Goal: Task Accomplishment & Management: Manage account settings

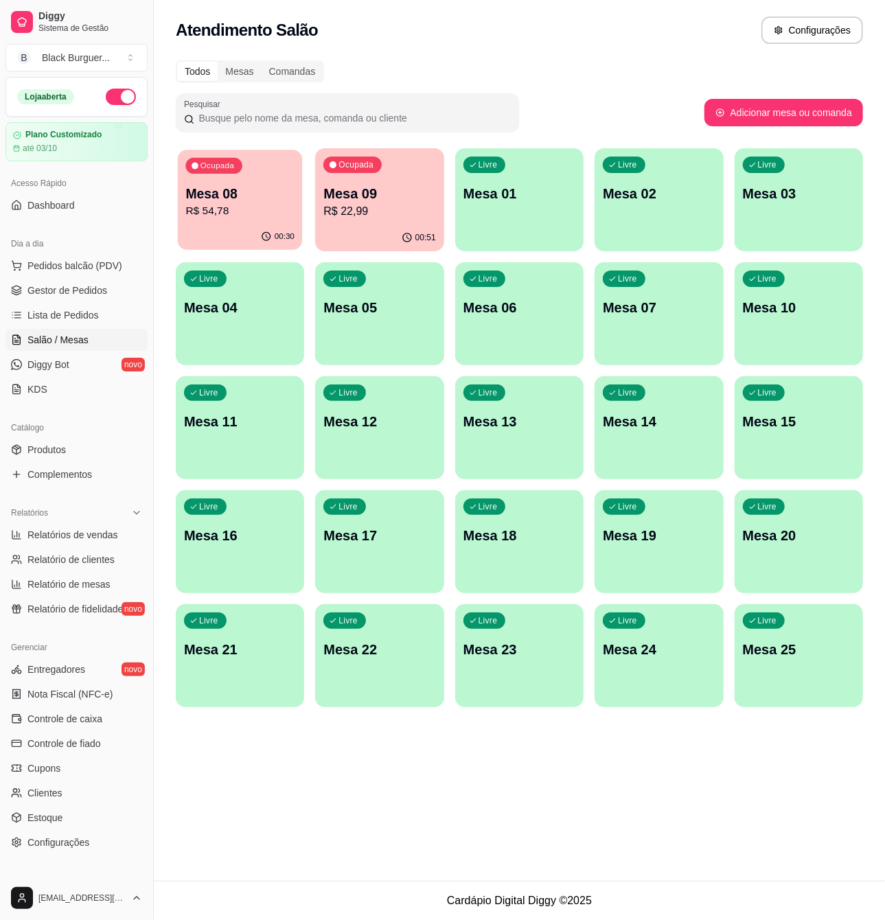
click at [235, 207] on p "R$ 54,78" at bounding box center [239, 211] width 109 height 16
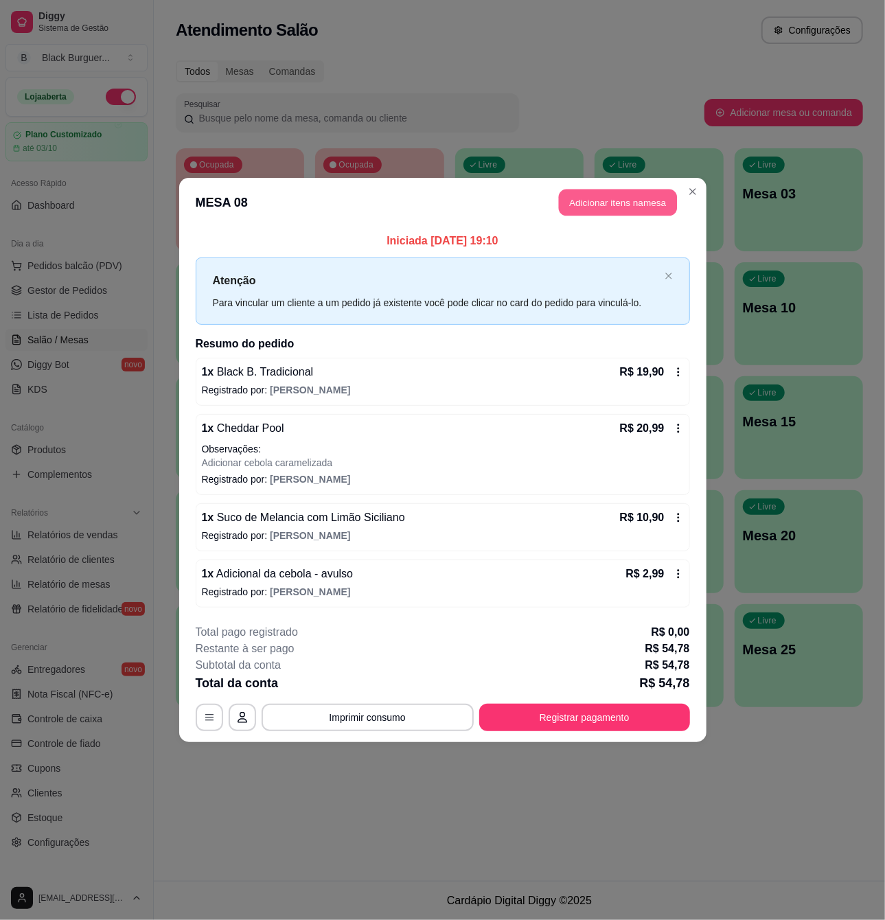
click at [605, 201] on button "Adicionar itens na mesa" at bounding box center [618, 203] width 118 height 27
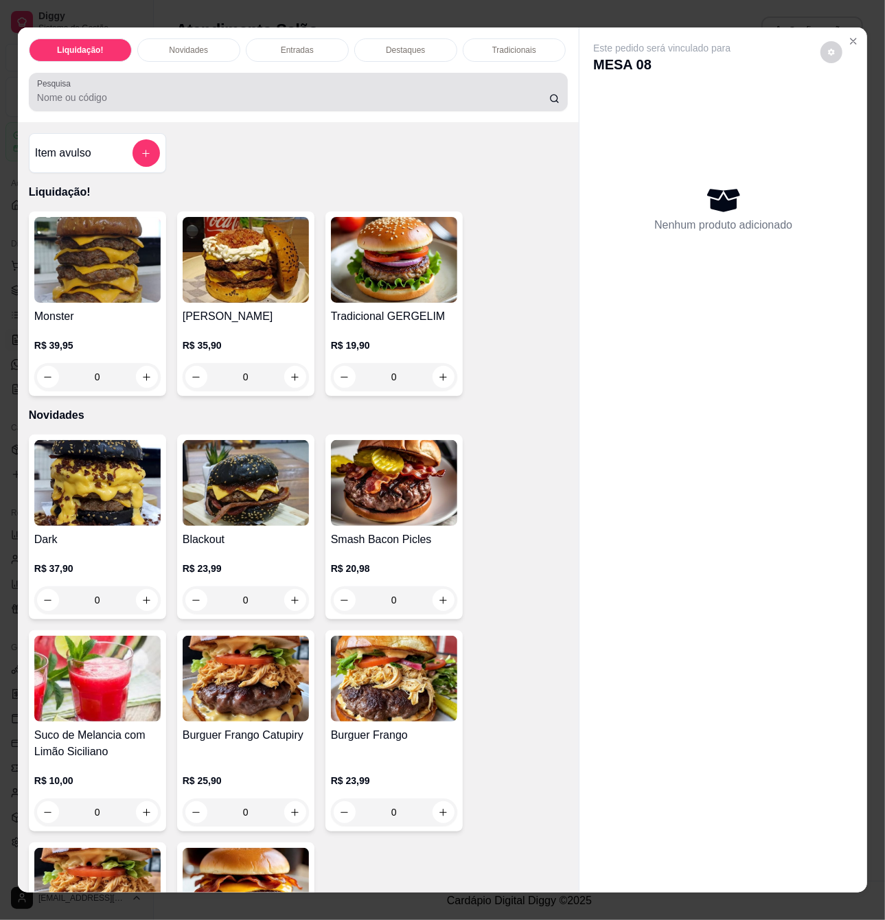
click at [551, 102] on circle at bounding box center [554, 98] width 7 height 7
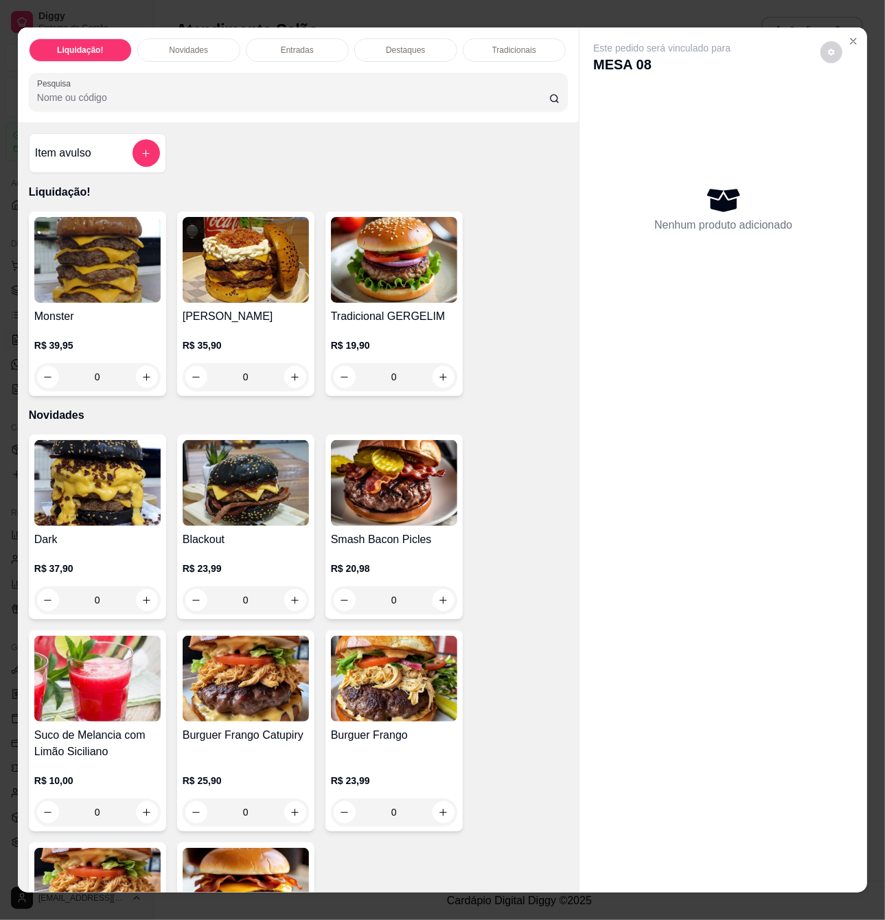
drag, startPoint x: 262, startPoint y: 124, endPoint x: 262, endPoint y: 107, distance: 16.5
click at [262, 113] on div "Liquidação! Novidades Entradas Destaques Tradicionais Combos Milk Shakes Fritas…" at bounding box center [298, 74] width 561 height 95
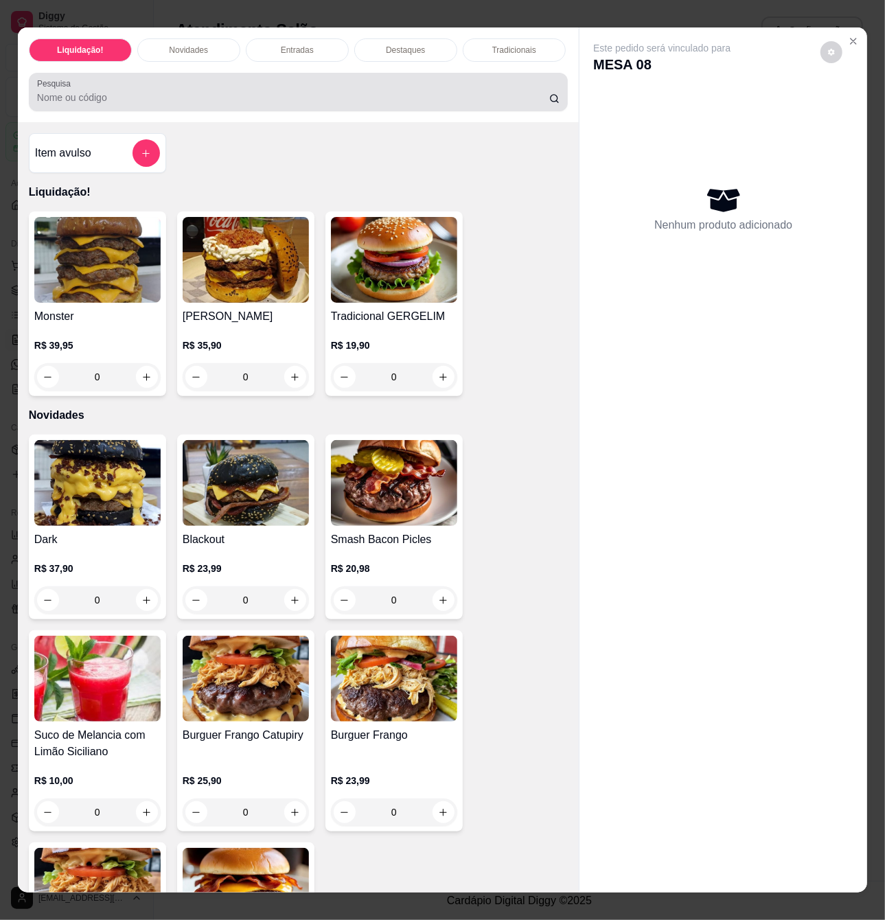
click at [262, 104] on input "Pesquisa" at bounding box center [293, 98] width 512 height 14
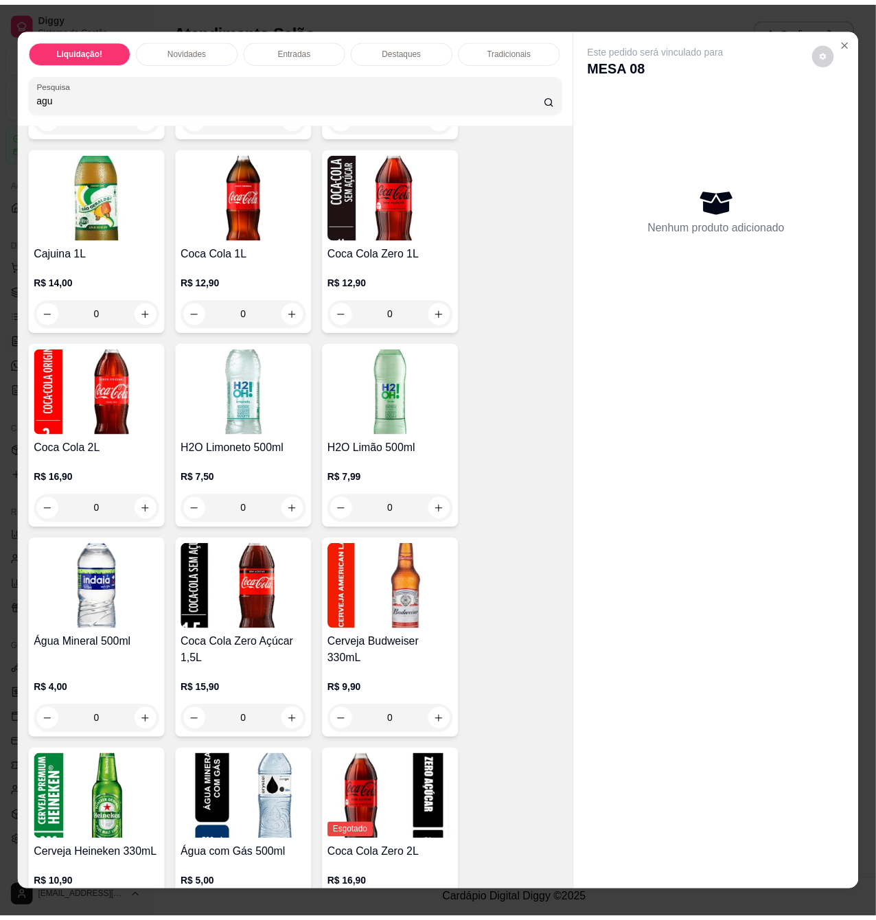
scroll to position [4303, 0]
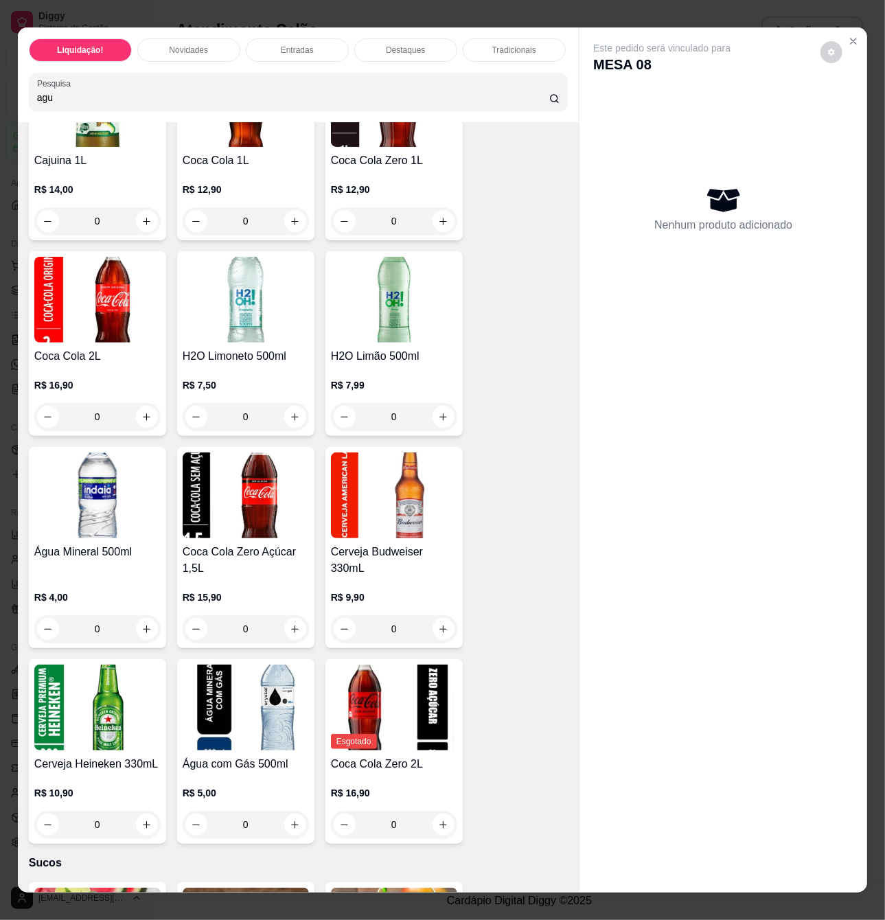
type input "agu"
click at [226, 732] on img at bounding box center [246, 708] width 126 height 86
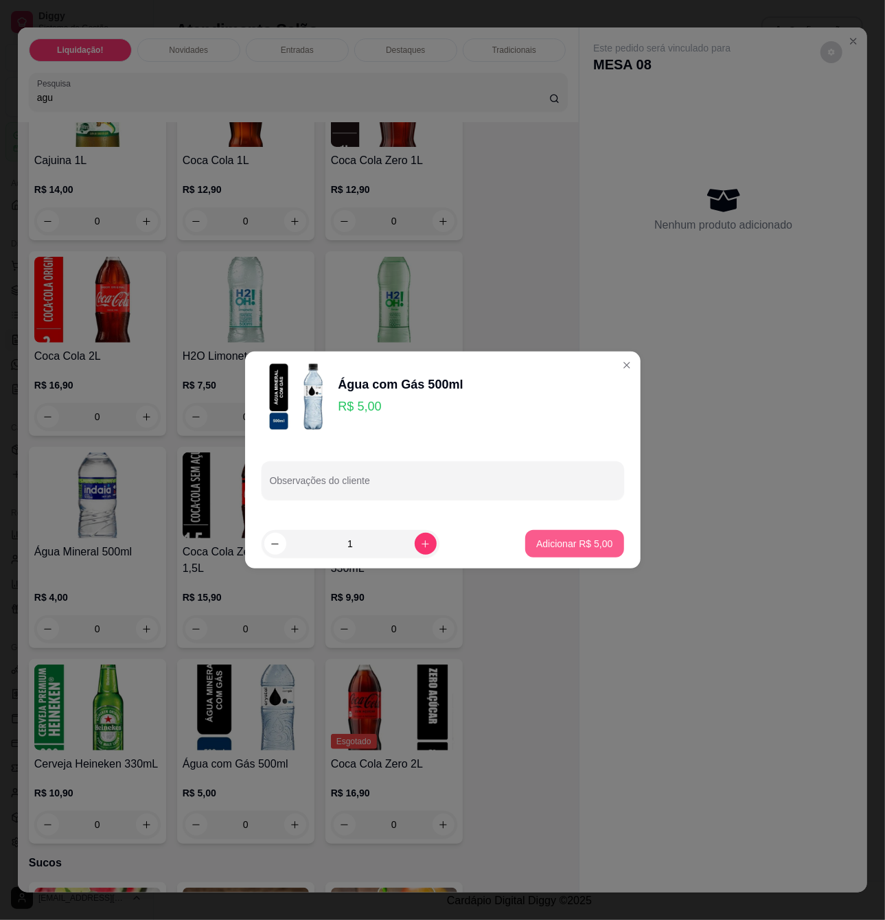
click at [551, 541] on p "Adicionar R$ 5,00" at bounding box center [574, 544] width 76 height 14
type input "1"
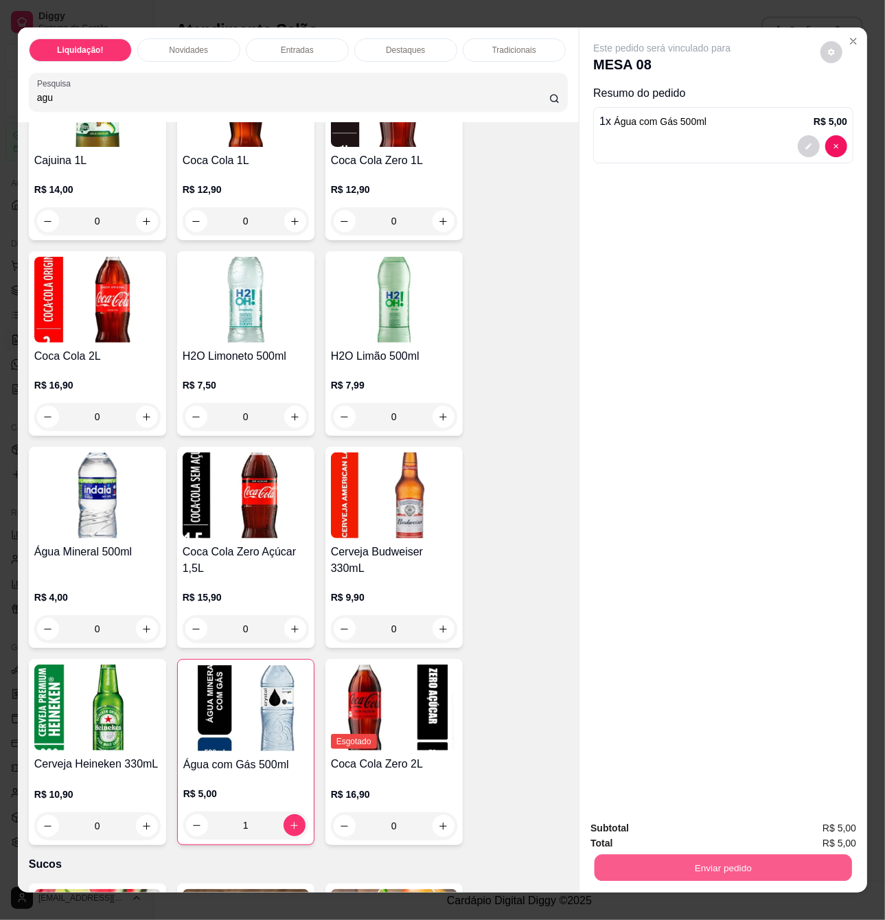
click at [681, 858] on button "Enviar pedido" at bounding box center [724, 867] width 258 height 27
click at [843, 828] on button "Enviar pedido" at bounding box center [820, 826] width 76 height 25
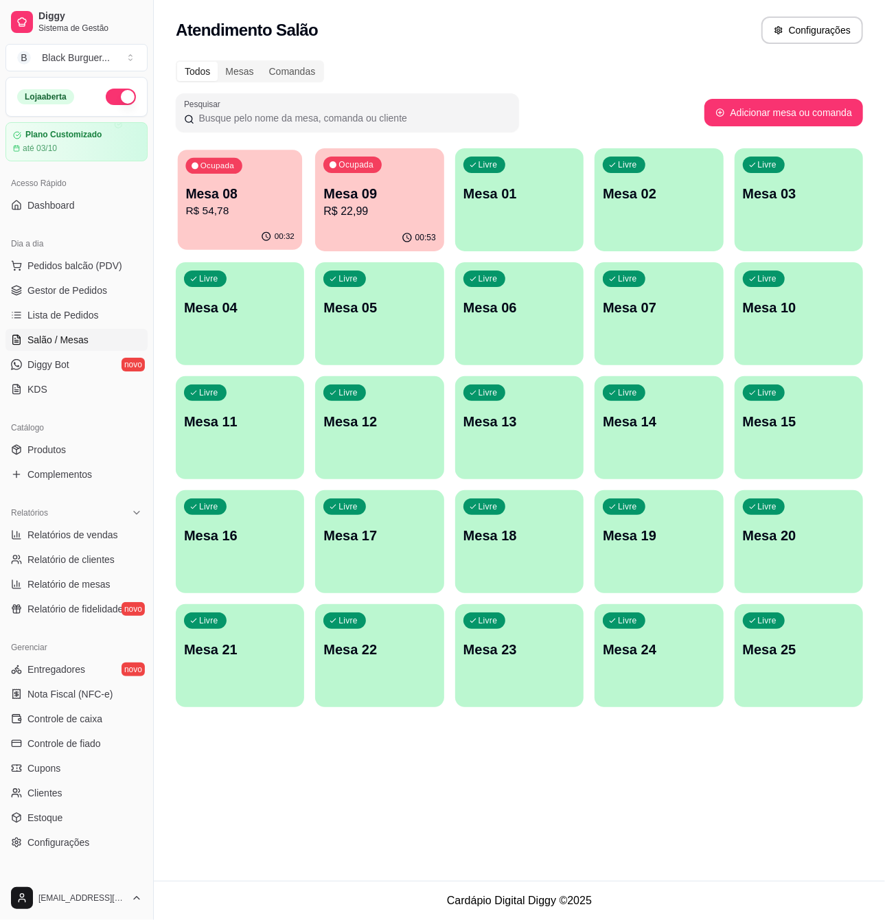
click at [255, 221] on div "Ocupada Mesa 08 R$ 54,78" at bounding box center [240, 187] width 125 height 74
click at [385, 212] on p "R$ 22,99" at bounding box center [379, 211] width 112 height 16
click at [407, 198] on p "Mesa 09" at bounding box center [379, 193] width 112 height 19
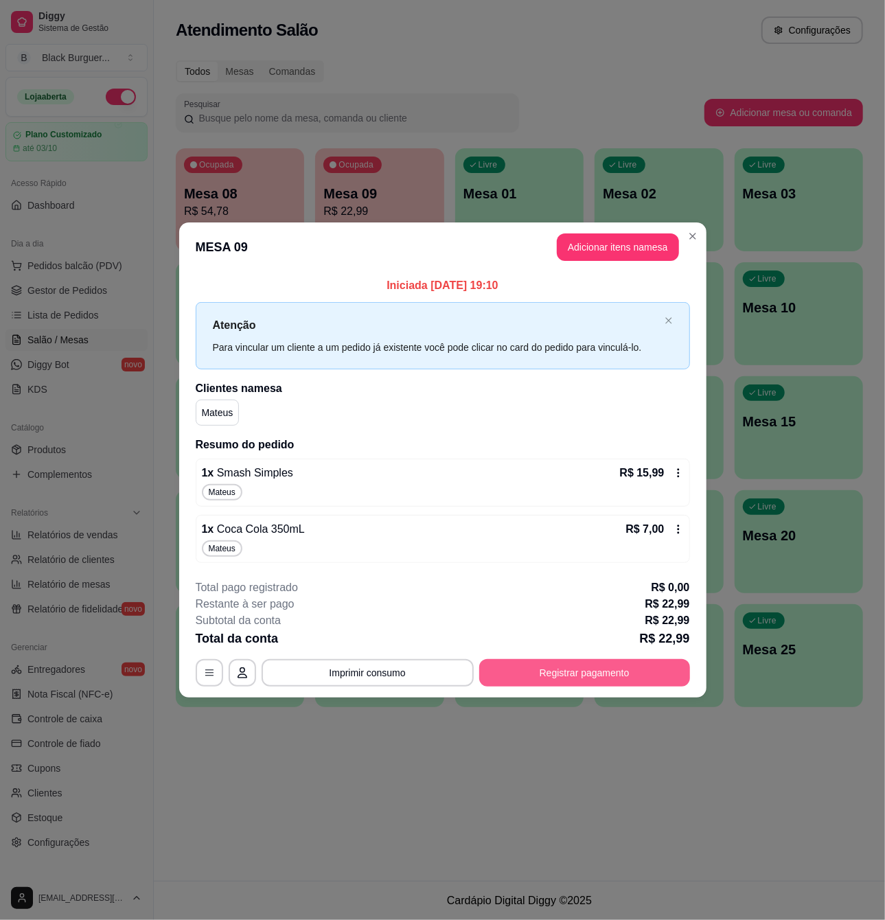
click at [588, 674] on button "Registrar pagamento" at bounding box center [584, 672] width 211 height 27
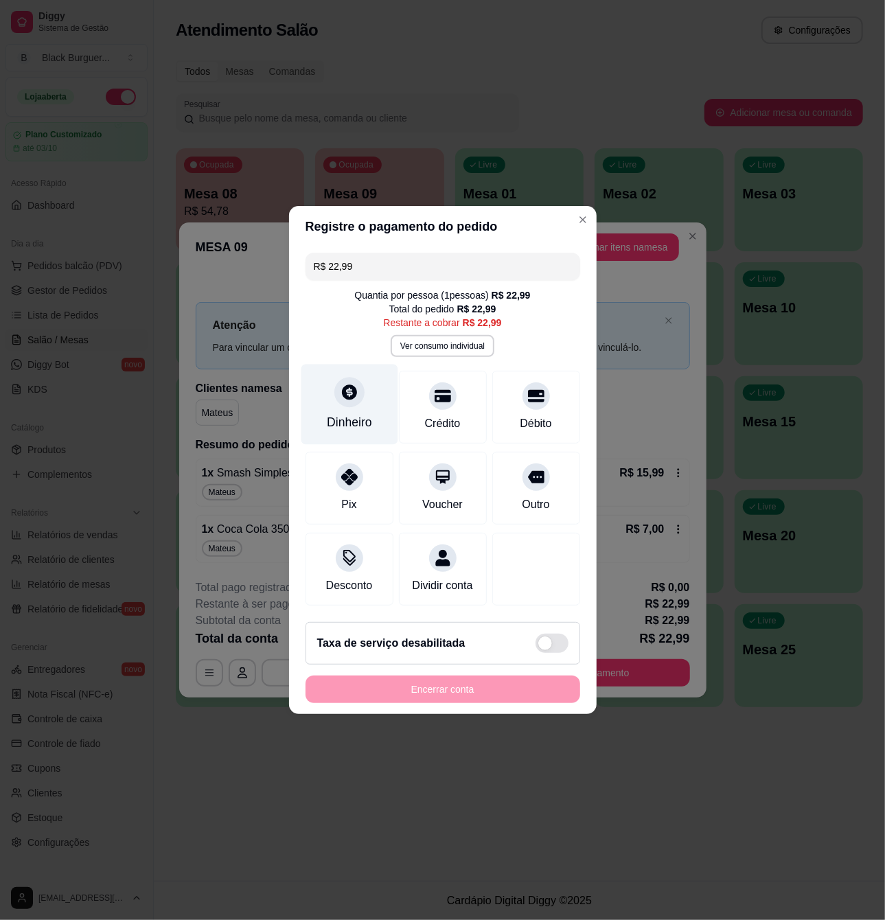
click at [339, 394] on div at bounding box center [349, 392] width 30 height 30
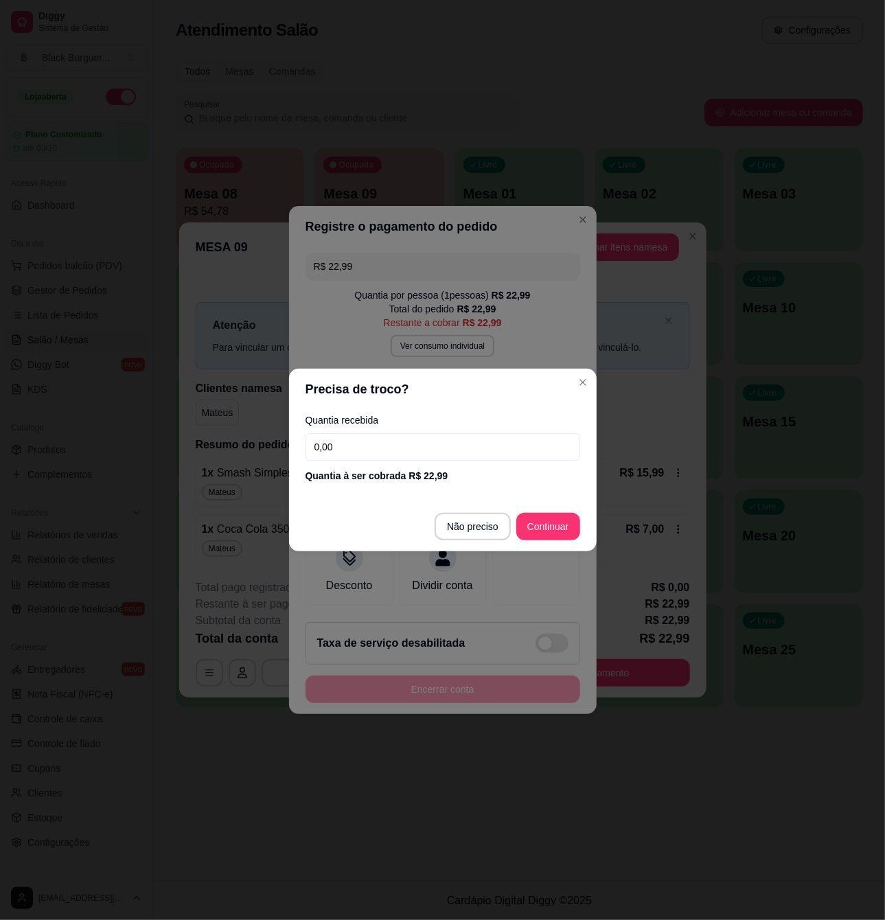
click at [463, 454] on input "0,00" at bounding box center [443, 446] width 275 height 27
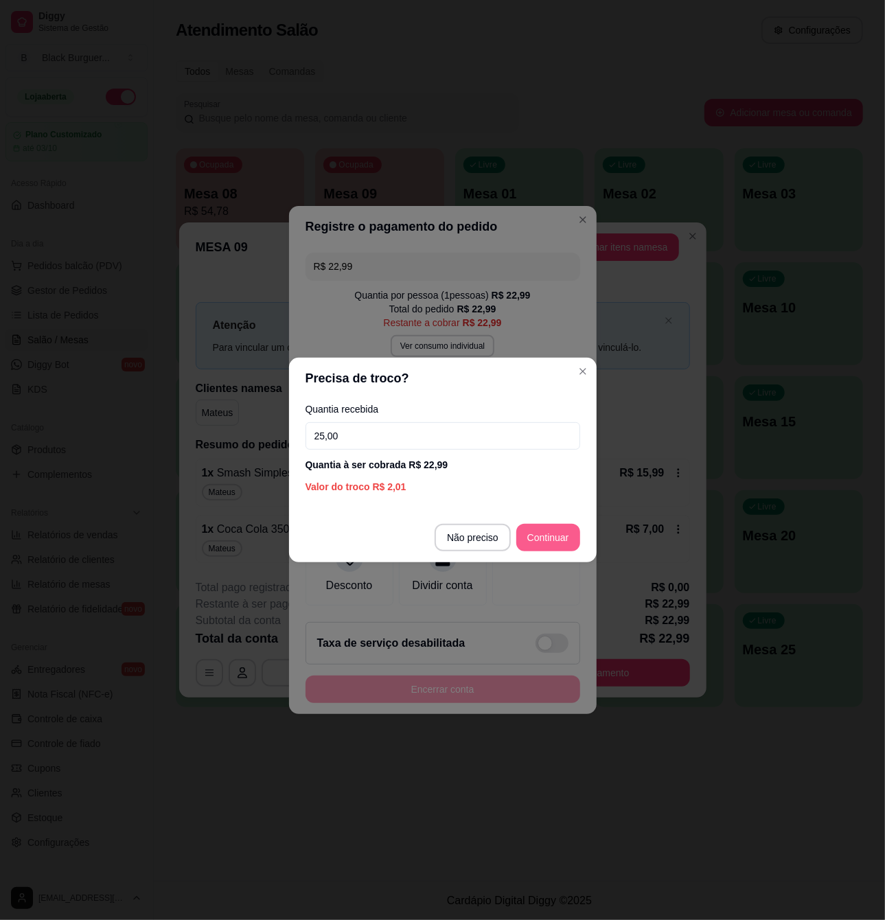
type input "25,00"
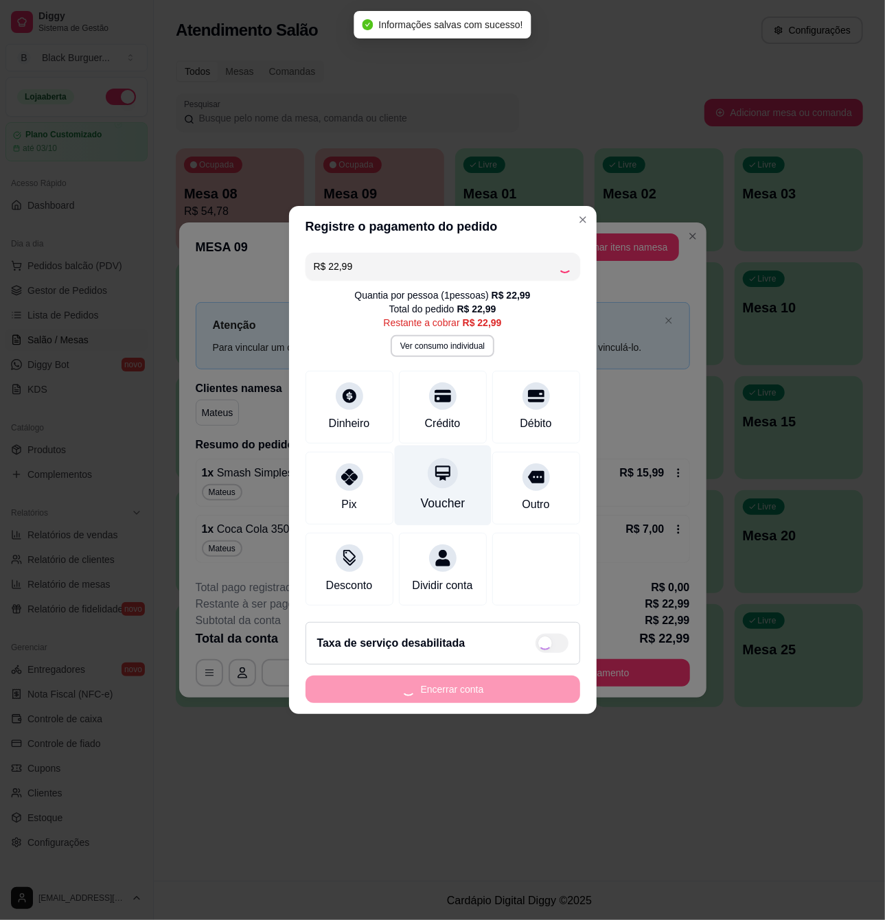
type input "R$ 0,00"
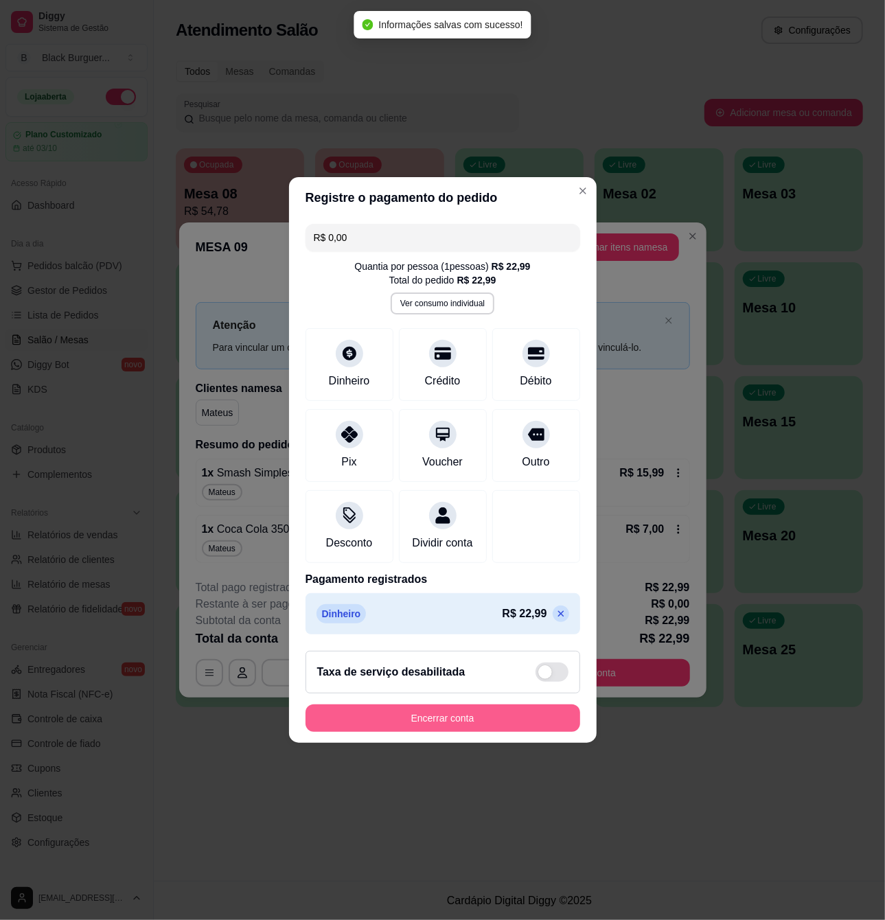
click at [440, 718] on button "Encerrar conta" at bounding box center [443, 718] width 275 height 27
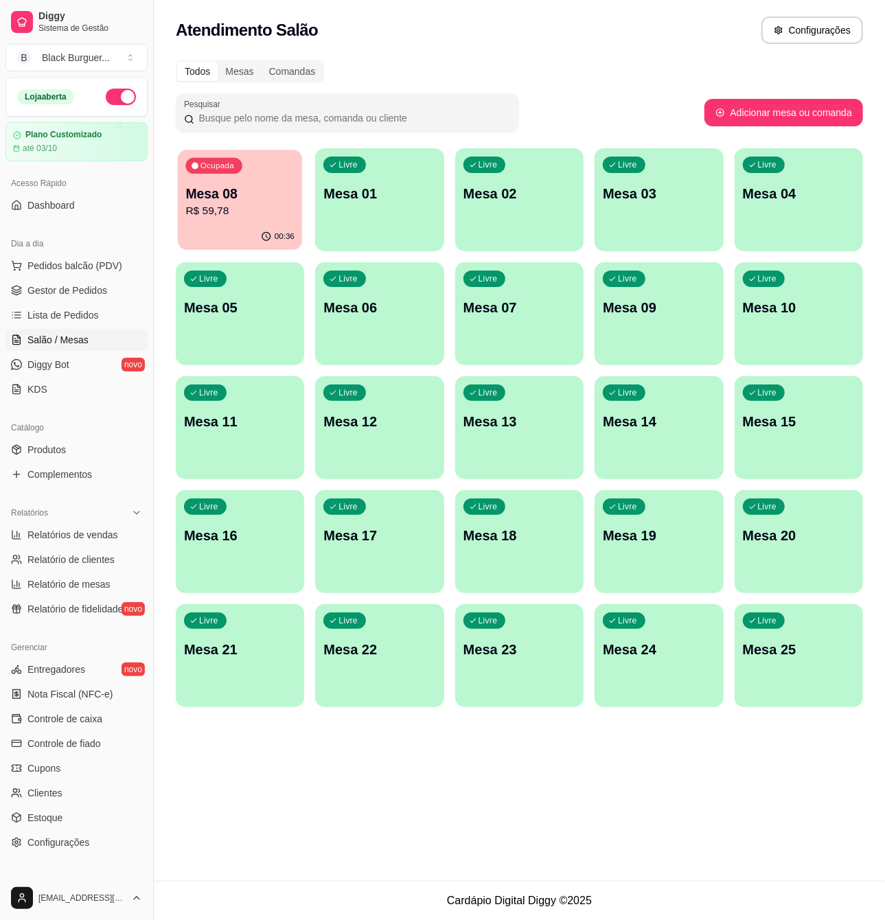
click at [262, 176] on div "Ocupada Mesa 08 R$ 59,78" at bounding box center [240, 187] width 125 height 74
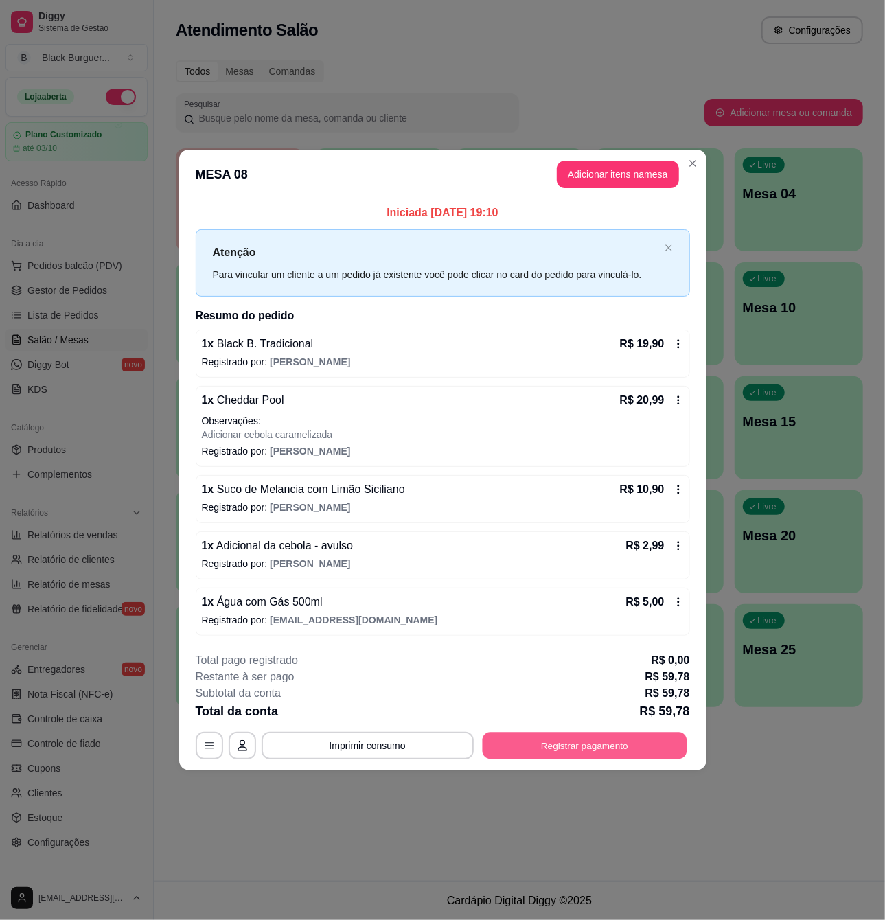
click at [647, 742] on button "Registrar pagamento" at bounding box center [584, 745] width 205 height 27
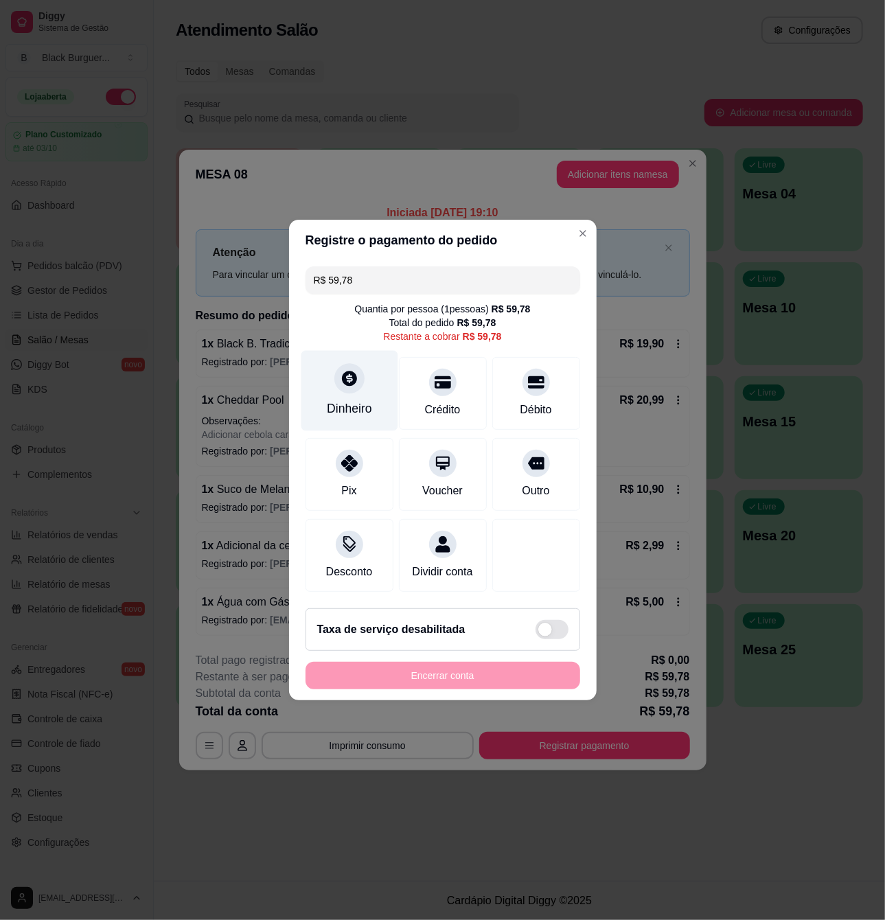
click at [350, 382] on div at bounding box center [349, 378] width 30 height 30
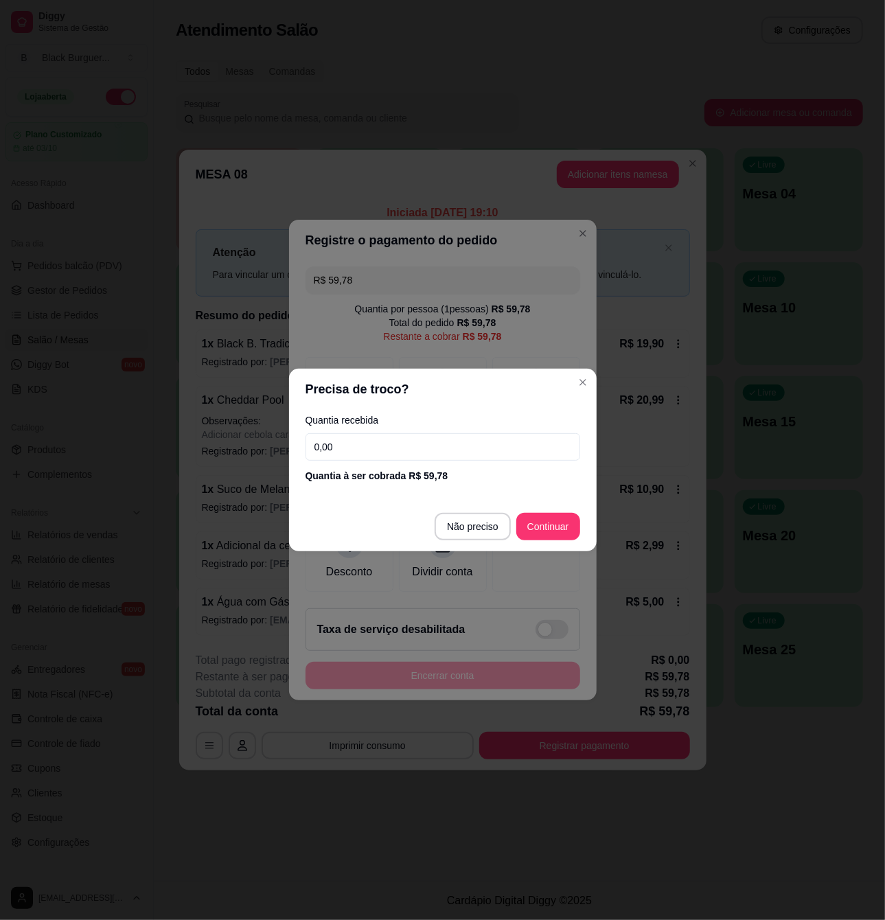
click at [422, 442] on input "0,00" at bounding box center [443, 446] width 275 height 27
type input "59,78"
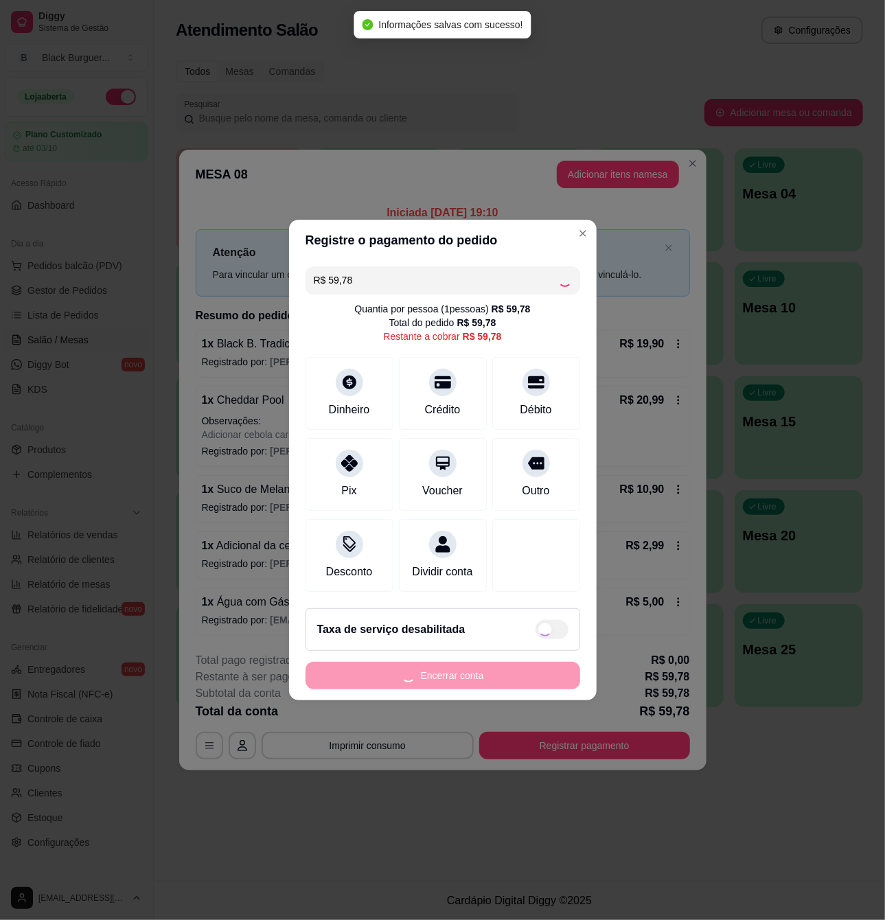
type input "R$ 0,00"
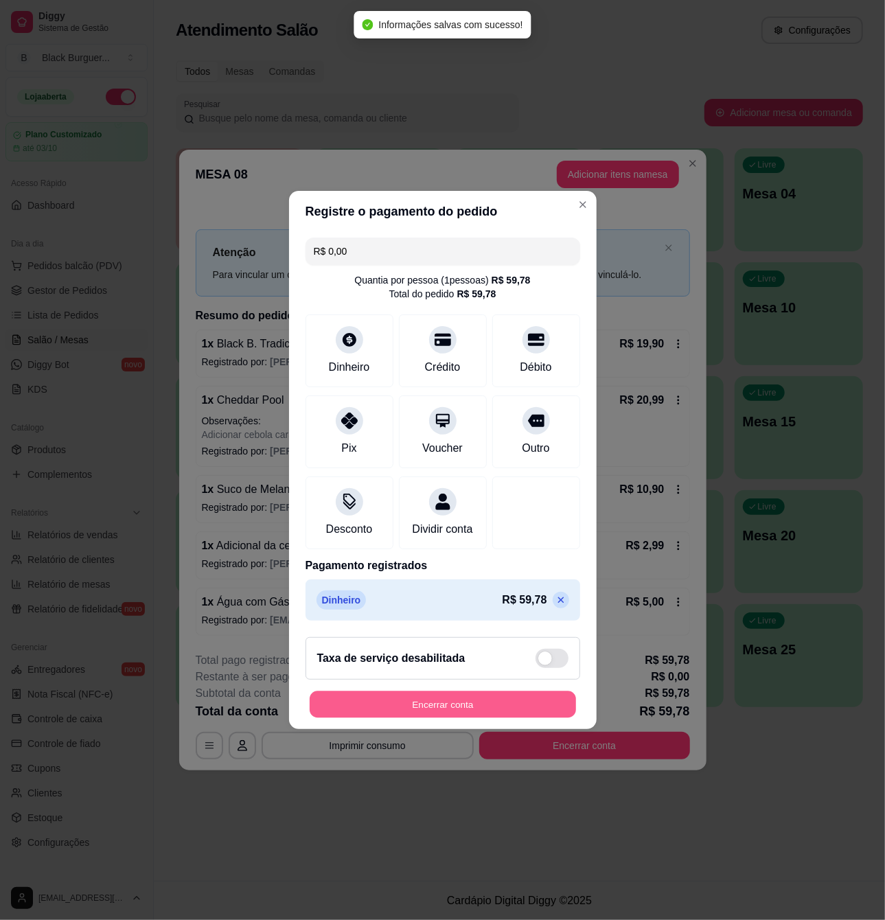
click at [481, 712] on button "Encerrar conta" at bounding box center [443, 705] width 266 height 27
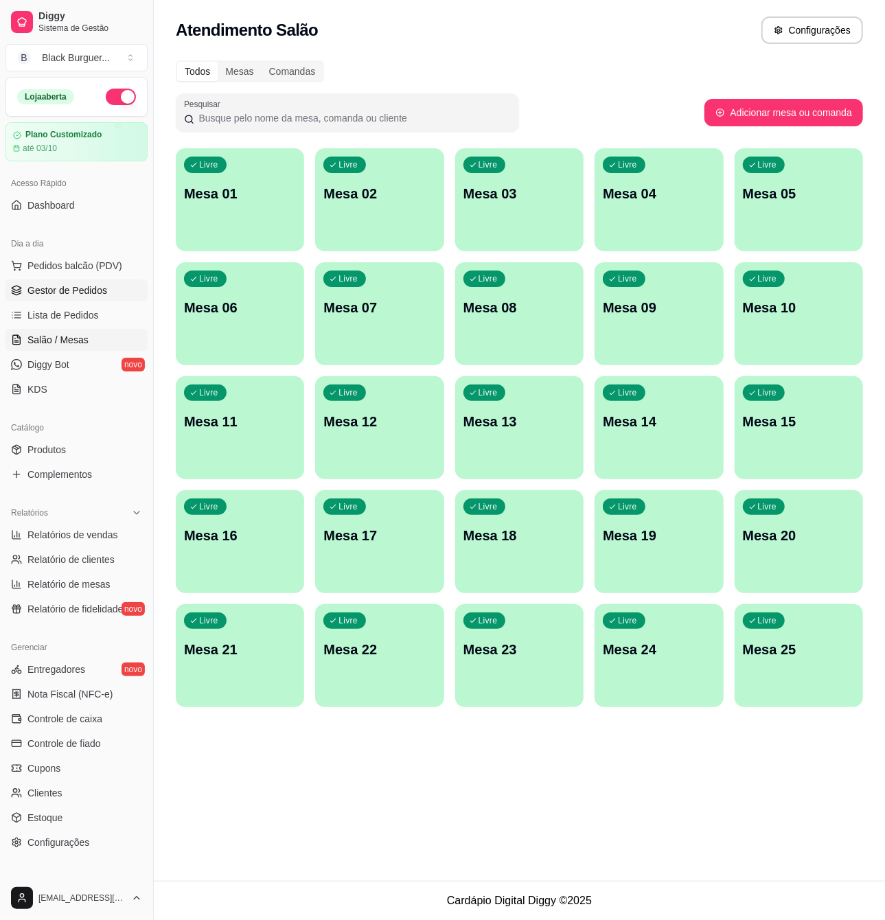
click at [33, 288] on span "Gestor de Pedidos" at bounding box center [67, 291] width 80 height 14
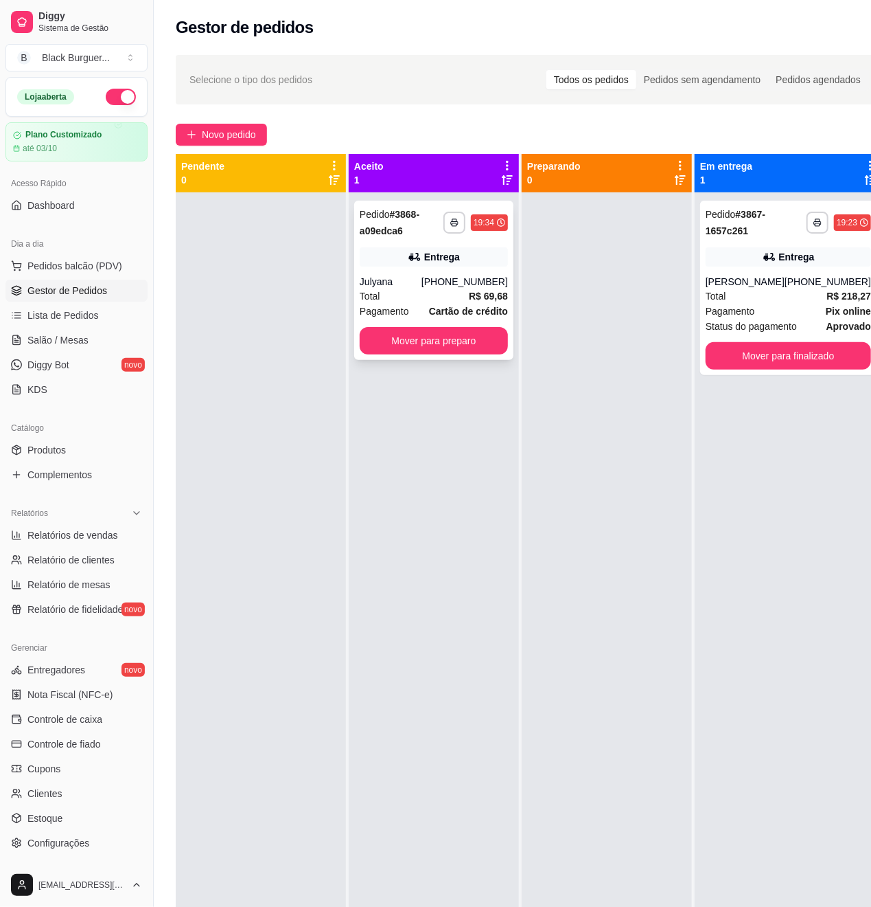
click at [398, 262] on div "Entrega" at bounding box center [434, 256] width 148 height 19
click at [429, 339] on button "Mover para preparo" at bounding box center [434, 340] width 148 height 27
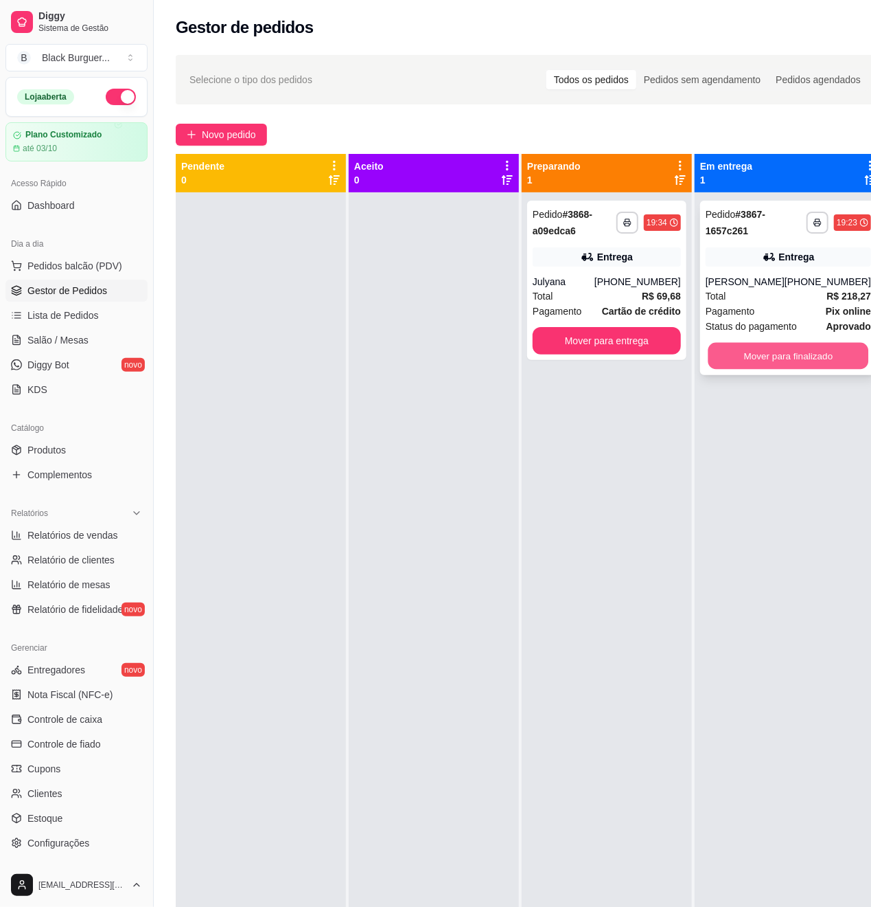
click at [793, 356] on button "Mover para finalizado" at bounding box center [789, 356] width 161 height 27
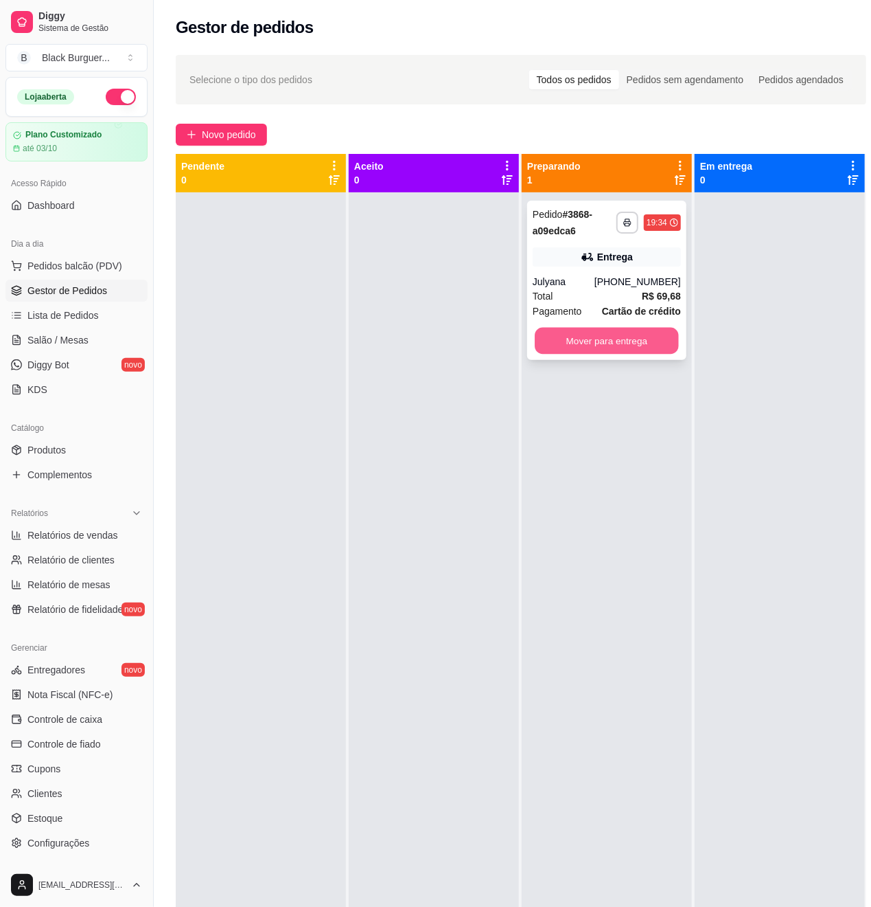
click at [644, 345] on button "Mover para entrega" at bounding box center [607, 341] width 144 height 27
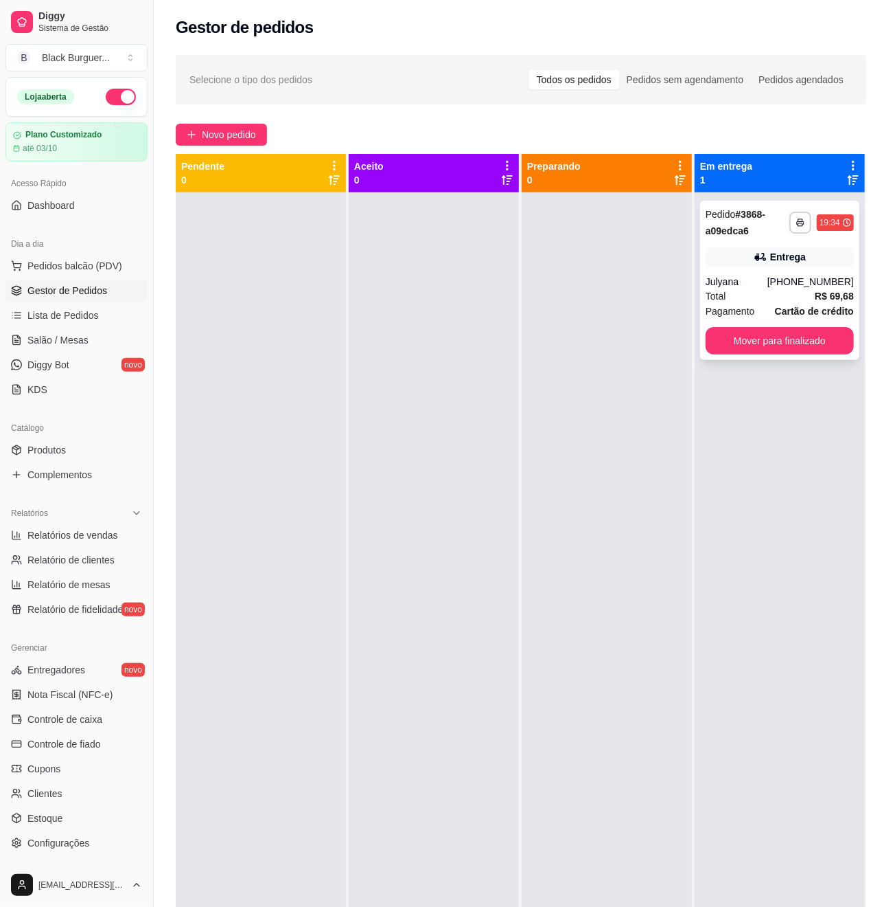
click at [750, 275] on div "Julyana" at bounding box center [737, 282] width 62 height 14
click at [95, 528] on span "Relatórios de vendas" at bounding box center [72, 535] width 91 height 14
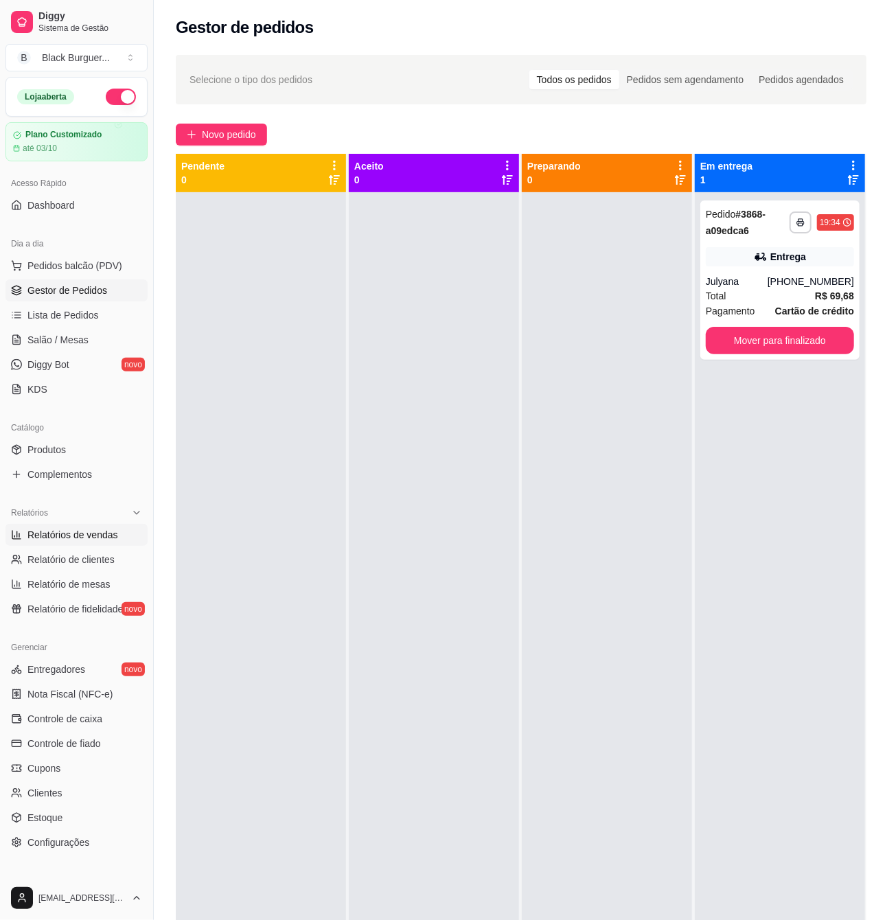
select select "ALL"
select select "0"
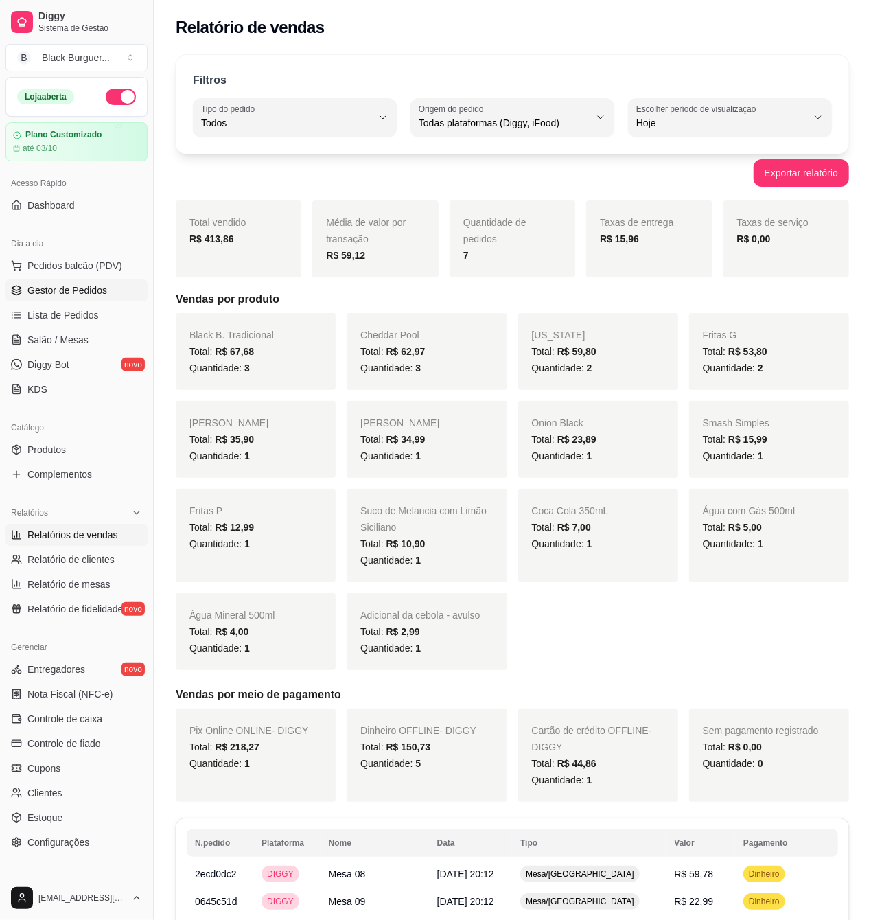
click at [59, 290] on span "Gestor de Pedidos" at bounding box center [67, 291] width 80 height 14
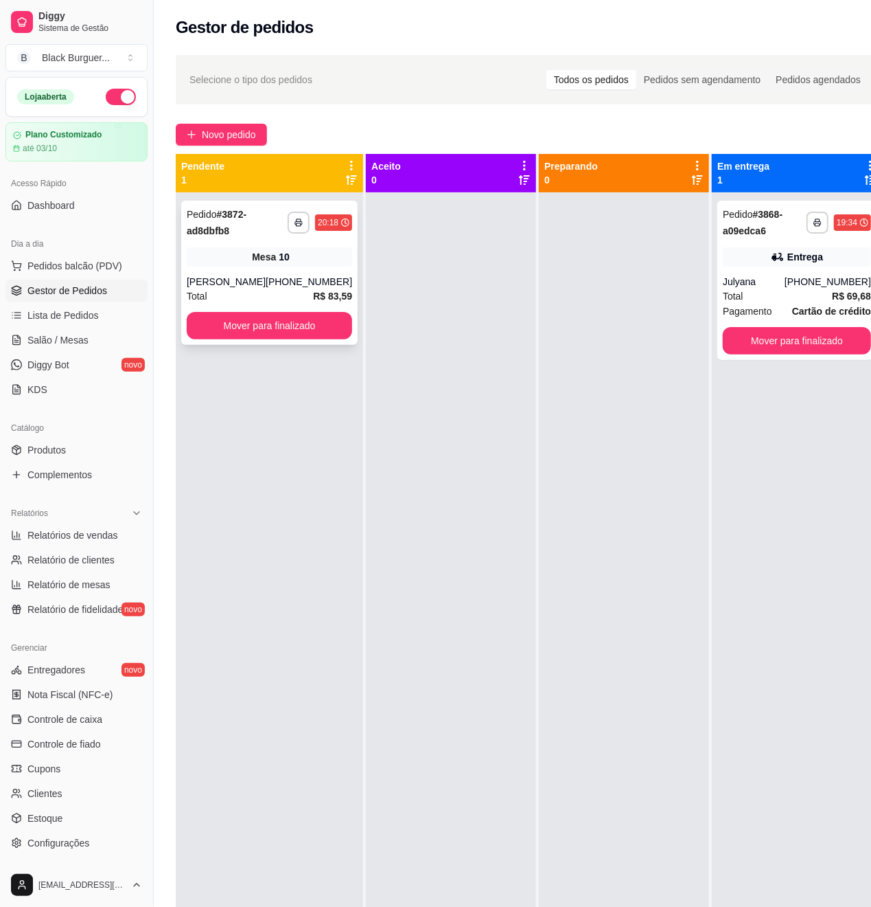
click at [212, 248] on div "Mesa 10" at bounding box center [270, 256] width 166 height 19
click at [733, 339] on button "Mover para finalizado" at bounding box center [797, 341] width 144 height 27
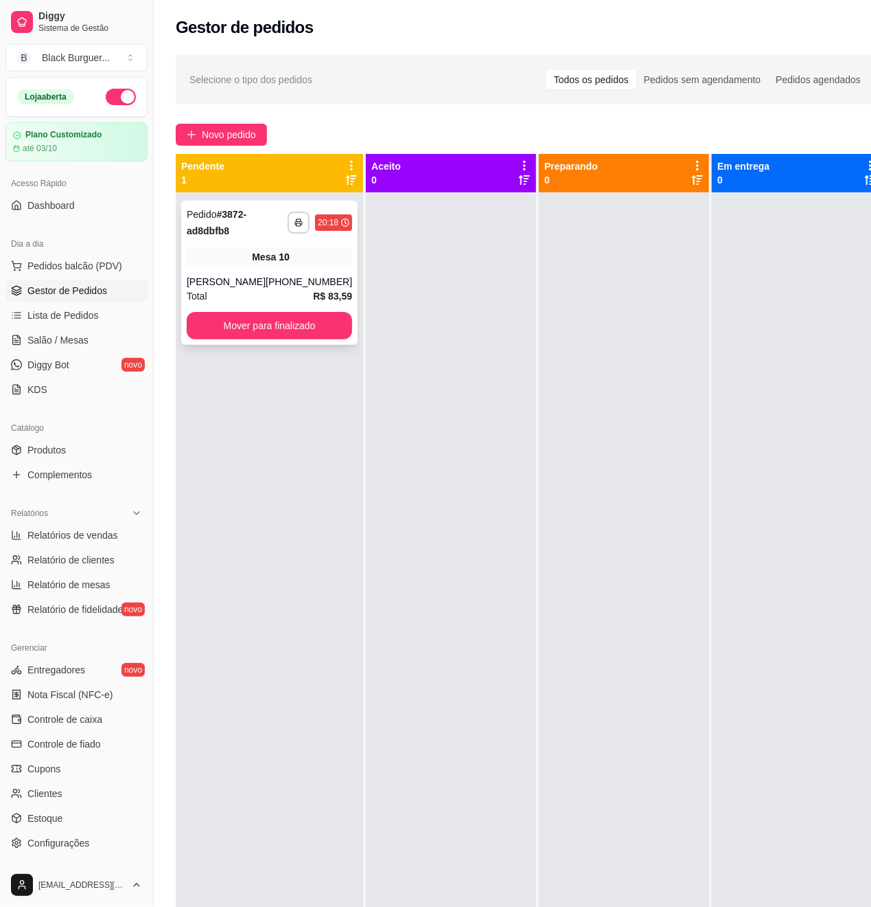
click at [210, 245] on div "**********" at bounding box center [269, 273] width 176 height 144
click at [56, 316] on span "Lista de Pedidos" at bounding box center [62, 315] width 71 height 14
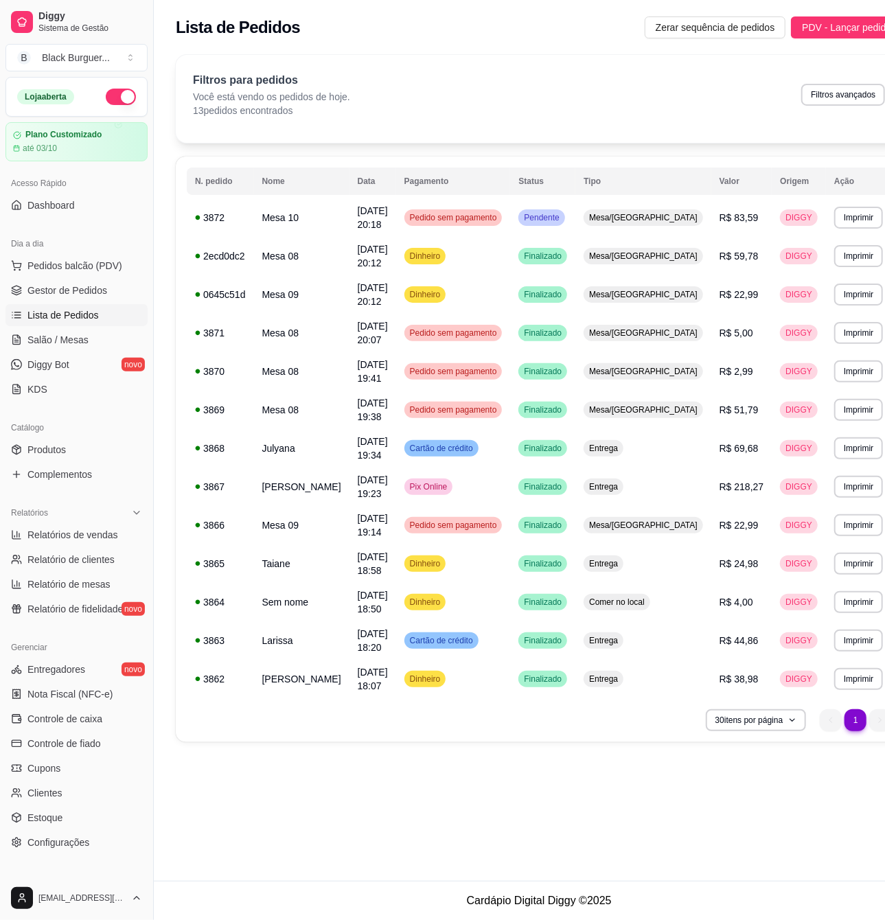
click at [0, 324] on div "Dia a dia Pedidos balcão (PDV) Gestor de Pedidos Lista de Pedidos Salão / Mesas…" at bounding box center [76, 316] width 153 height 179
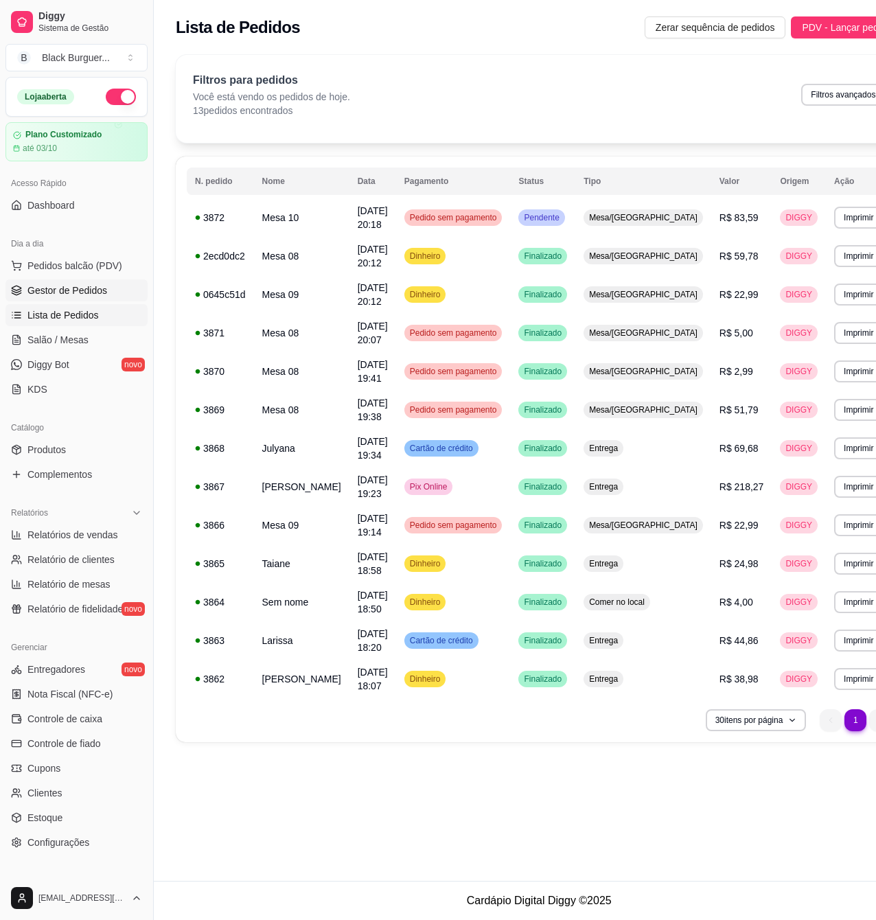
click at [55, 291] on span "Gestor de Pedidos" at bounding box center [67, 291] width 80 height 14
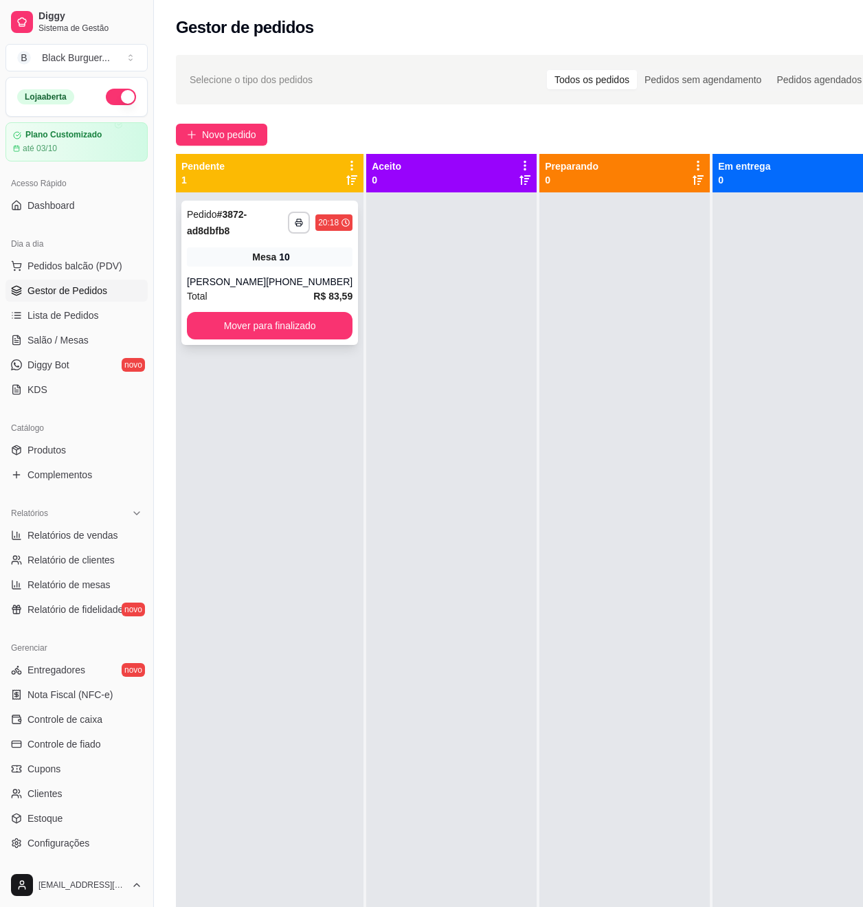
click at [250, 276] on div "[PERSON_NAME]" at bounding box center [226, 282] width 79 height 14
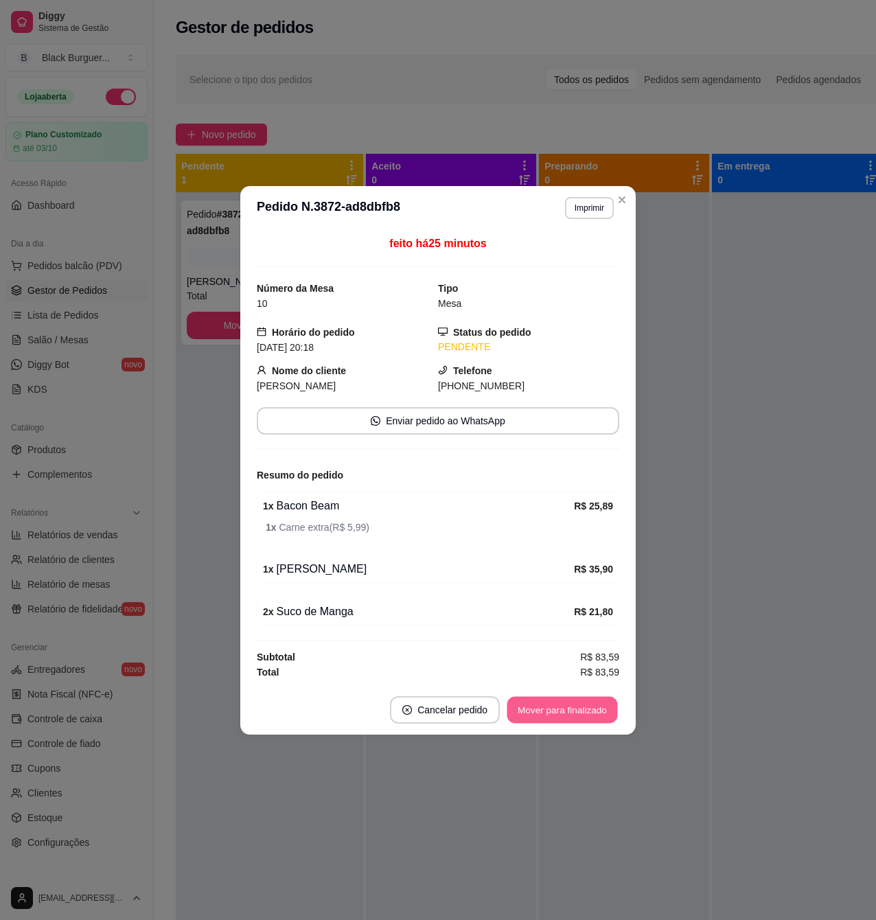
click at [569, 710] on button "Mover para finalizado" at bounding box center [563, 709] width 111 height 27
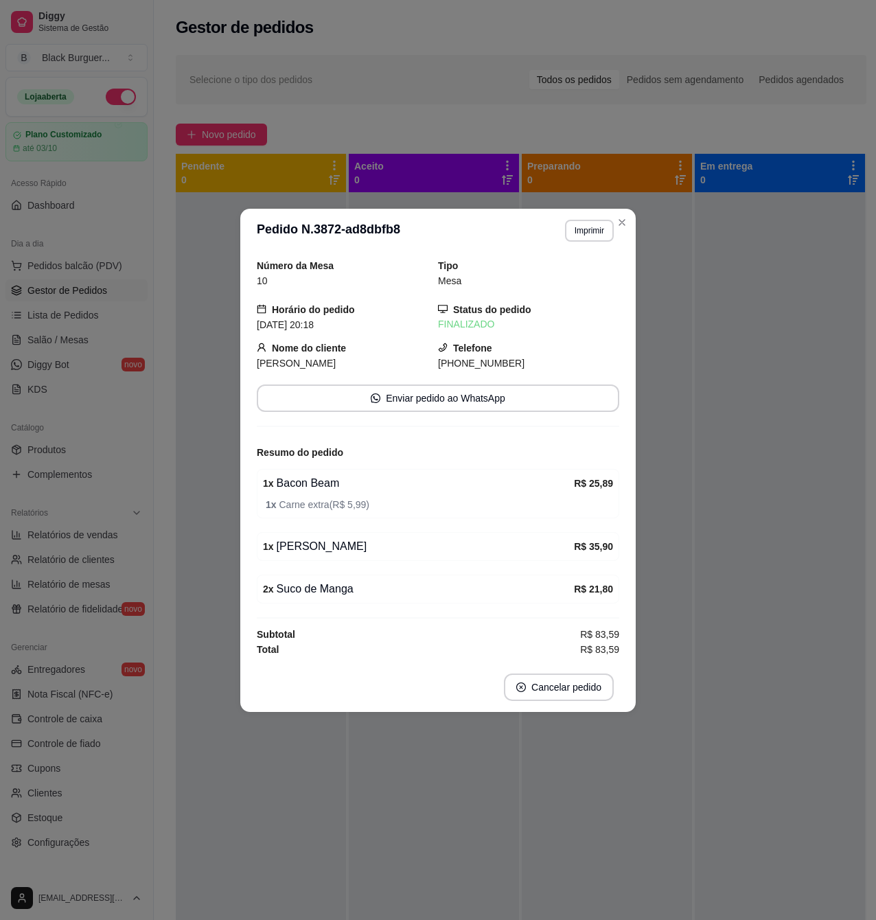
drag, startPoint x: 408, startPoint y: 626, endPoint x: 349, endPoint y: 762, distance: 147.6
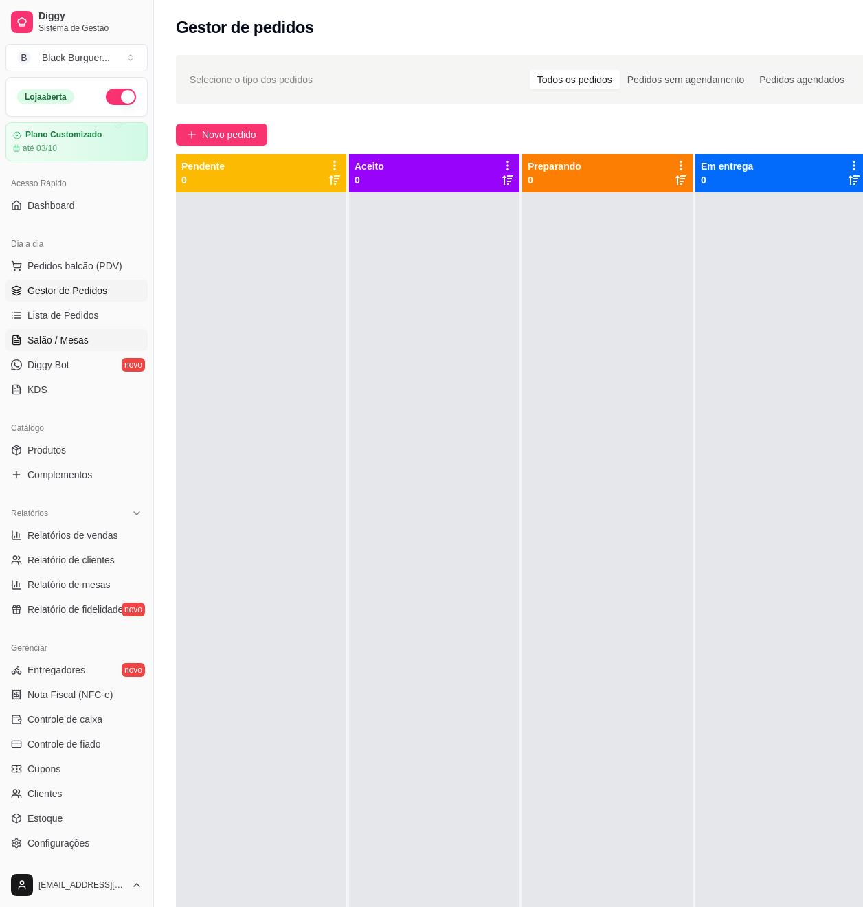
click at [45, 336] on span "Salão / Mesas" at bounding box center [57, 340] width 61 height 14
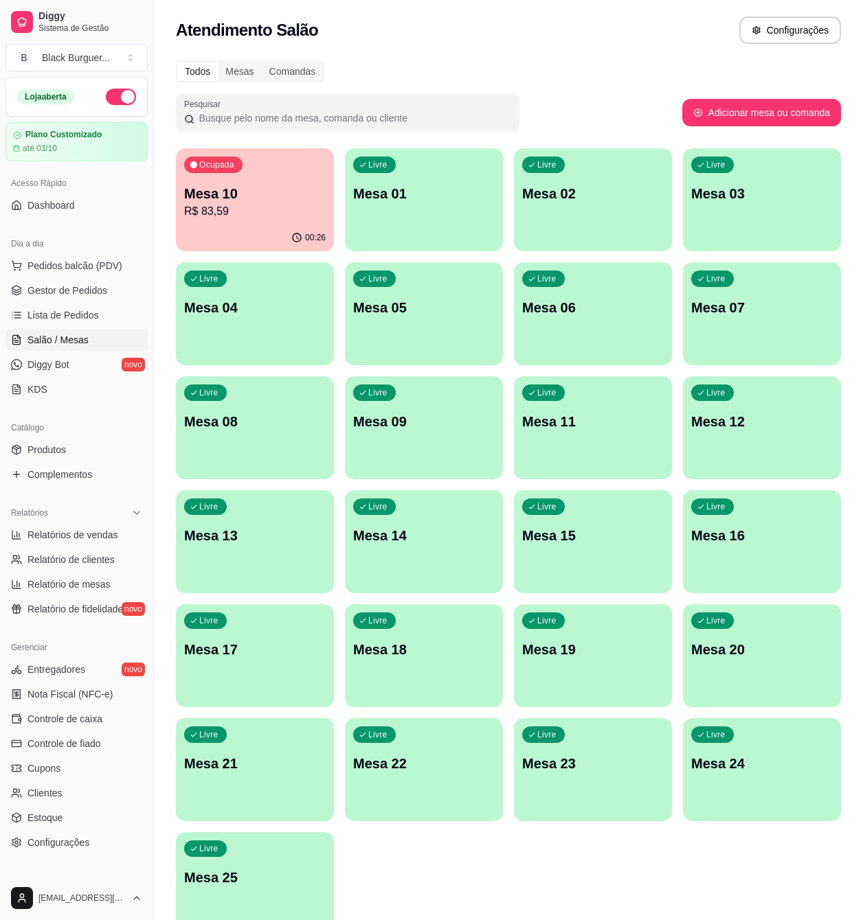
click at [275, 209] on p "R$ 83,59" at bounding box center [254, 211] width 141 height 16
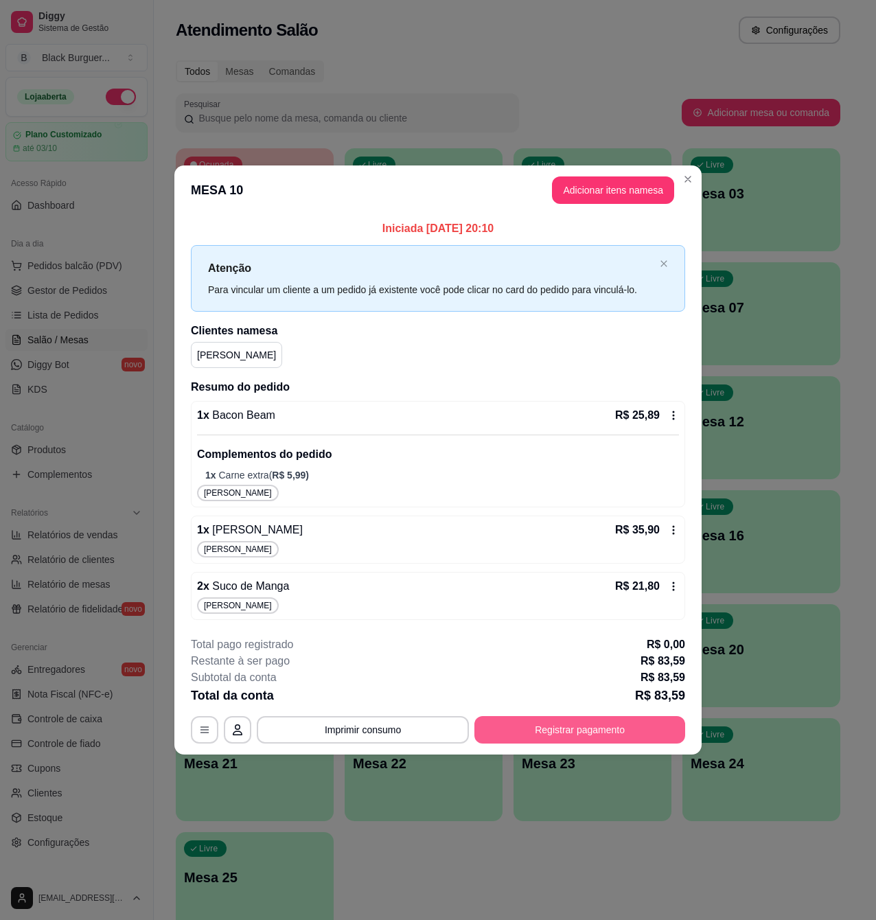
click at [536, 731] on button "Registrar pagamento" at bounding box center [580, 729] width 211 height 27
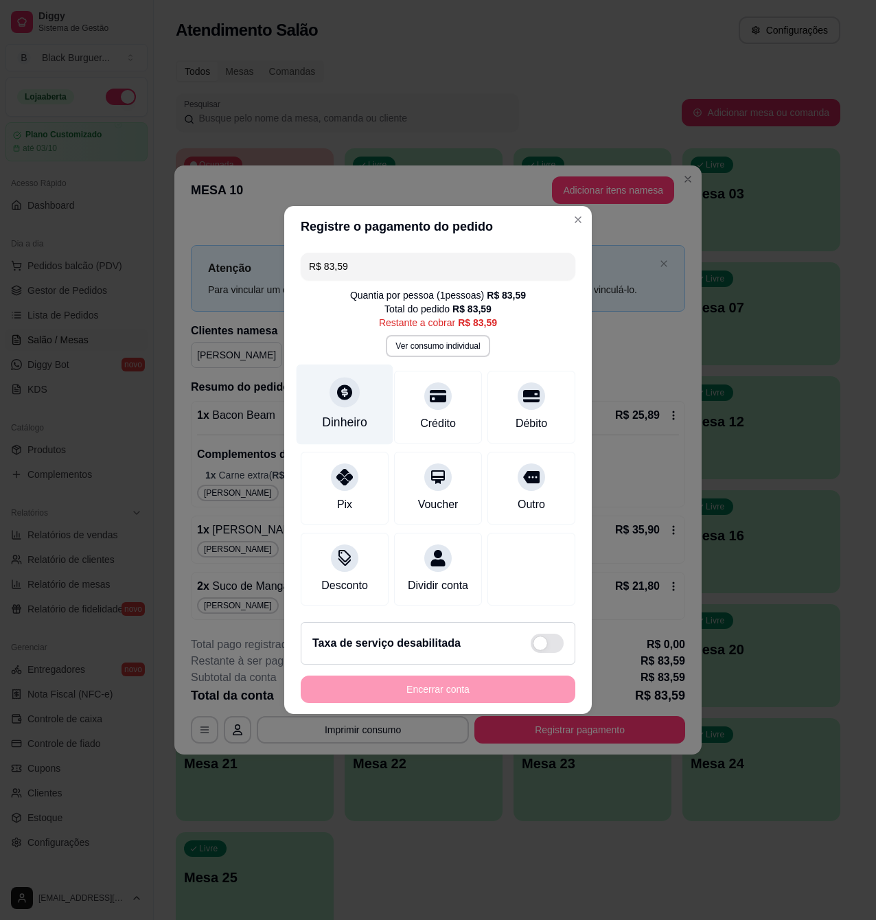
click at [338, 385] on icon at bounding box center [344, 392] width 15 height 15
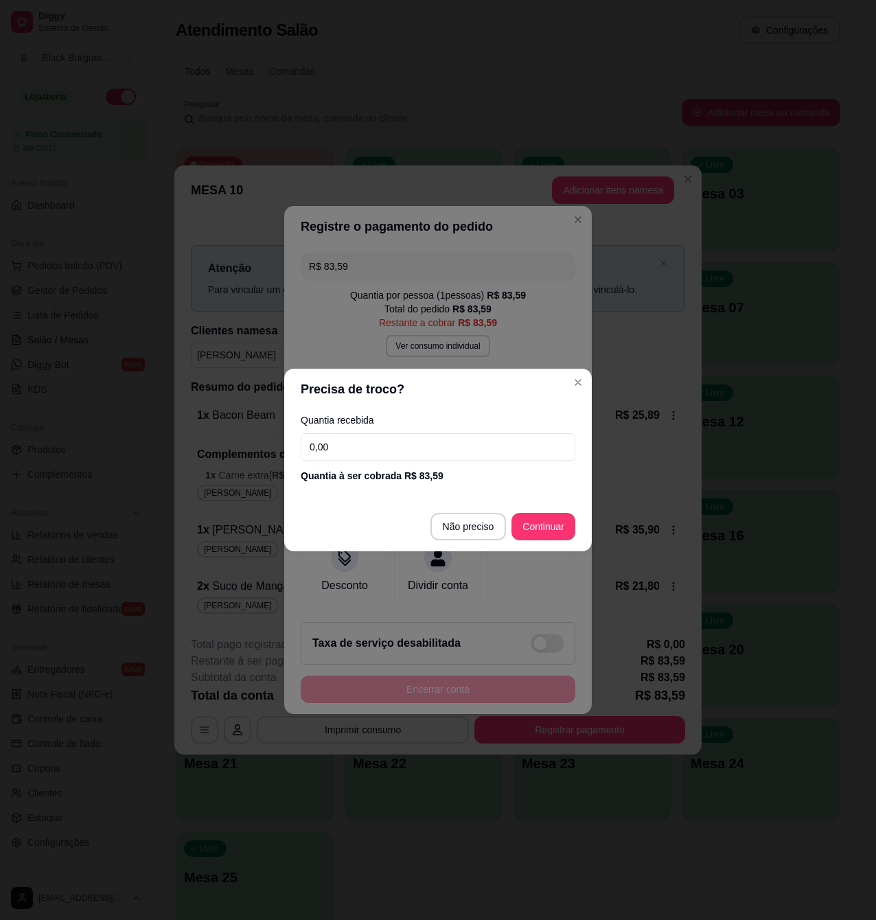
click at [434, 455] on input "0,00" at bounding box center [438, 446] width 275 height 27
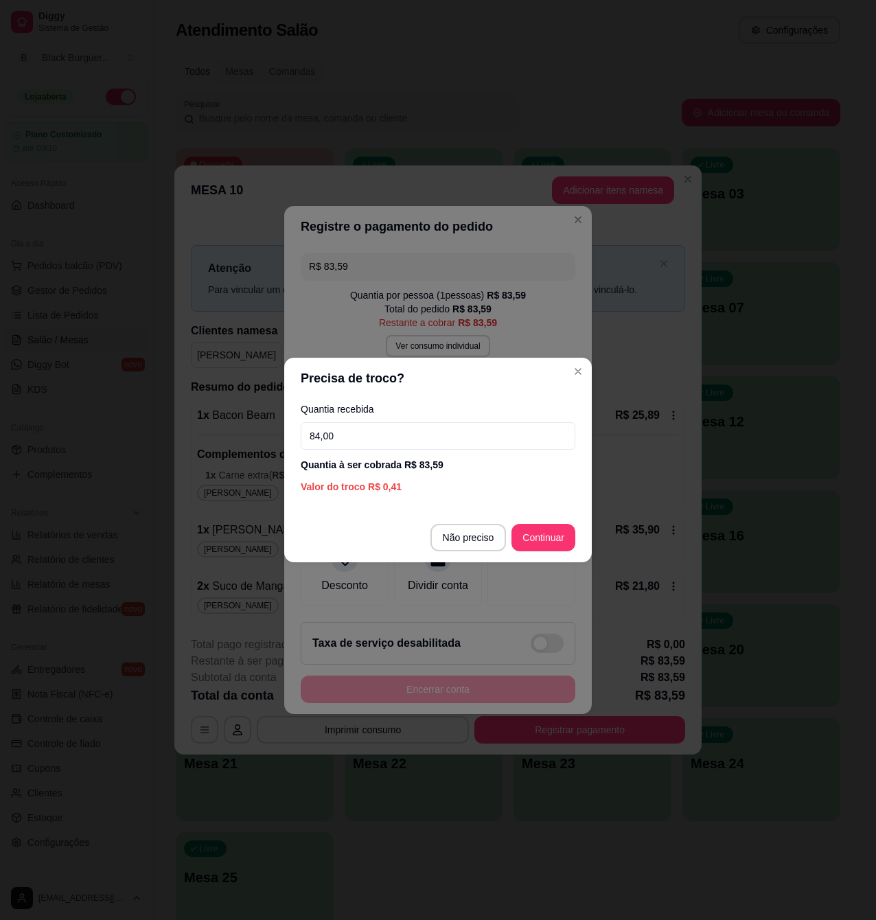
type input "84,00"
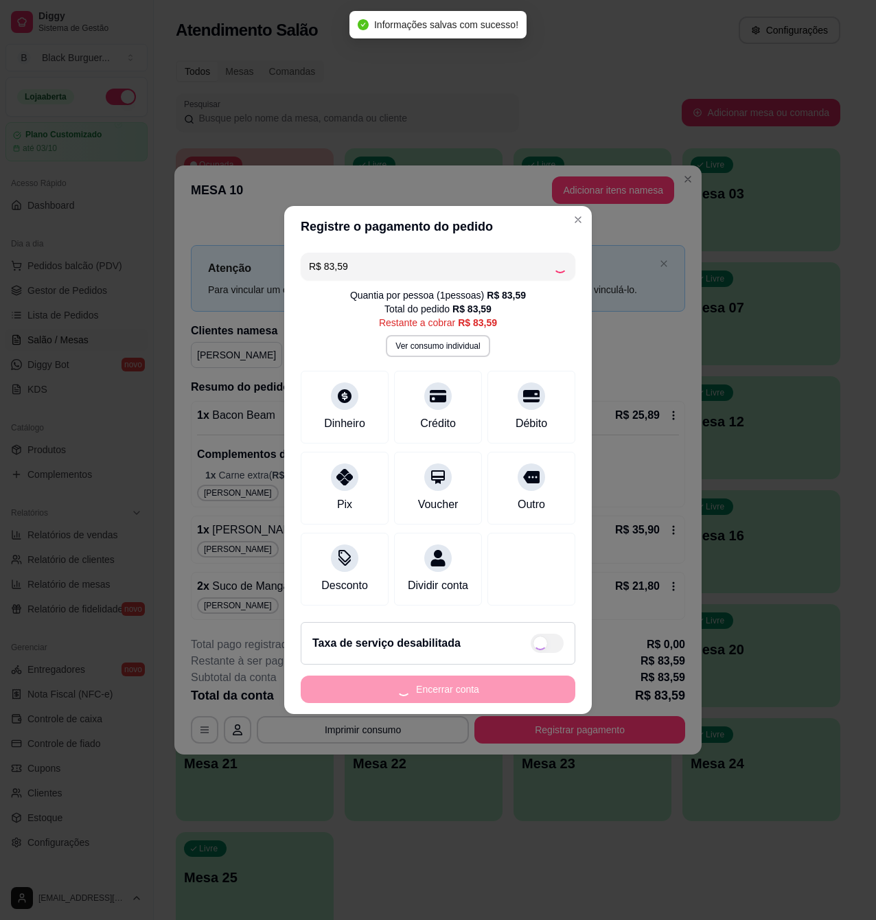
type input "R$ 0,00"
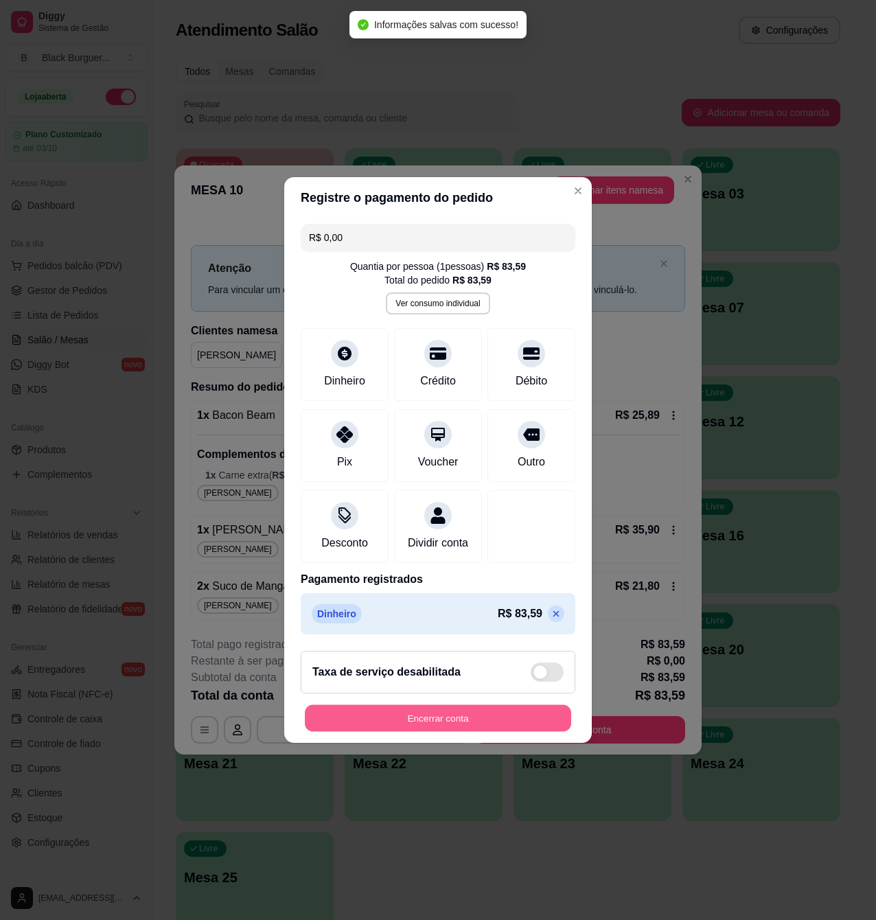
click at [454, 732] on button "Encerrar conta" at bounding box center [438, 718] width 266 height 27
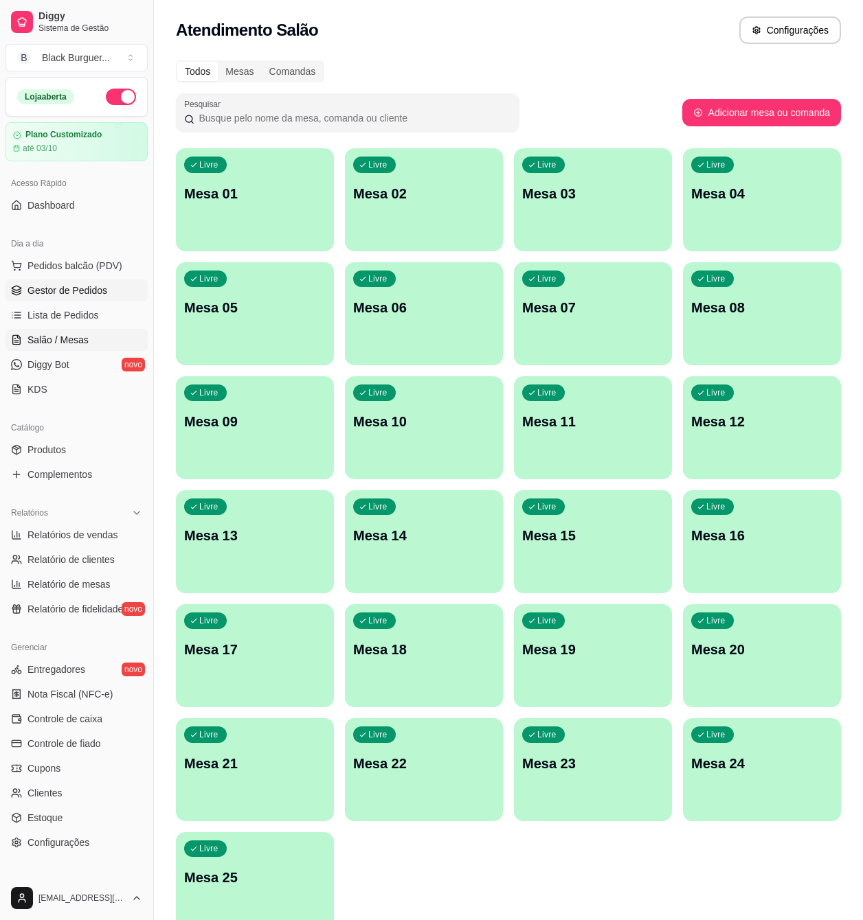
click at [58, 284] on span "Gestor de Pedidos" at bounding box center [67, 291] width 80 height 14
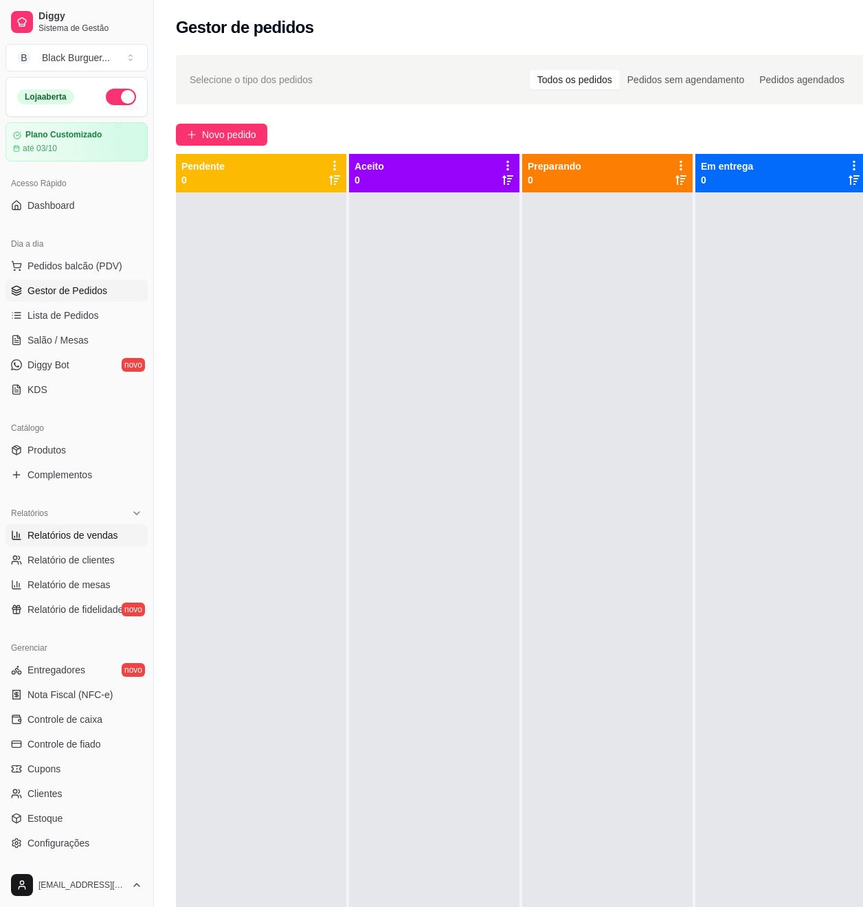
click at [49, 533] on span "Relatórios de vendas" at bounding box center [72, 535] width 91 height 14
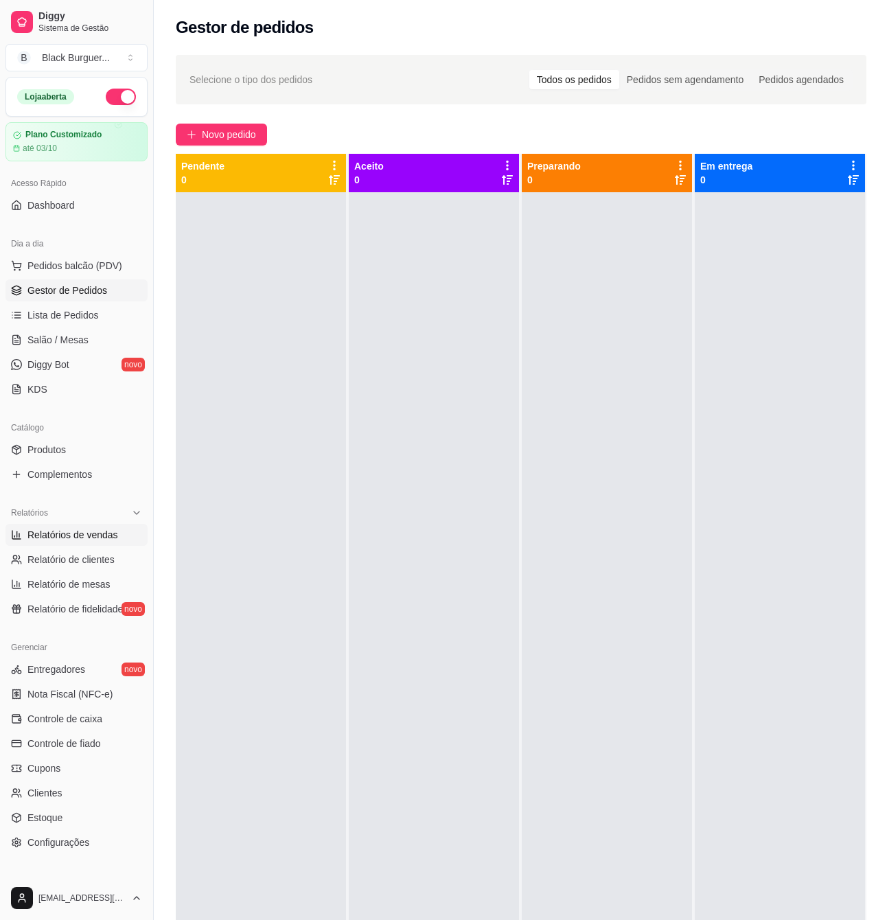
select select "ALL"
select select "0"
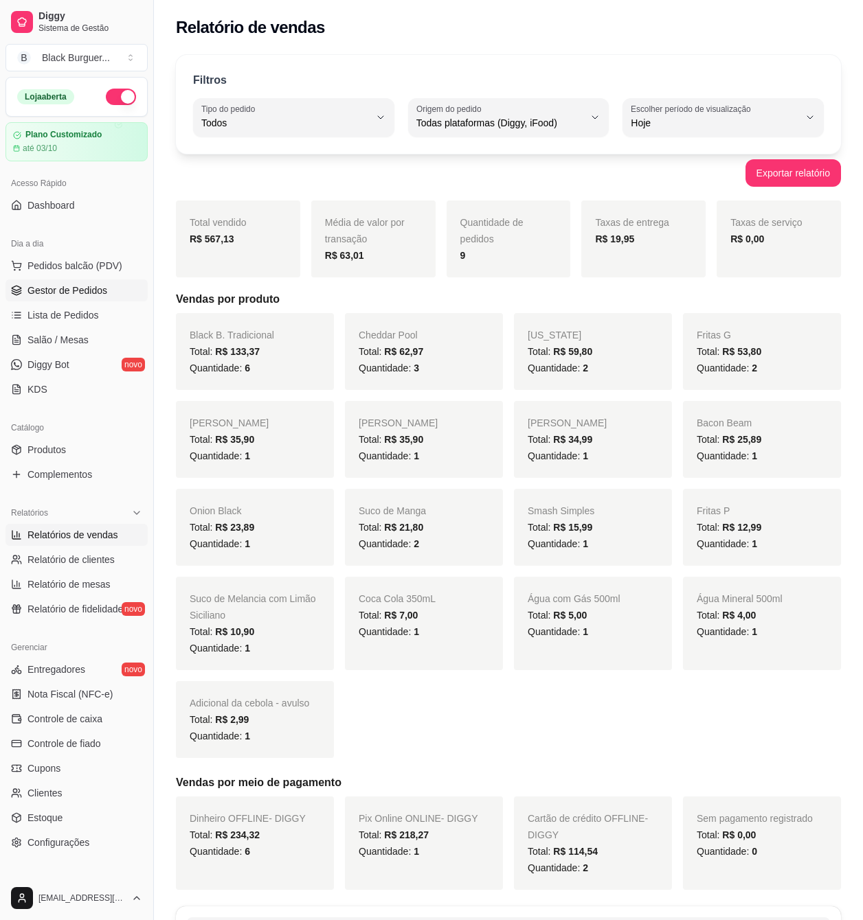
click at [45, 293] on span "Gestor de Pedidos" at bounding box center [67, 291] width 80 height 14
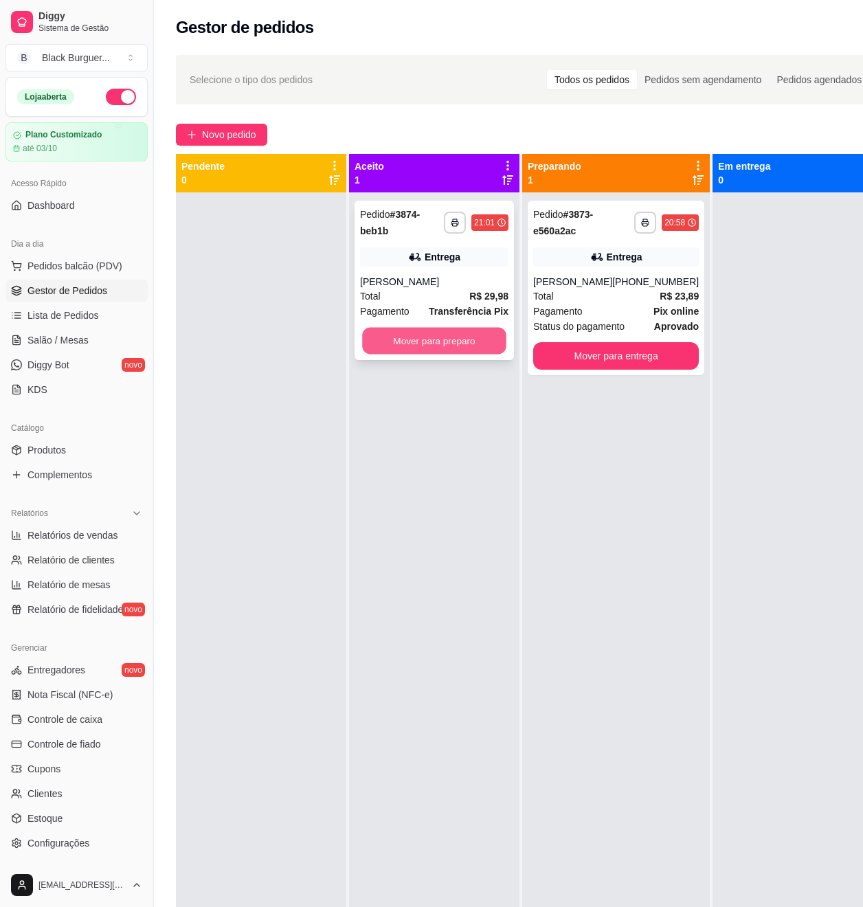
click at [430, 344] on button "Mover para preparo" at bounding box center [434, 341] width 144 height 27
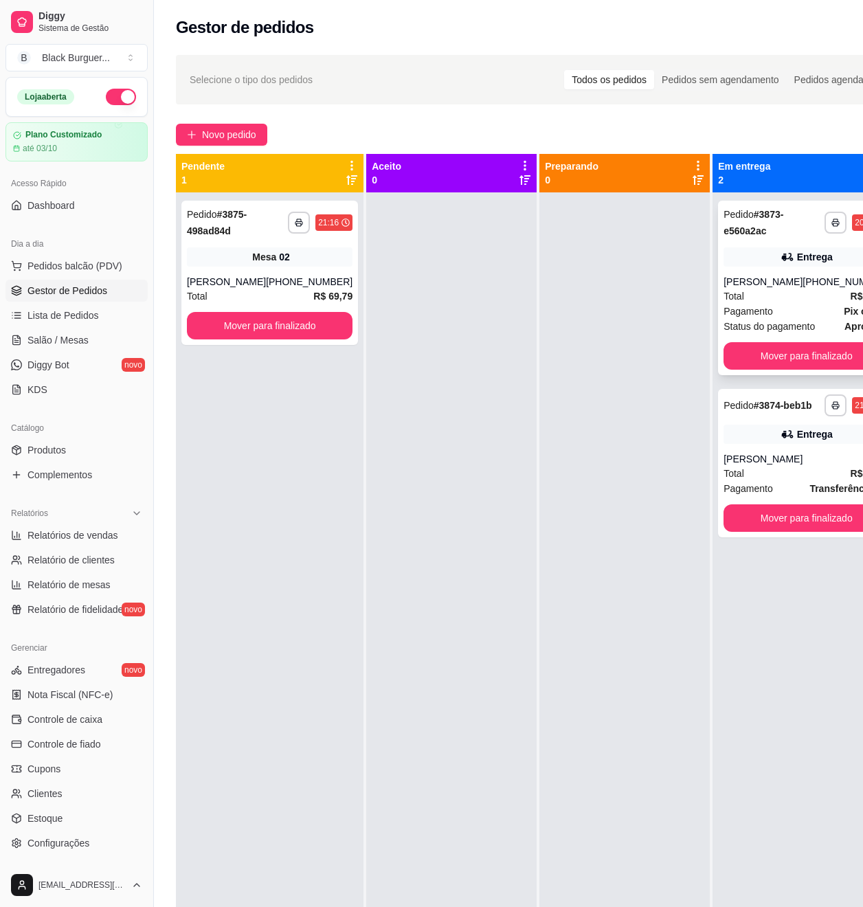
click at [740, 304] on span "Pagamento" at bounding box center [747, 311] width 49 height 15
click at [726, 444] on div "Entrega" at bounding box center [806, 433] width 166 height 19
click at [39, 345] on span "Salão / Mesas" at bounding box center [57, 340] width 61 height 14
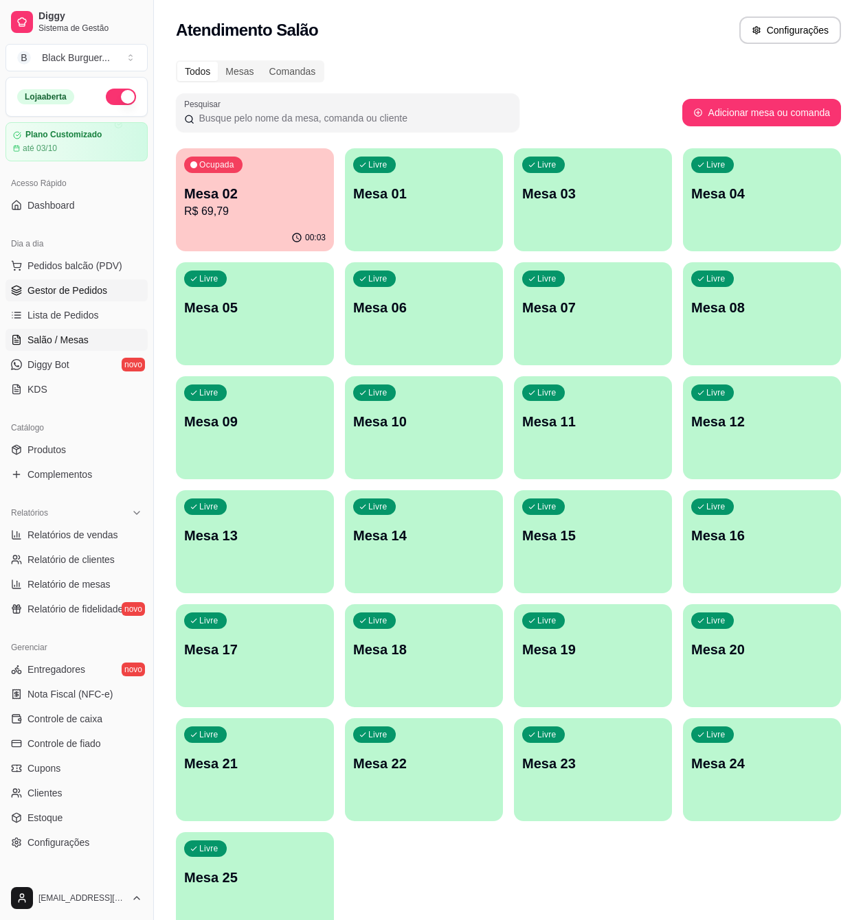
click at [43, 284] on span "Gestor de Pedidos" at bounding box center [67, 291] width 80 height 14
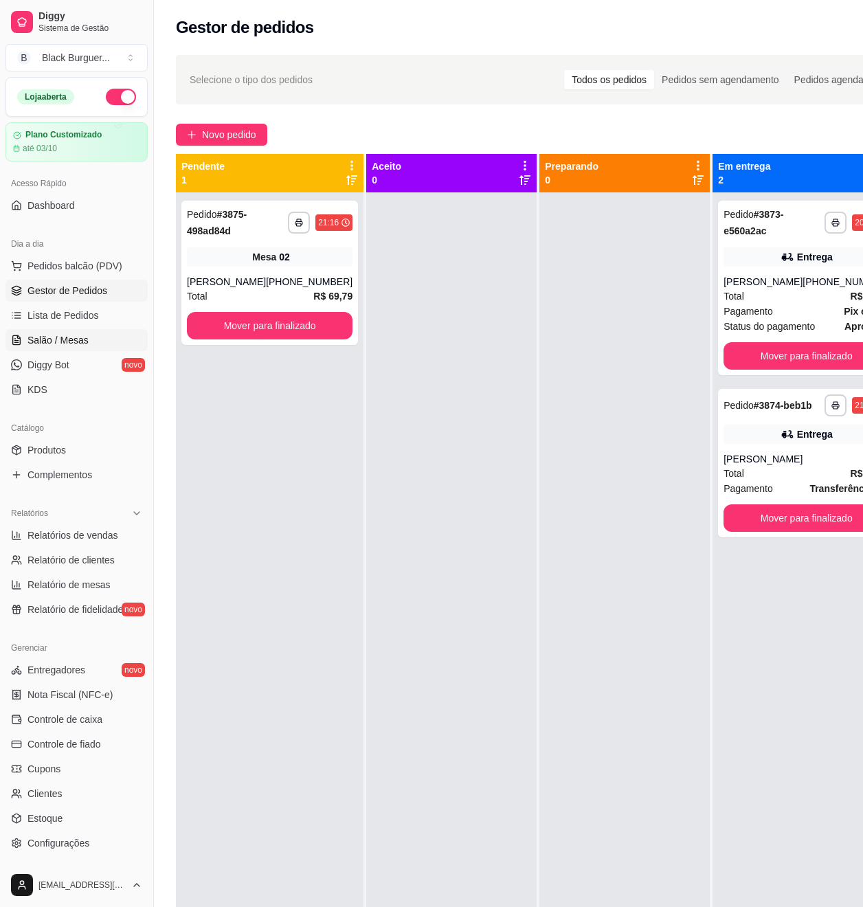
click at [60, 336] on span "Salão / Mesas" at bounding box center [57, 340] width 61 height 14
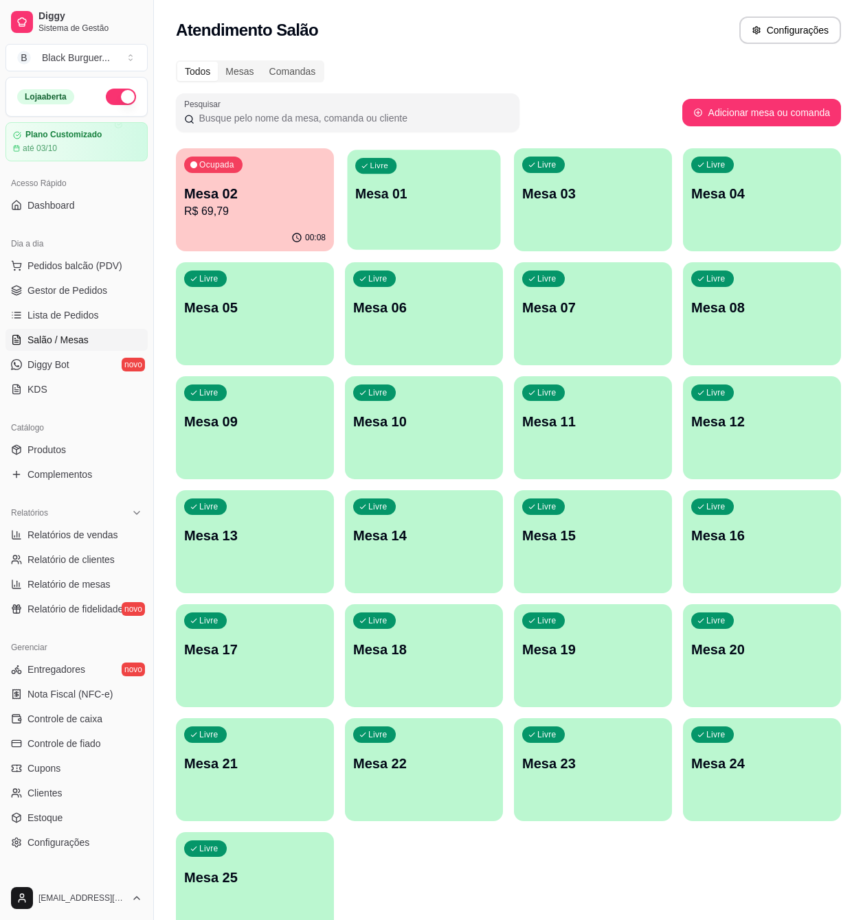
click at [408, 190] on p "Mesa 01" at bounding box center [423, 194] width 137 height 19
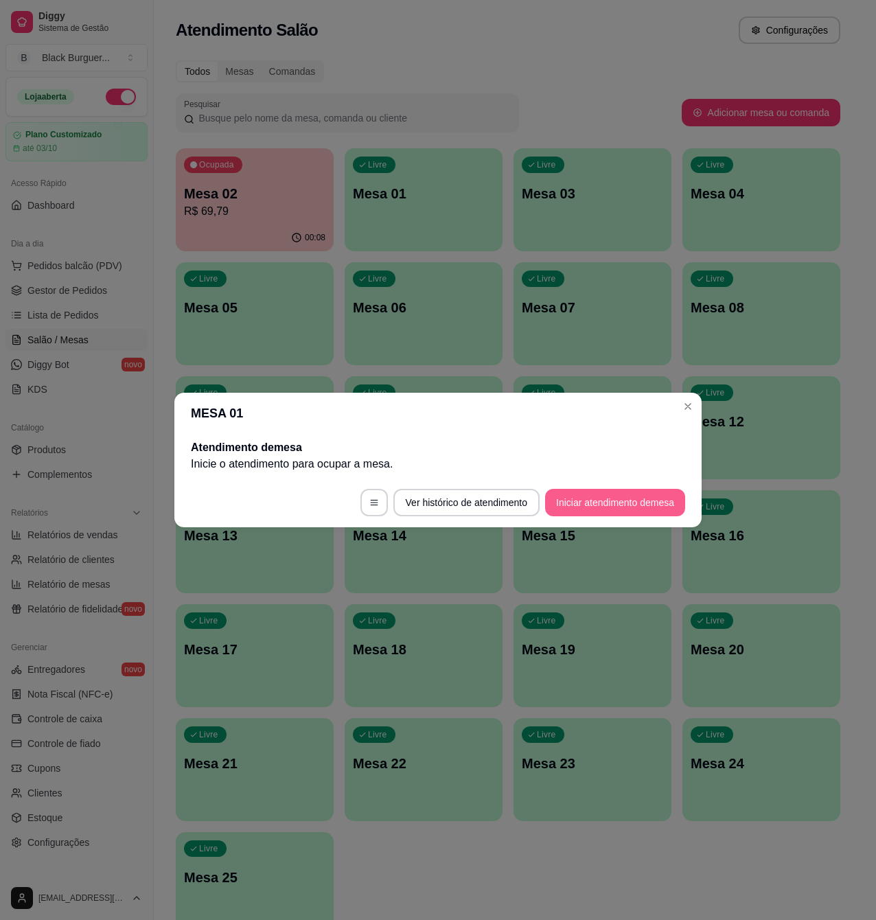
click at [629, 494] on button "Iniciar atendimento de mesa" at bounding box center [615, 502] width 140 height 27
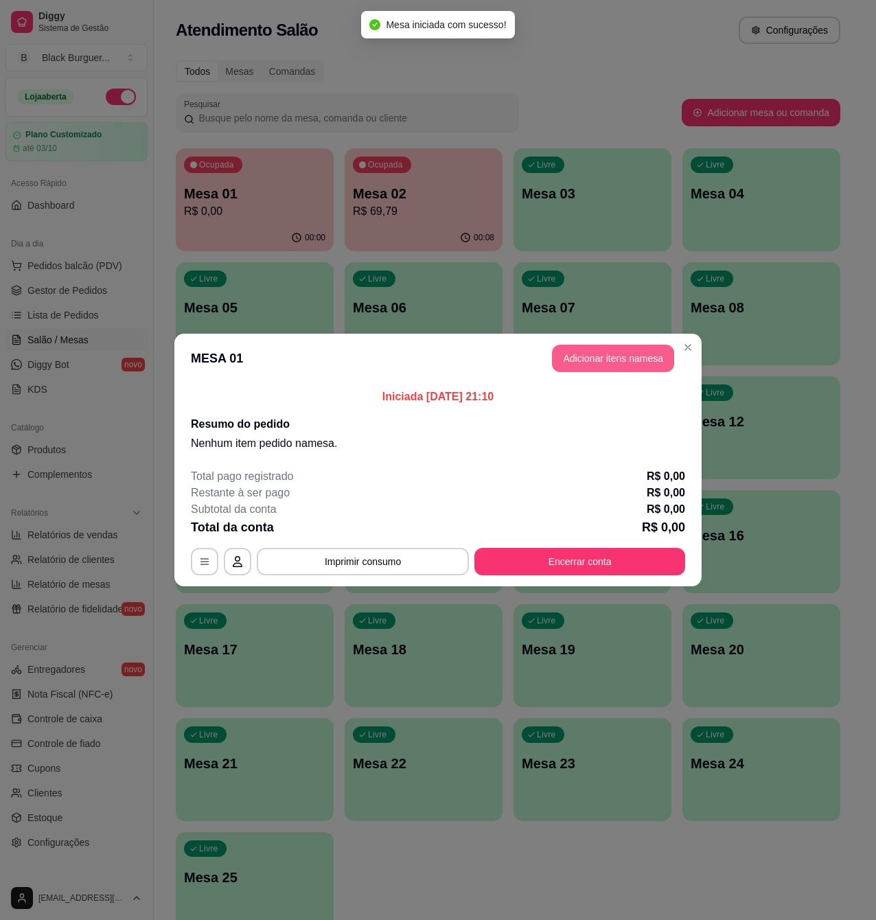
click at [605, 352] on button "Adicionar itens na mesa" at bounding box center [613, 358] width 122 height 27
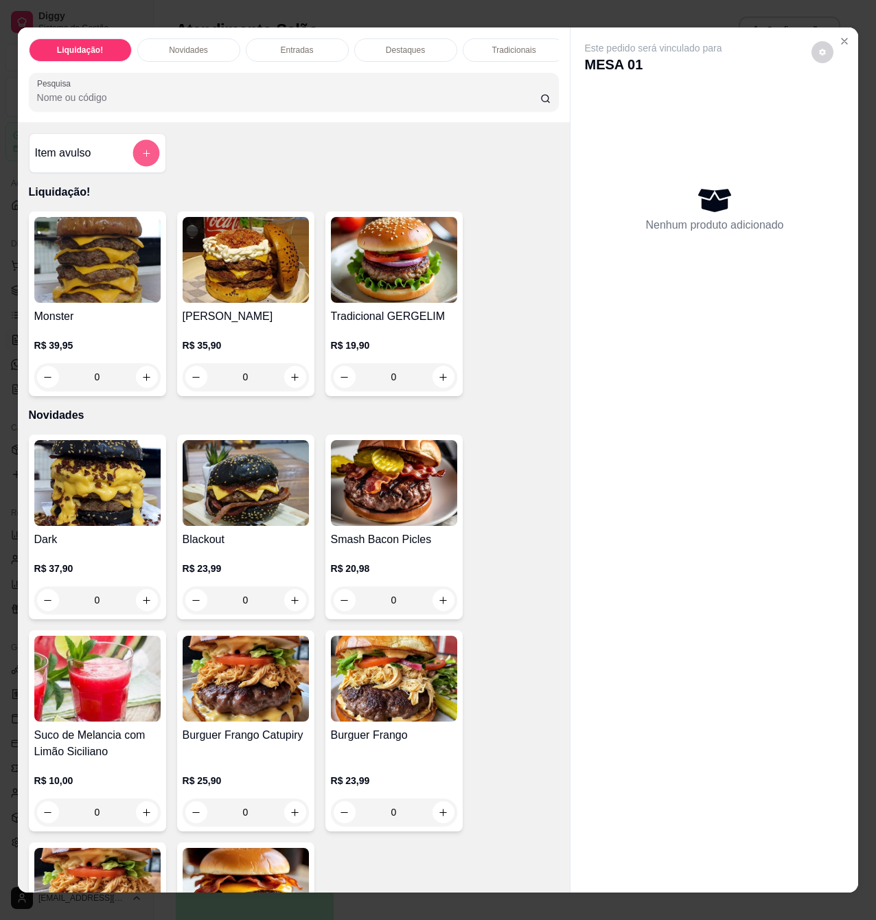
click at [144, 157] on icon "add-separate-item" at bounding box center [146, 153] width 10 height 10
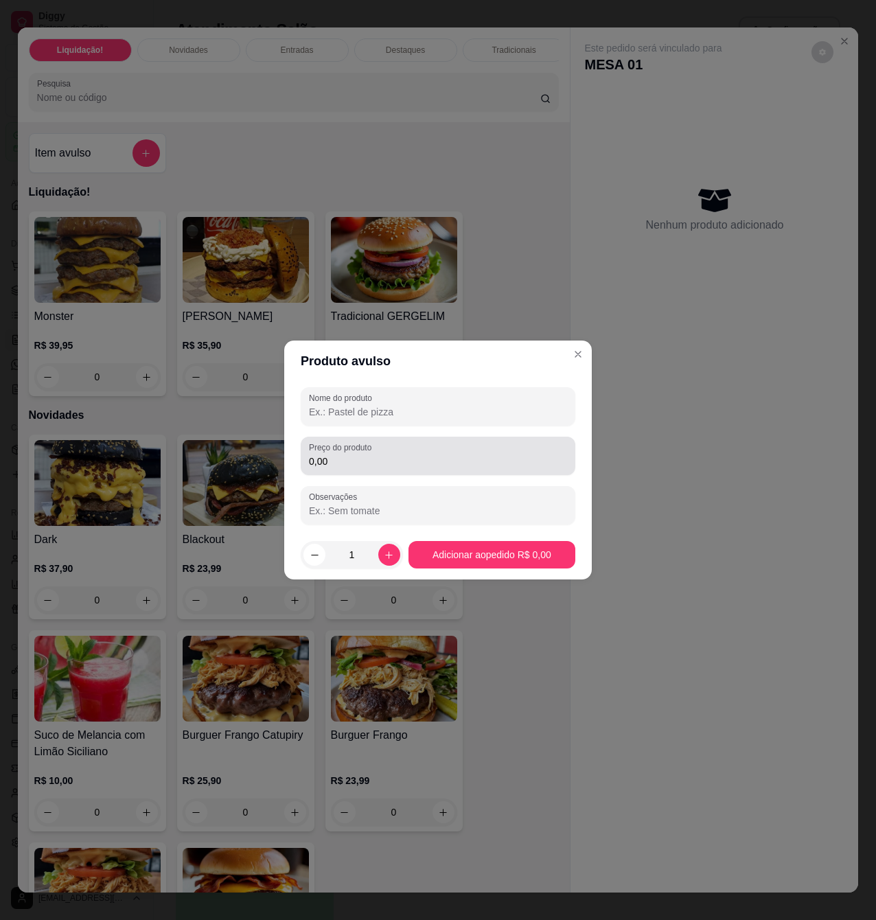
click at [398, 472] on div "Preço do produto 0,00" at bounding box center [438, 456] width 275 height 38
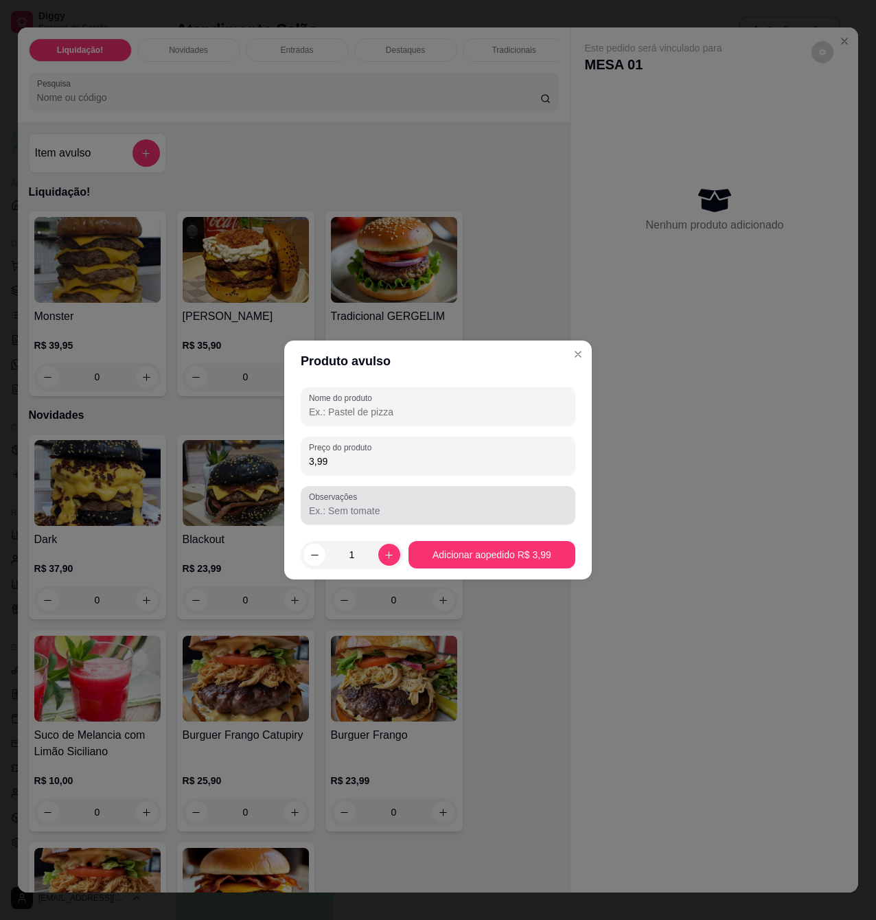
type input "3,99"
click at [399, 498] on div at bounding box center [438, 505] width 258 height 27
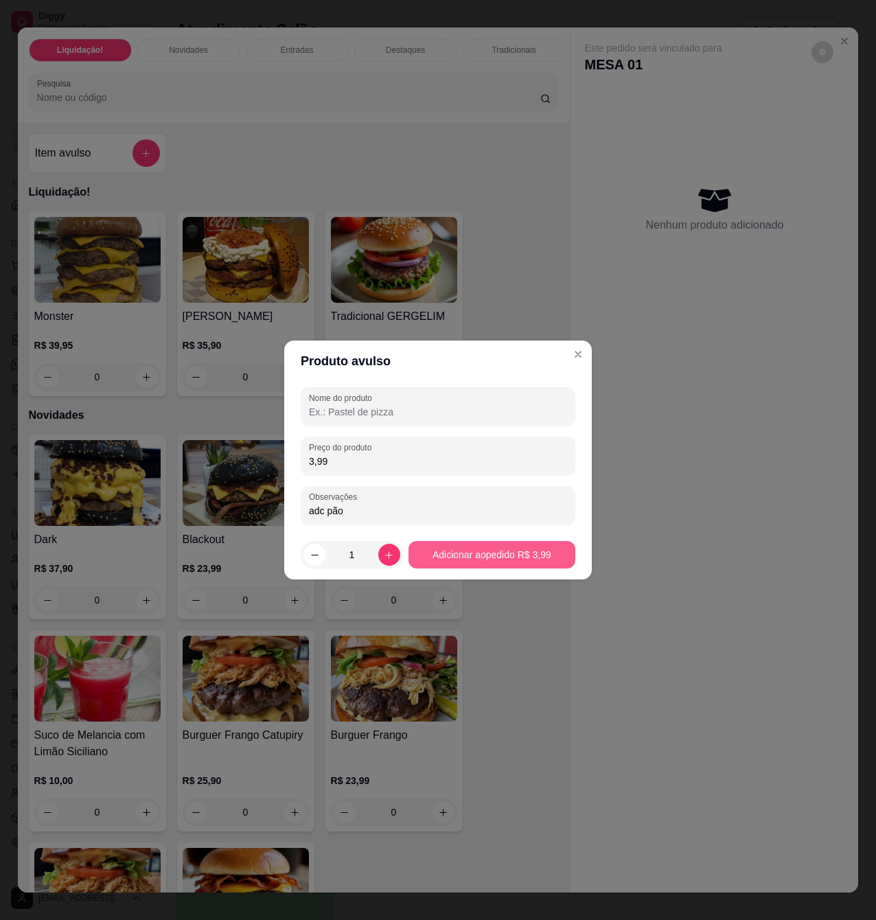
type input "adc pão"
click at [503, 561] on button "Adicionar ao pedido R$ 3,99" at bounding box center [492, 555] width 162 height 27
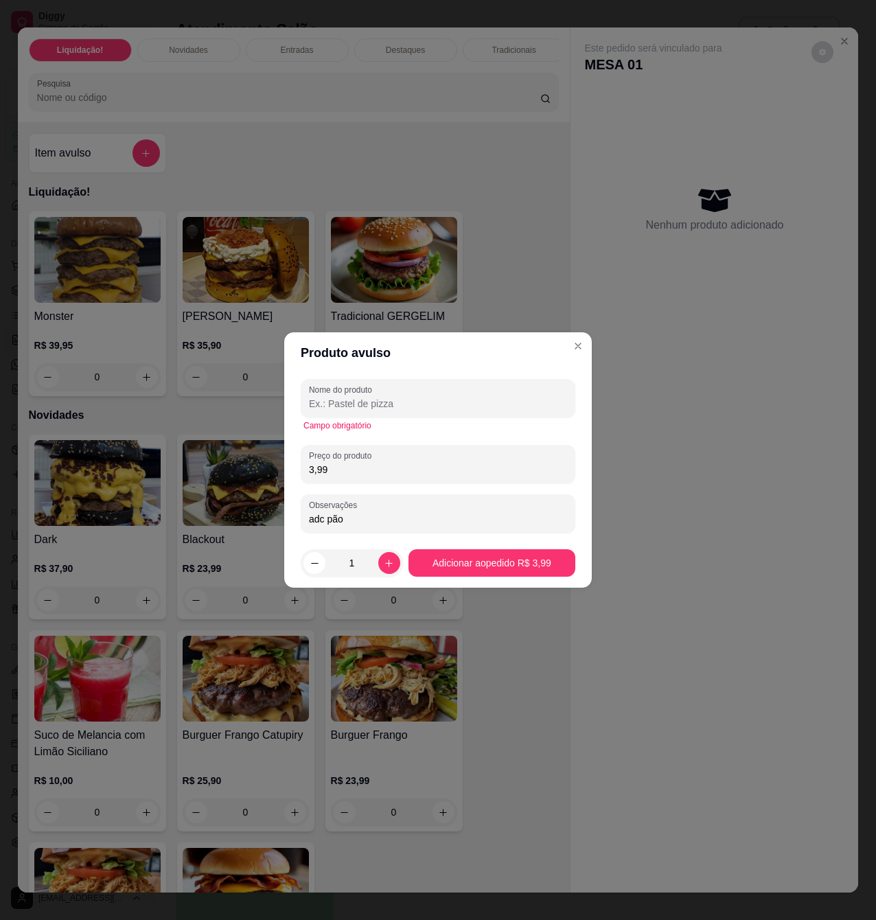
click at [423, 409] on input "Nome do produto" at bounding box center [438, 404] width 258 height 14
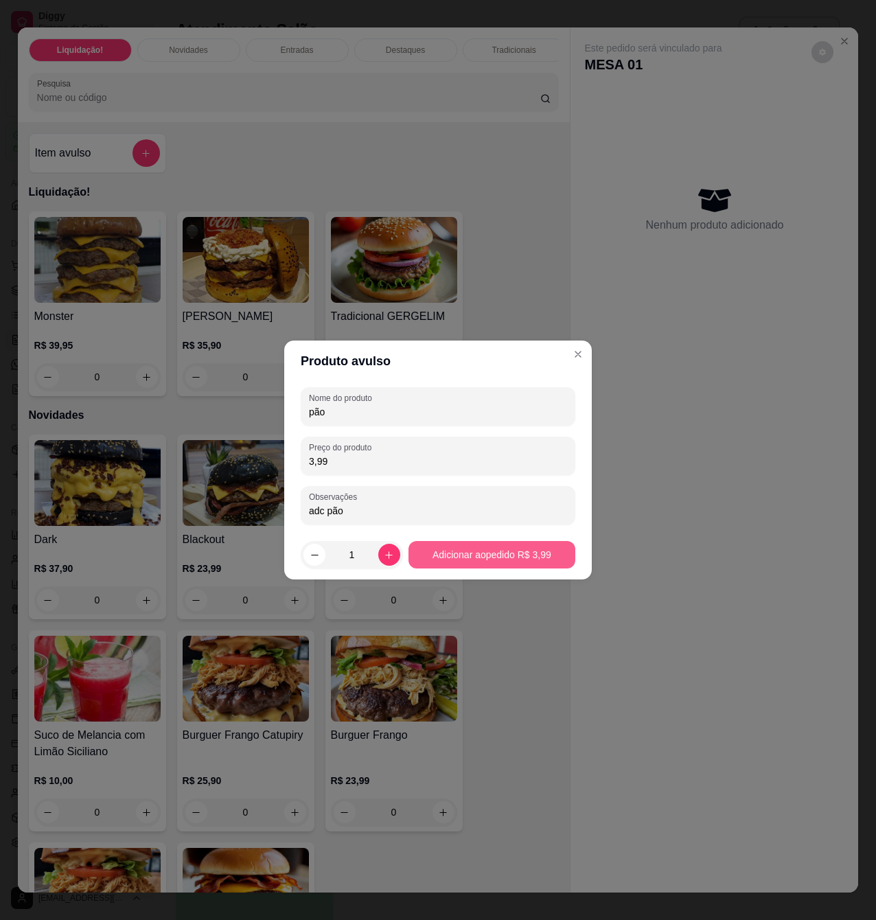
type input "pão"
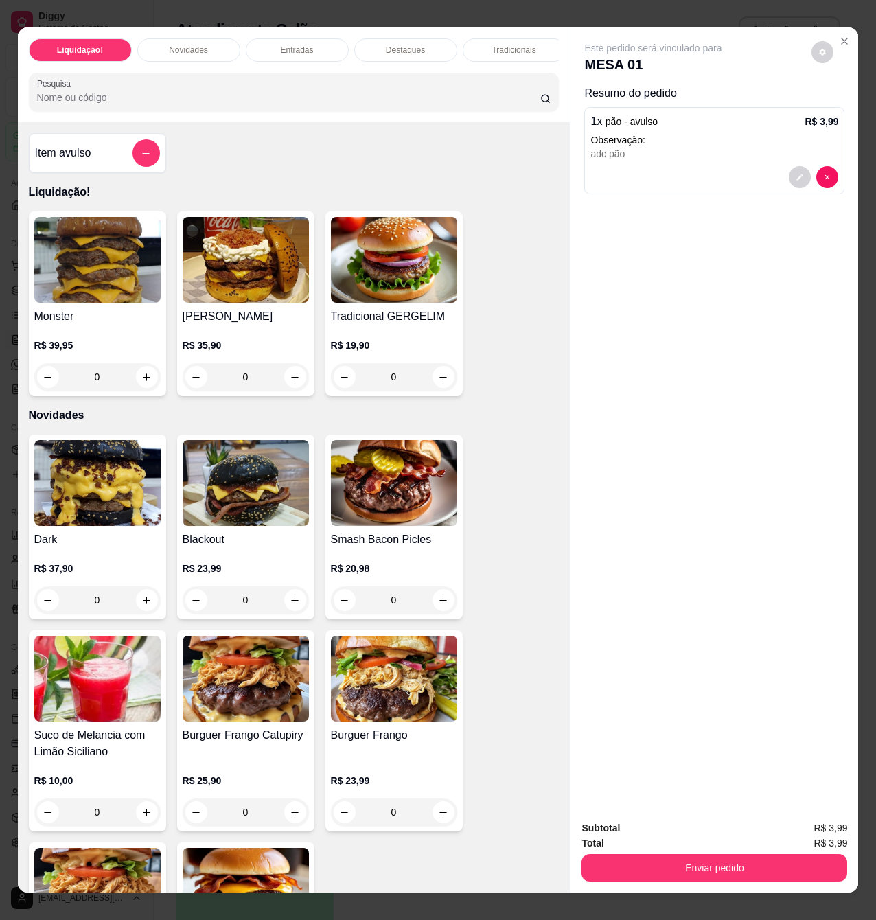
click at [56, 264] on img at bounding box center [97, 260] width 126 height 86
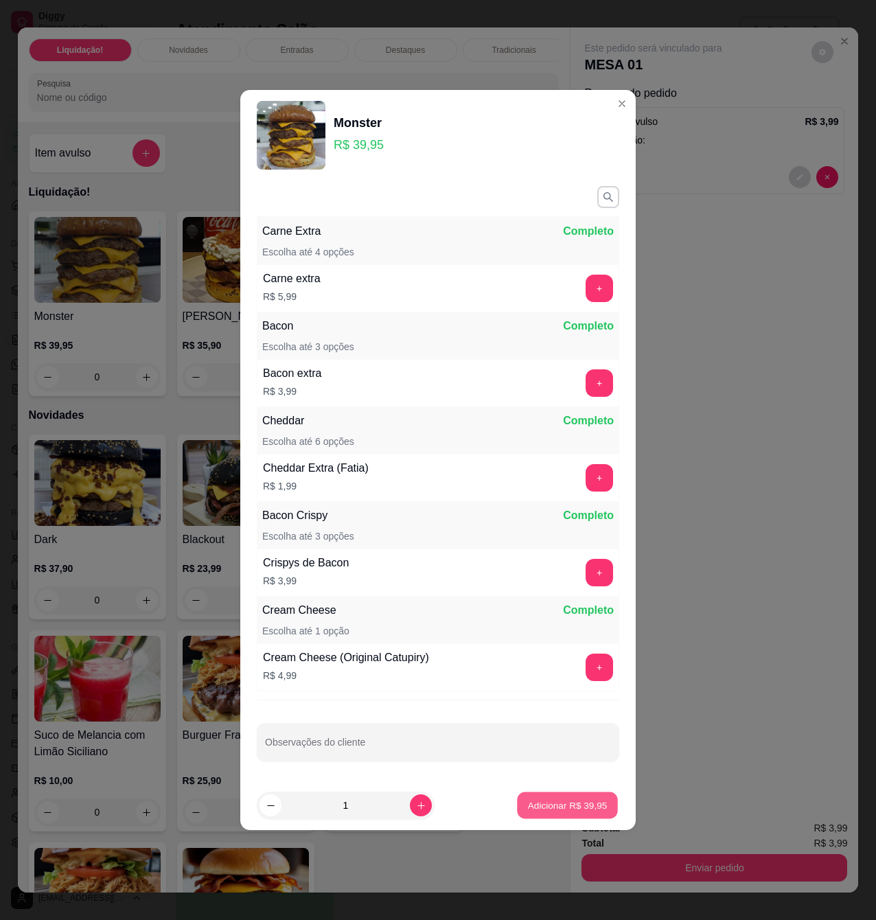
click at [573, 801] on p "Adicionar R$ 39,95" at bounding box center [568, 805] width 80 height 13
type input "1"
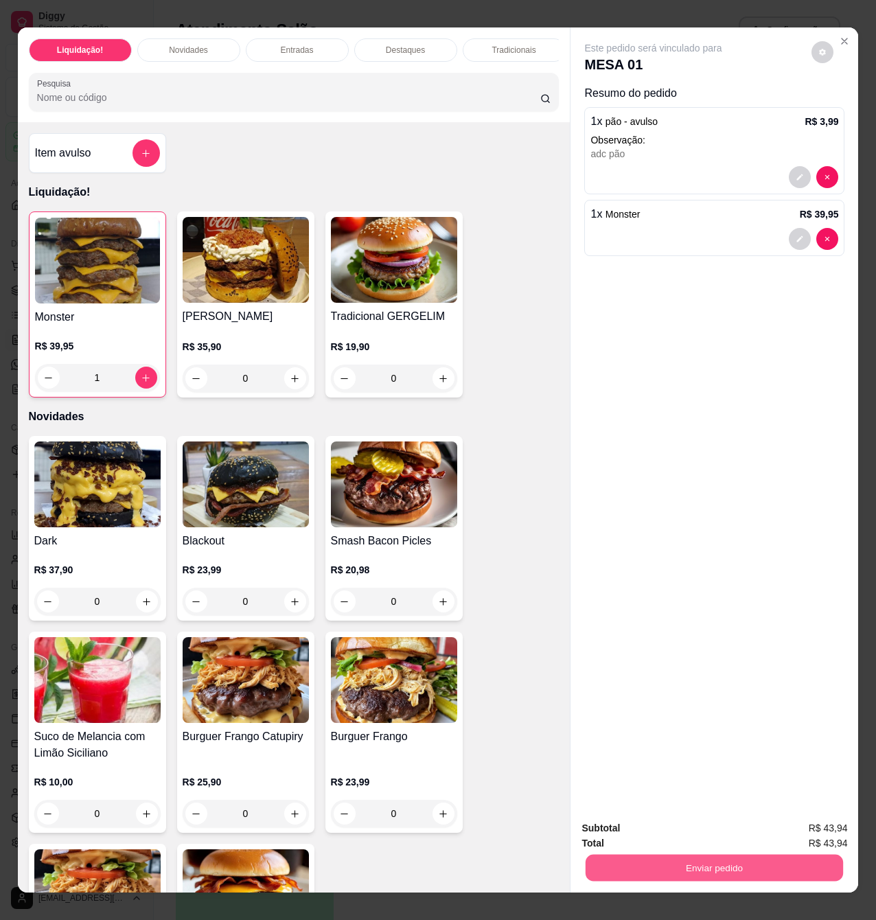
click at [661, 861] on button "Enviar pedido" at bounding box center [715, 867] width 258 height 27
click at [788, 830] on button "Enviar pedido" at bounding box center [811, 826] width 76 height 25
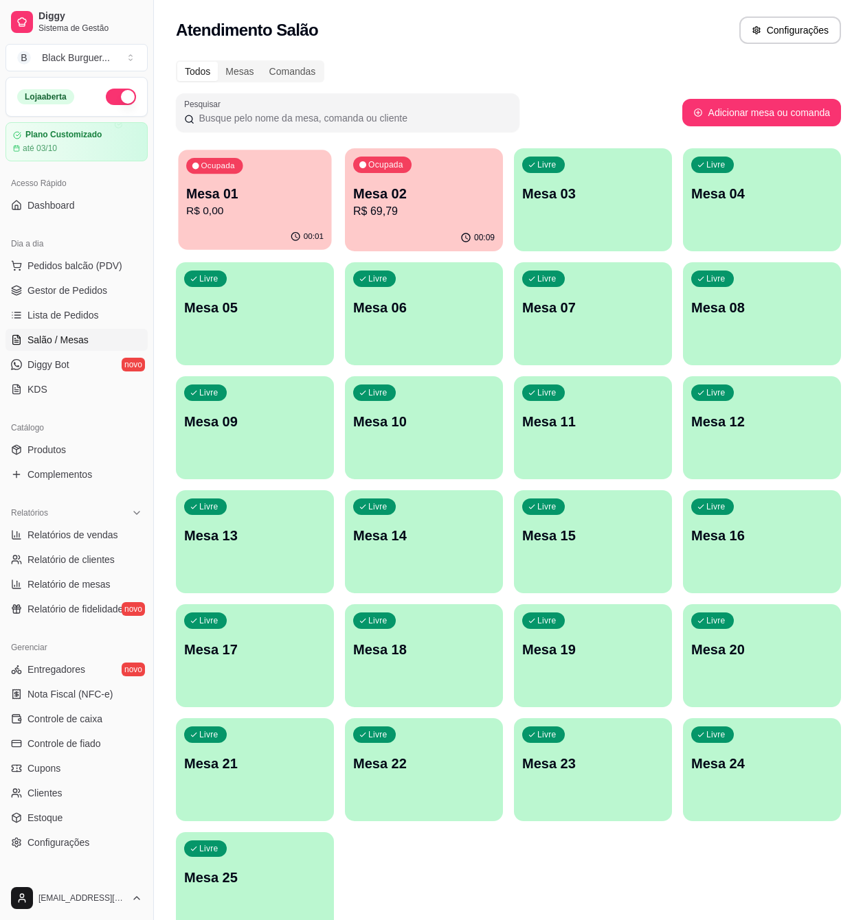
click at [250, 224] on button "Ocupada Mesa 01 R$ 0,00 00:01" at bounding box center [254, 200] width 153 height 100
click at [229, 181] on div "Ocupada Mesa 01 R$ 0,00" at bounding box center [254, 187] width 153 height 74
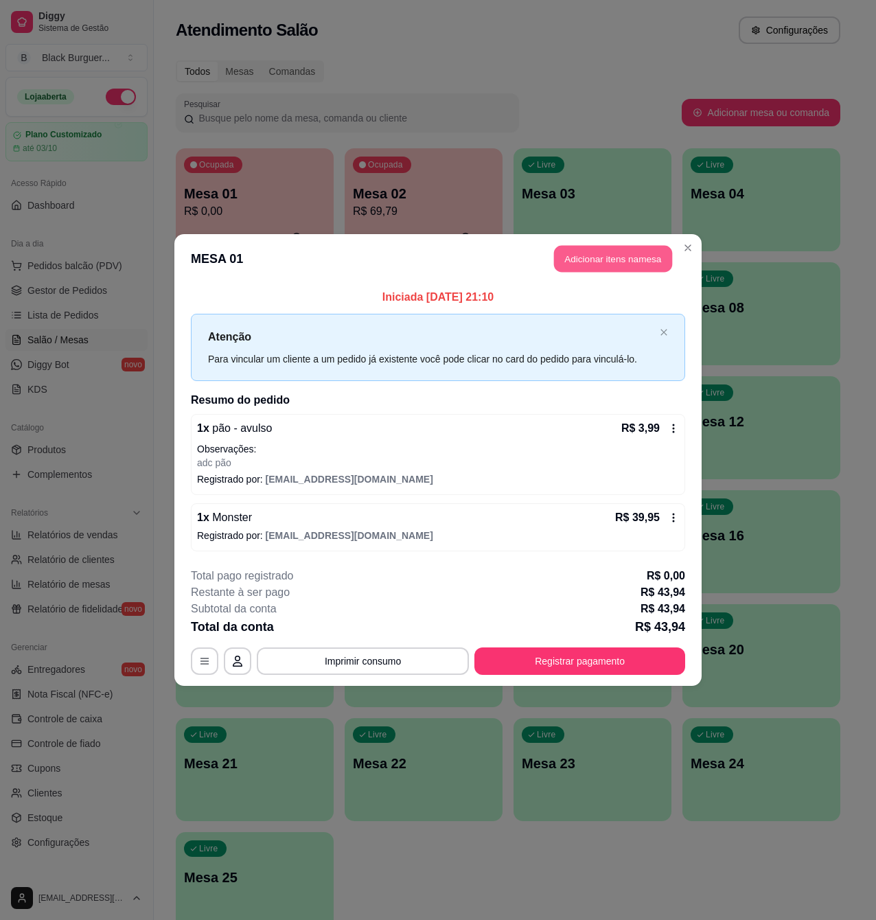
click at [599, 251] on button "Adicionar itens na mesa" at bounding box center [613, 259] width 118 height 27
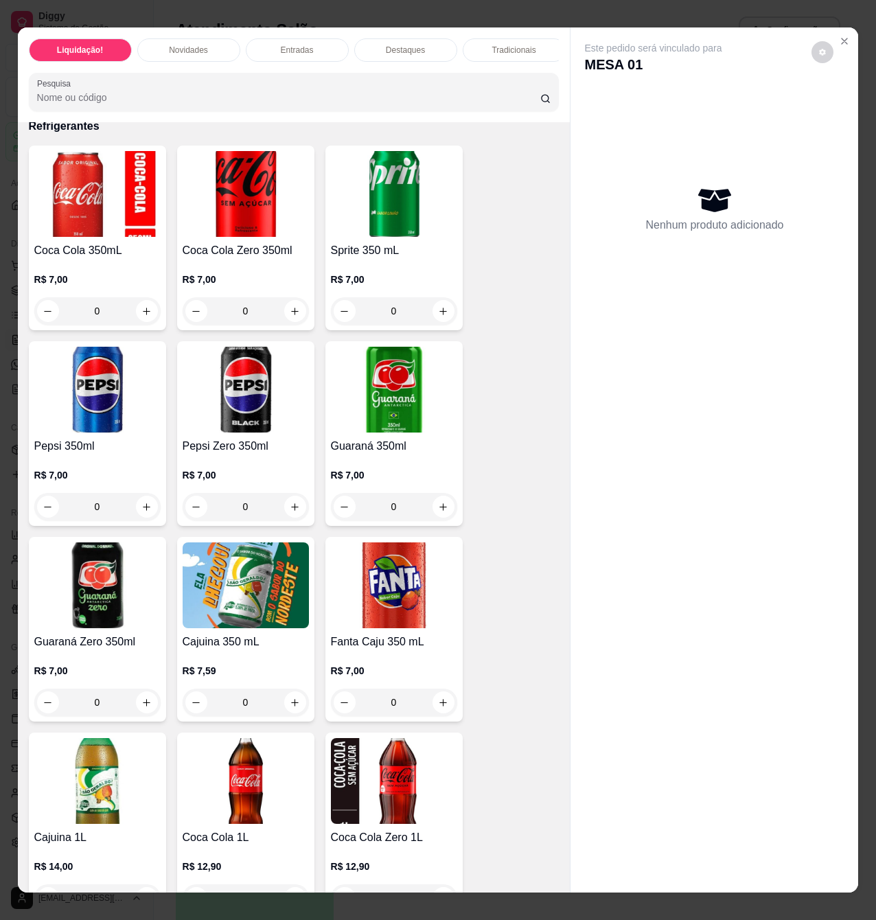
scroll to position [3754, 0]
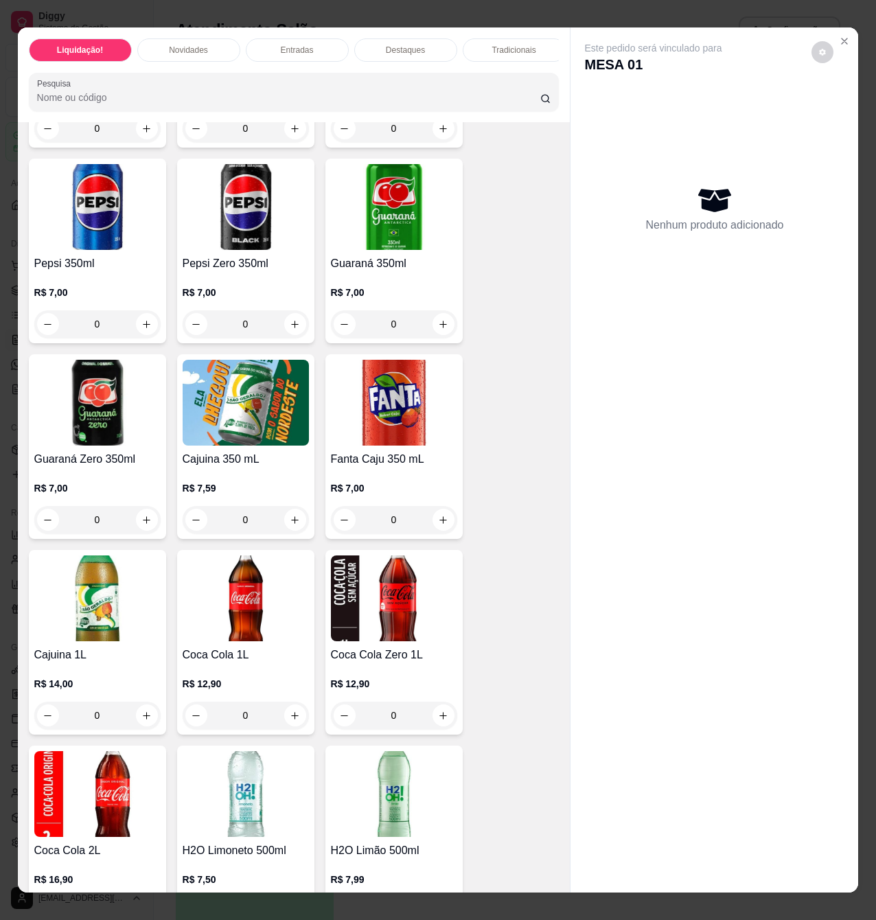
click at [221, 602] on img at bounding box center [246, 599] width 126 height 86
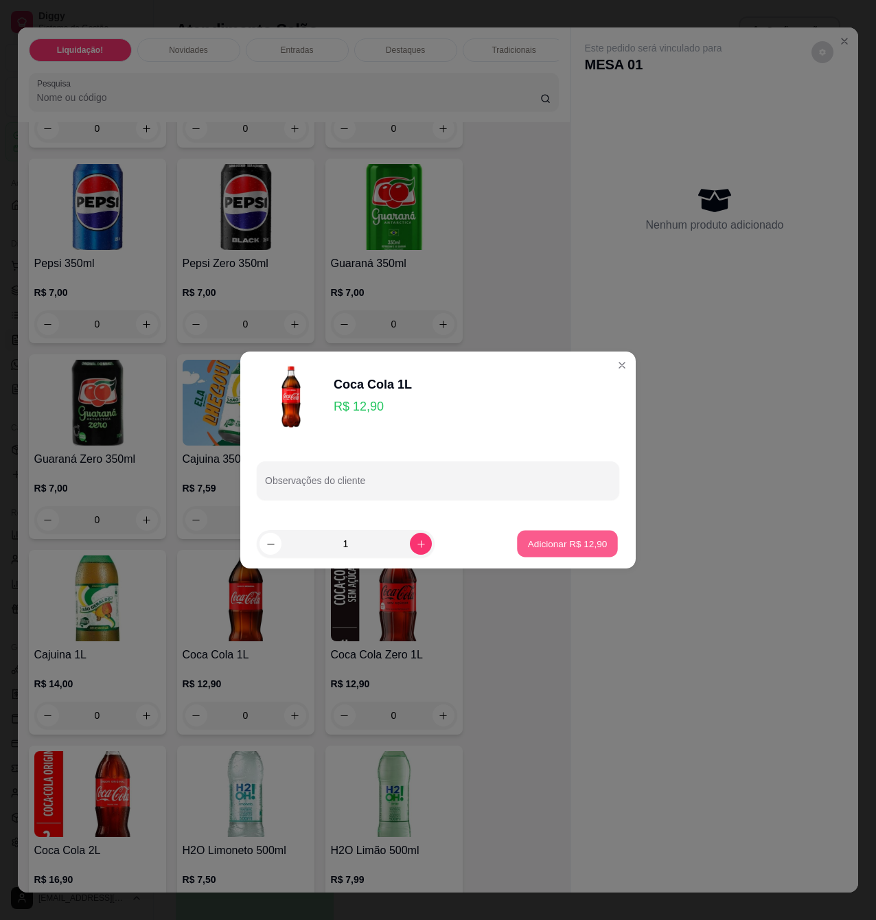
click at [567, 543] on p "Adicionar R$ 12,90" at bounding box center [568, 543] width 80 height 13
type input "1"
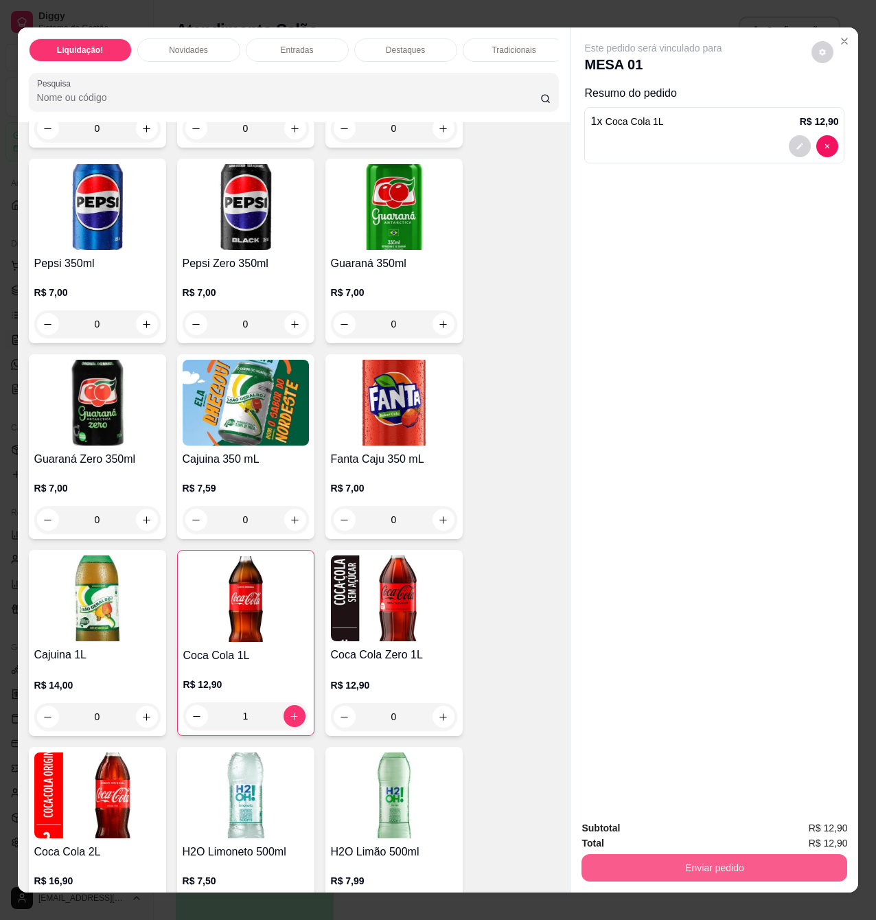
click at [659, 861] on button "Enviar pedido" at bounding box center [715, 867] width 266 height 27
click at [789, 831] on button "Enviar pedido" at bounding box center [811, 826] width 76 height 25
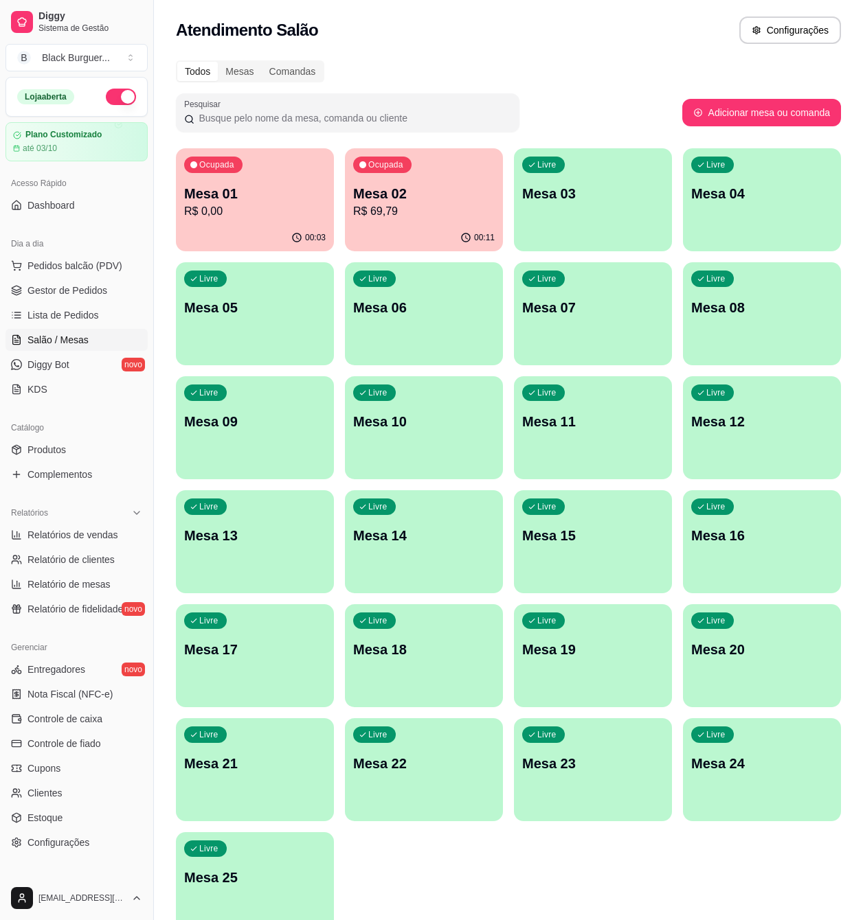
click at [271, 207] on p "R$ 0,00" at bounding box center [254, 211] width 141 height 16
click at [63, 267] on span "Pedidos balcão (PDV)" at bounding box center [74, 266] width 95 height 14
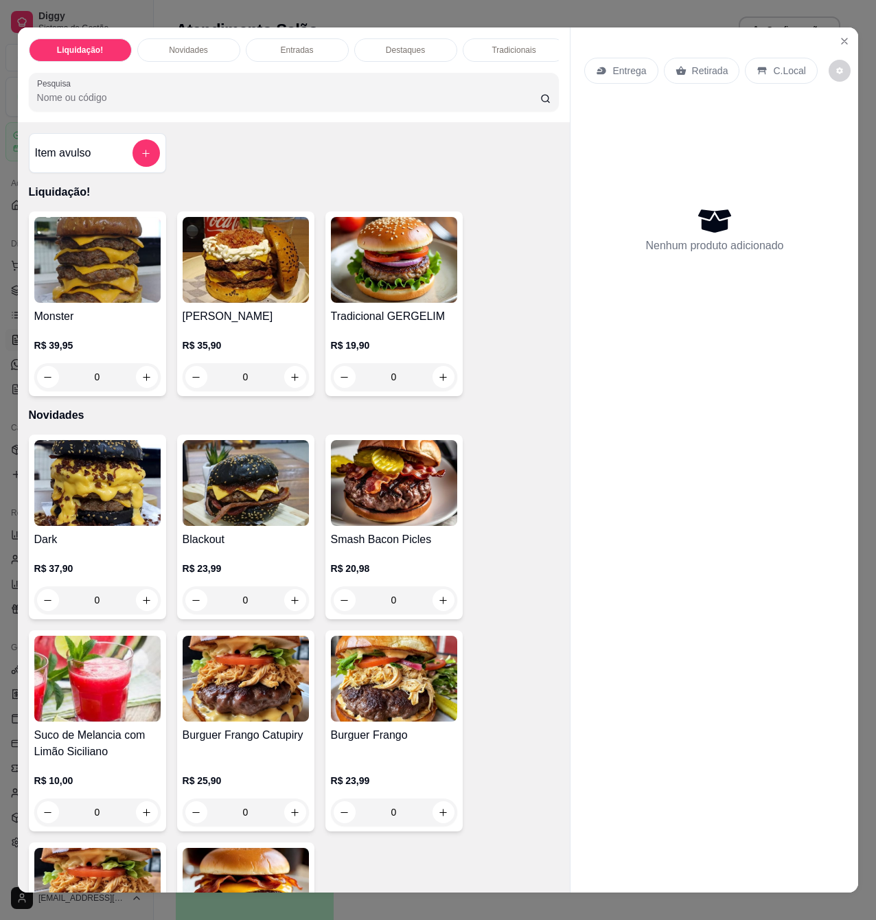
click at [459, 9] on div "Liquidação! Novidades Entradas Destaques Tradicionais Combos Milk Shakes Fritas…" at bounding box center [438, 460] width 876 height 920
click at [839, 36] on icon "Close" at bounding box center [844, 41] width 11 height 11
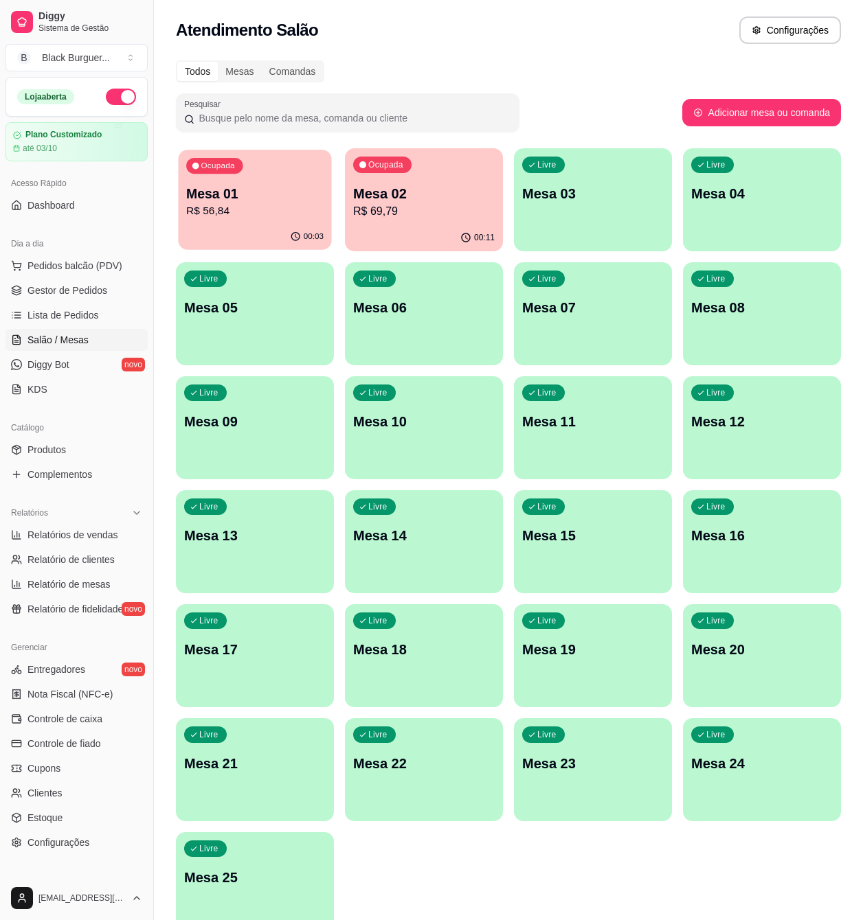
click at [256, 193] on p "Mesa 01" at bounding box center [254, 194] width 137 height 19
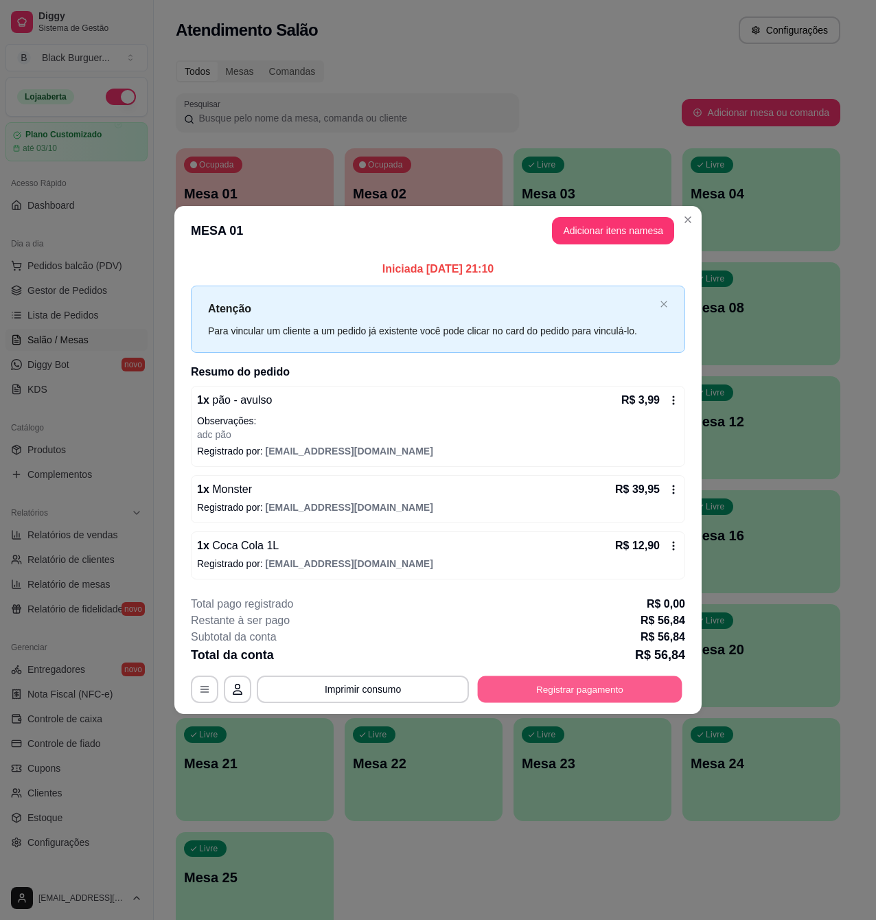
click at [560, 685] on button "Registrar pagamento" at bounding box center [580, 689] width 205 height 27
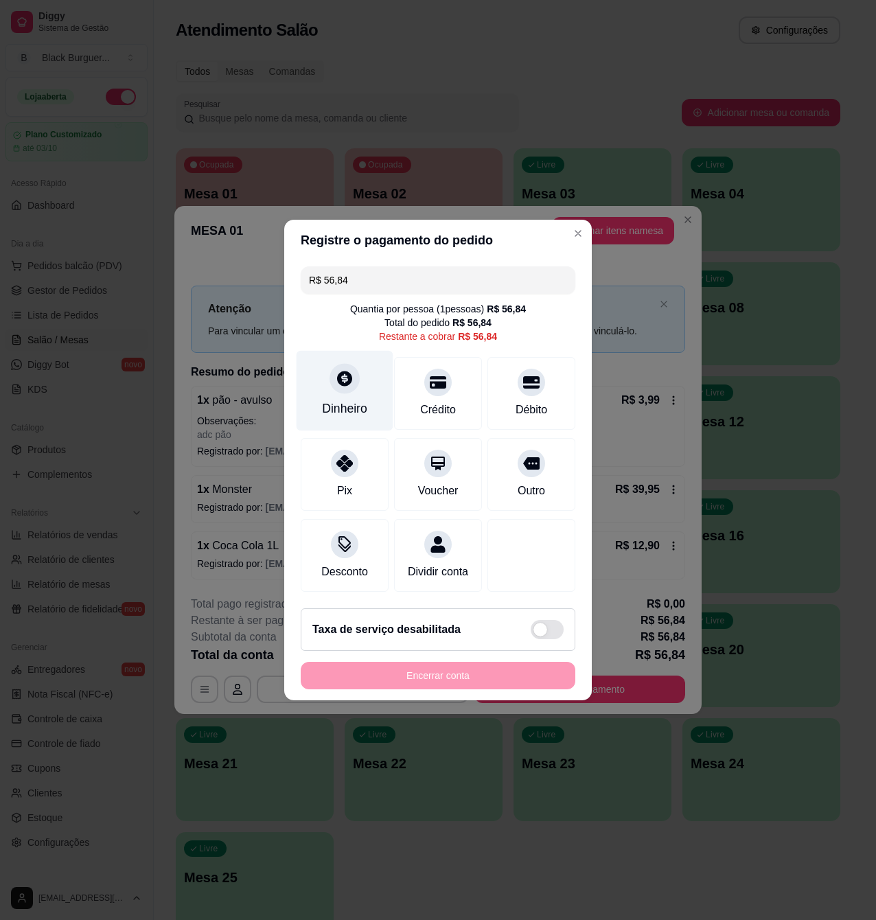
click at [325, 400] on div "Dinheiro" at bounding box center [344, 409] width 45 height 18
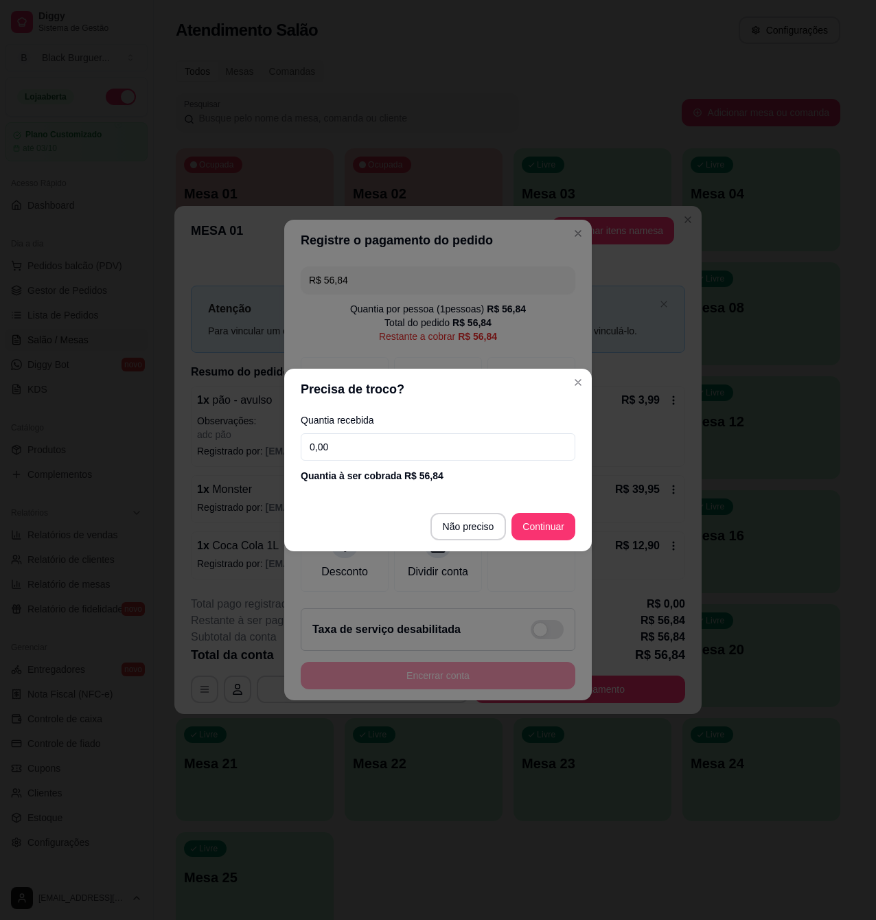
click at [361, 446] on input "0,00" at bounding box center [438, 446] width 275 height 27
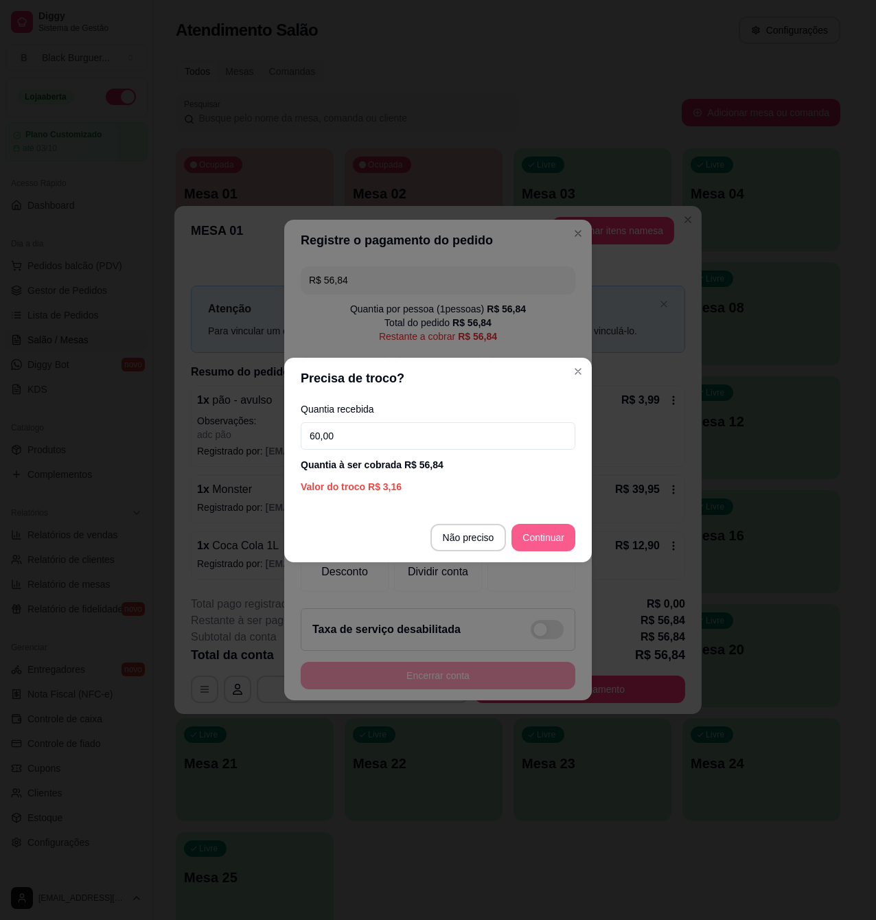
type input "60,00"
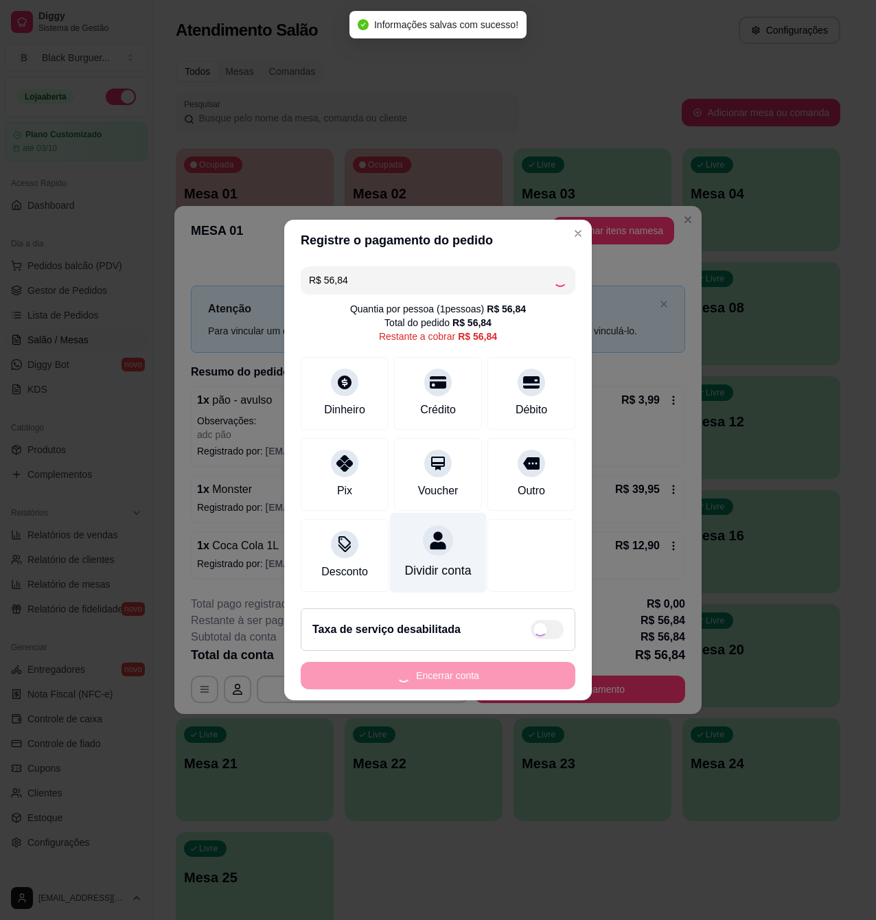
type input "R$ 0,00"
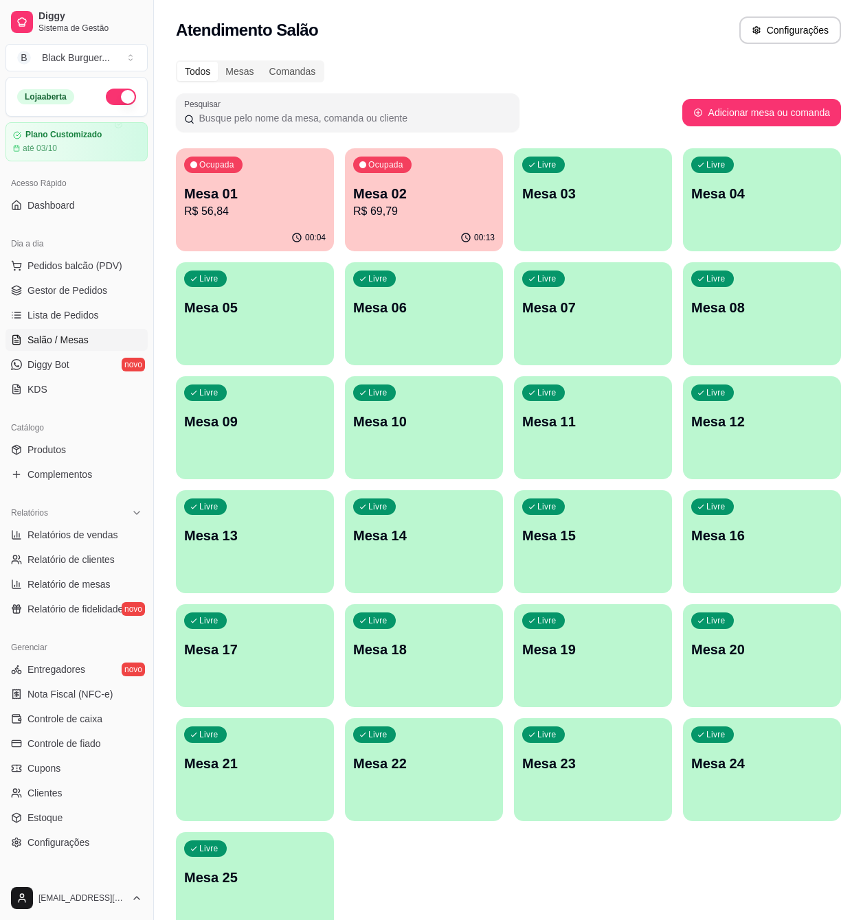
click at [442, 171] on div "Ocupada Mesa 02 R$ 69,79" at bounding box center [424, 186] width 158 height 76
click at [89, 289] on span "Gestor de Pedidos" at bounding box center [67, 291] width 80 height 14
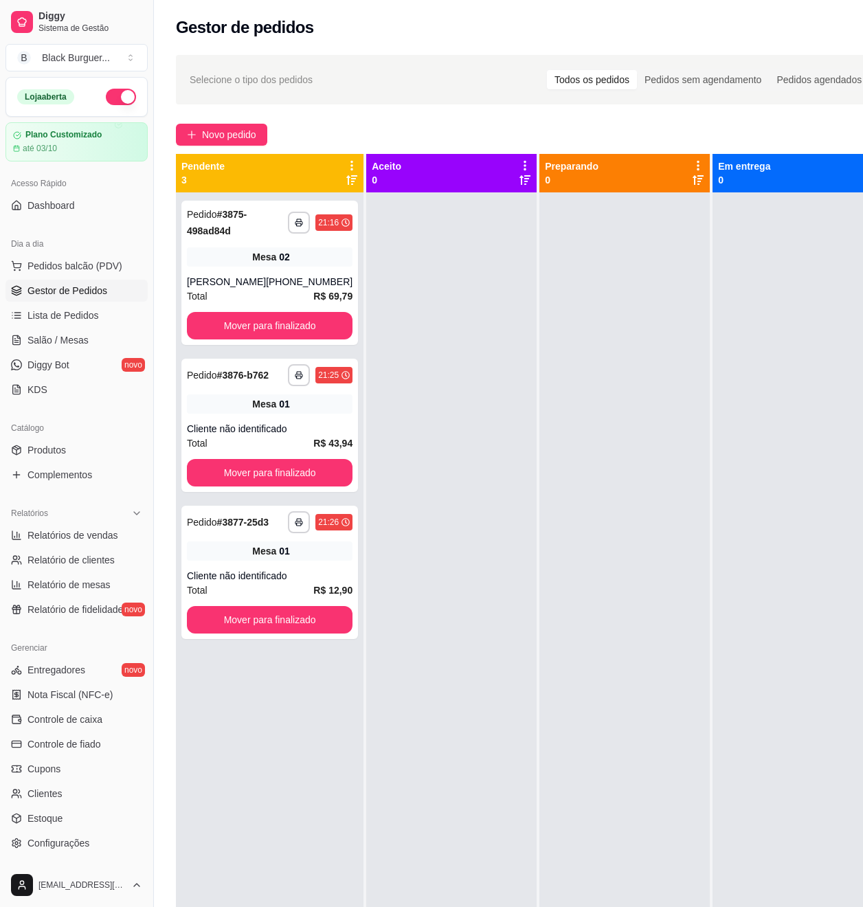
click at [41, 294] on span "Gestor de Pedidos" at bounding box center [67, 291] width 80 height 14
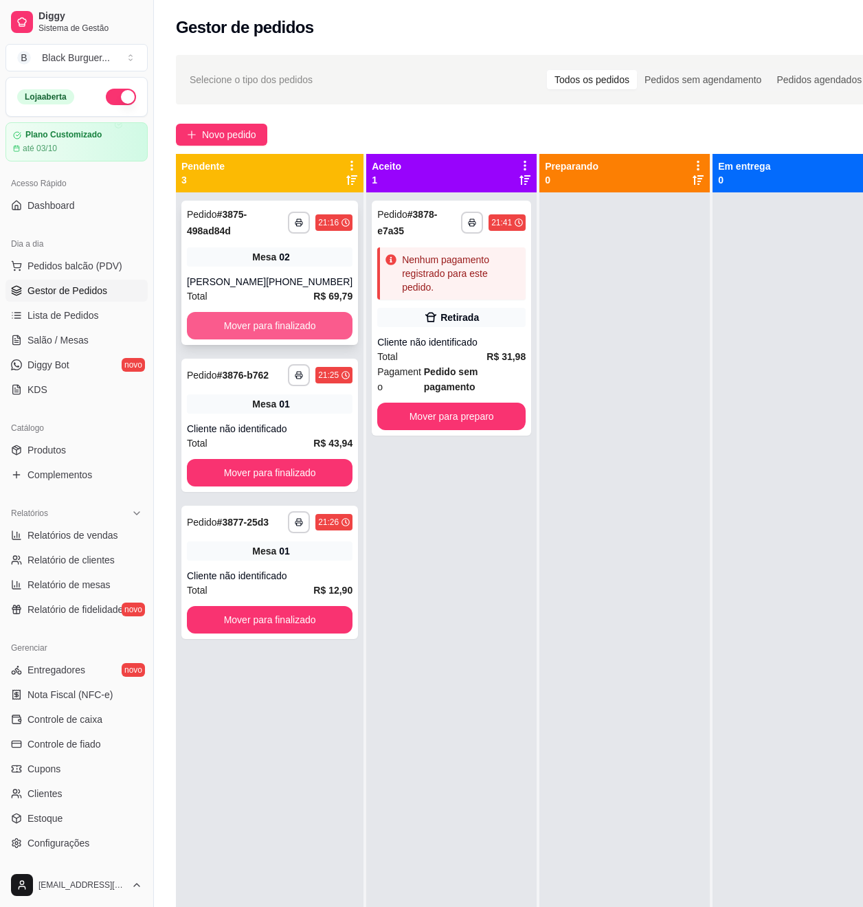
click at [235, 339] on button "Mover para finalizado" at bounding box center [270, 325] width 166 height 27
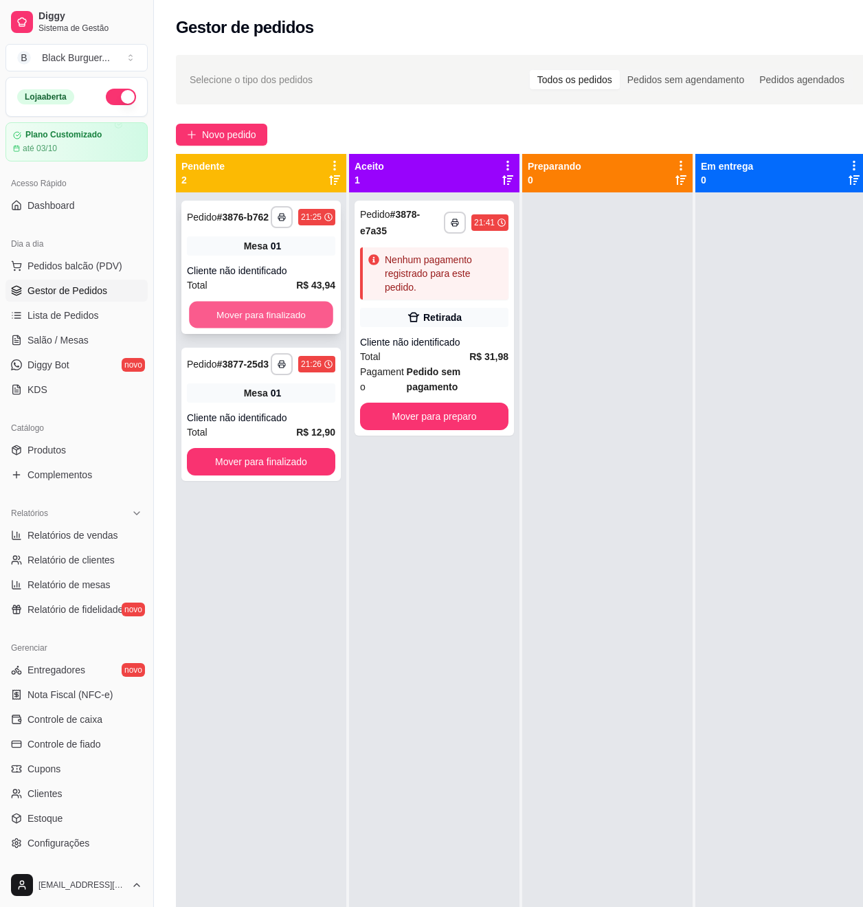
click at [240, 319] on button "Mover para finalizado" at bounding box center [261, 314] width 144 height 27
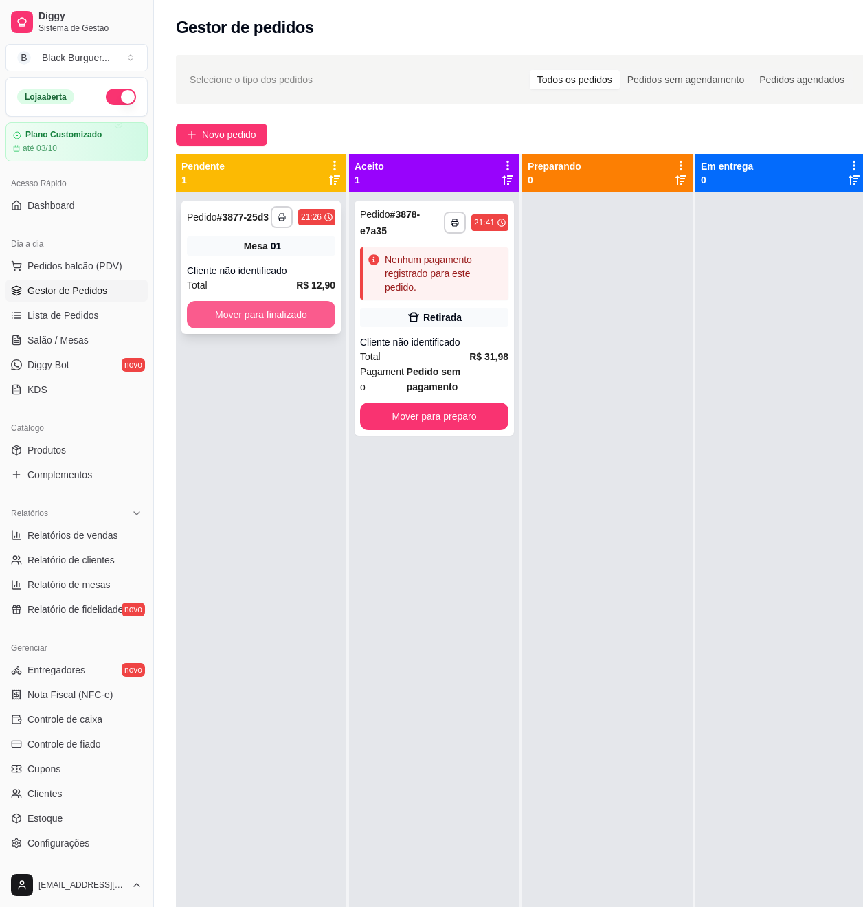
click at [237, 312] on button "Mover para finalizado" at bounding box center [261, 314] width 148 height 27
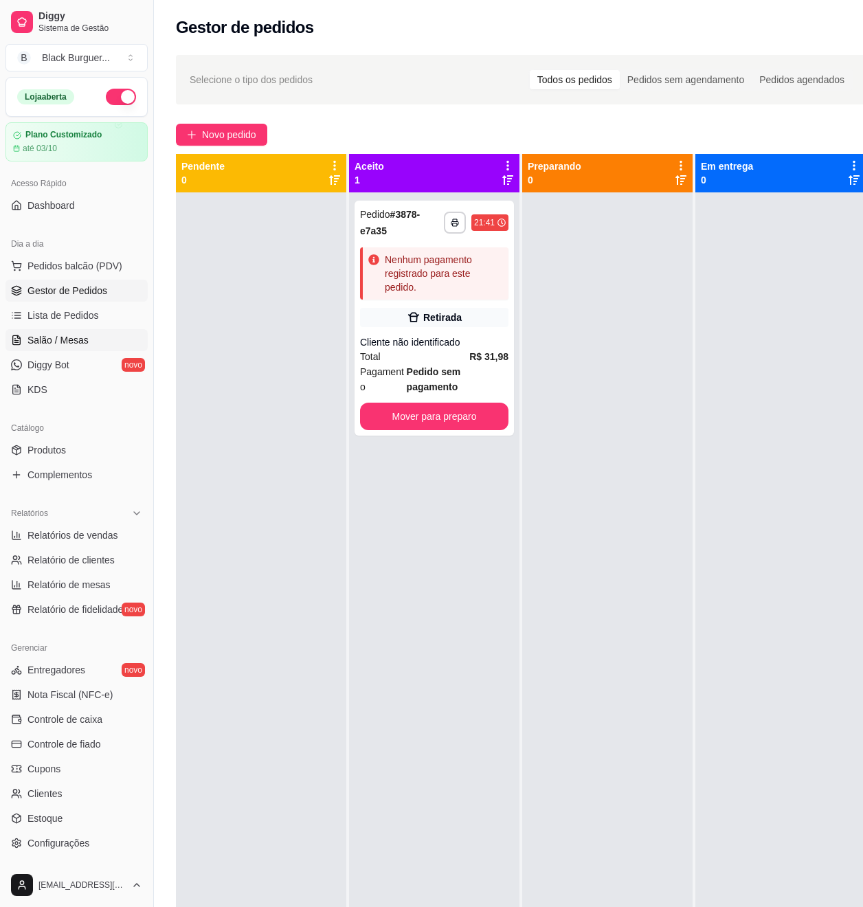
click at [48, 338] on span "Salão / Mesas" at bounding box center [57, 340] width 61 height 14
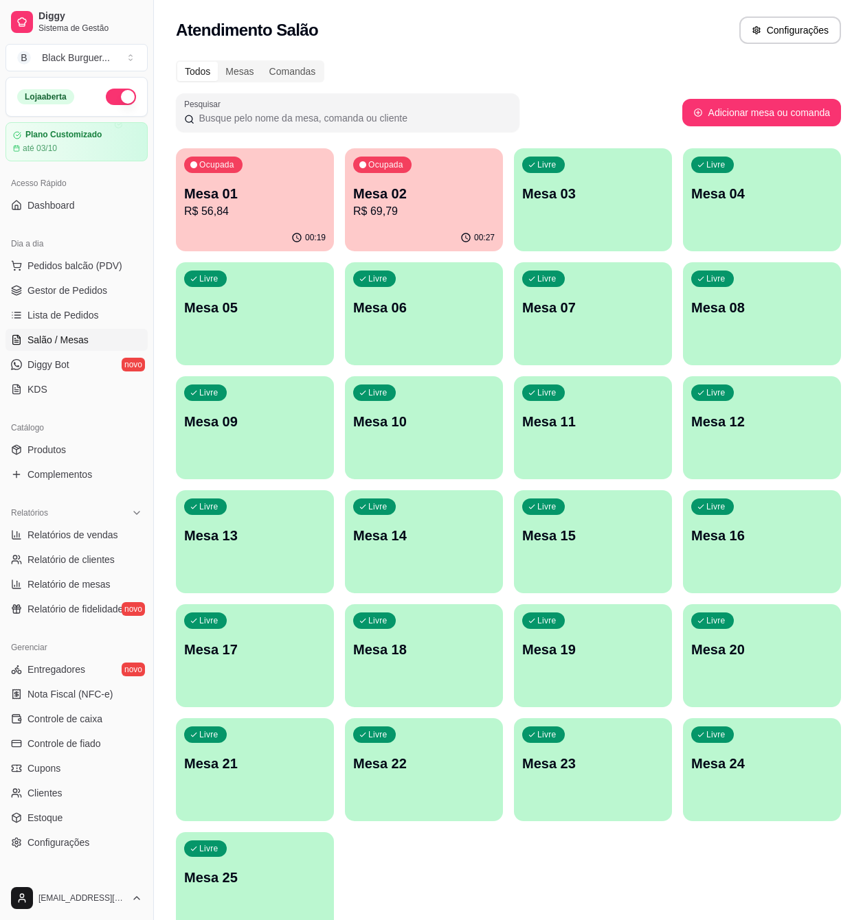
click at [457, 188] on p "Mesa 02" at bounding box center [423, 193] width 141 height 19
click at [465, 209] on p "R$ 69,79" at bounding box center [423, 211] width 141 height 16
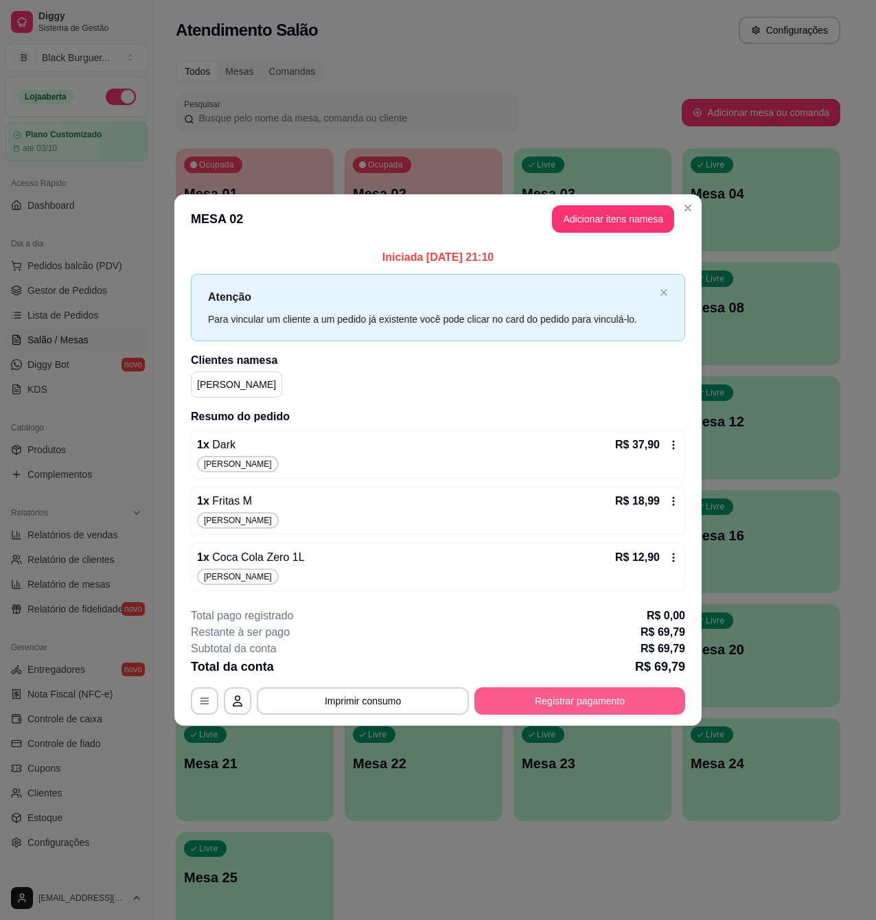
click at [606, 695] on button "Registrar pagamento" at bounding box center [580, 700] width 211 height 27
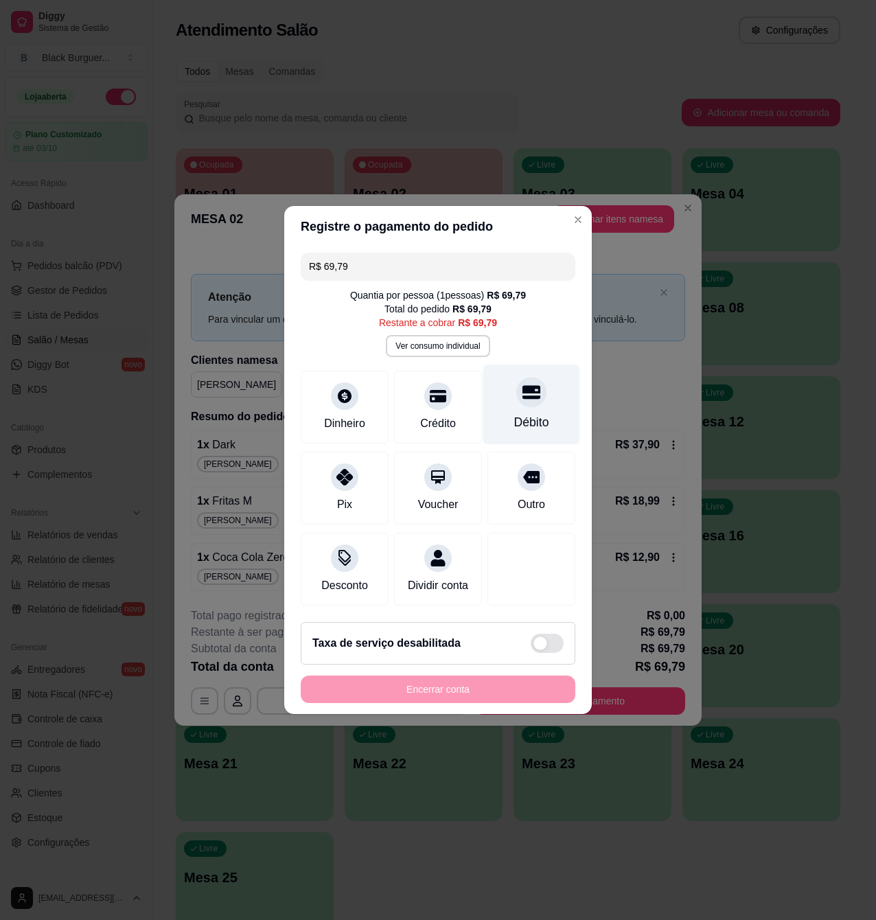
click at [517, 396] on div at bounding box center [531, 392] width 30 height 30
type input "R$ 0,00"
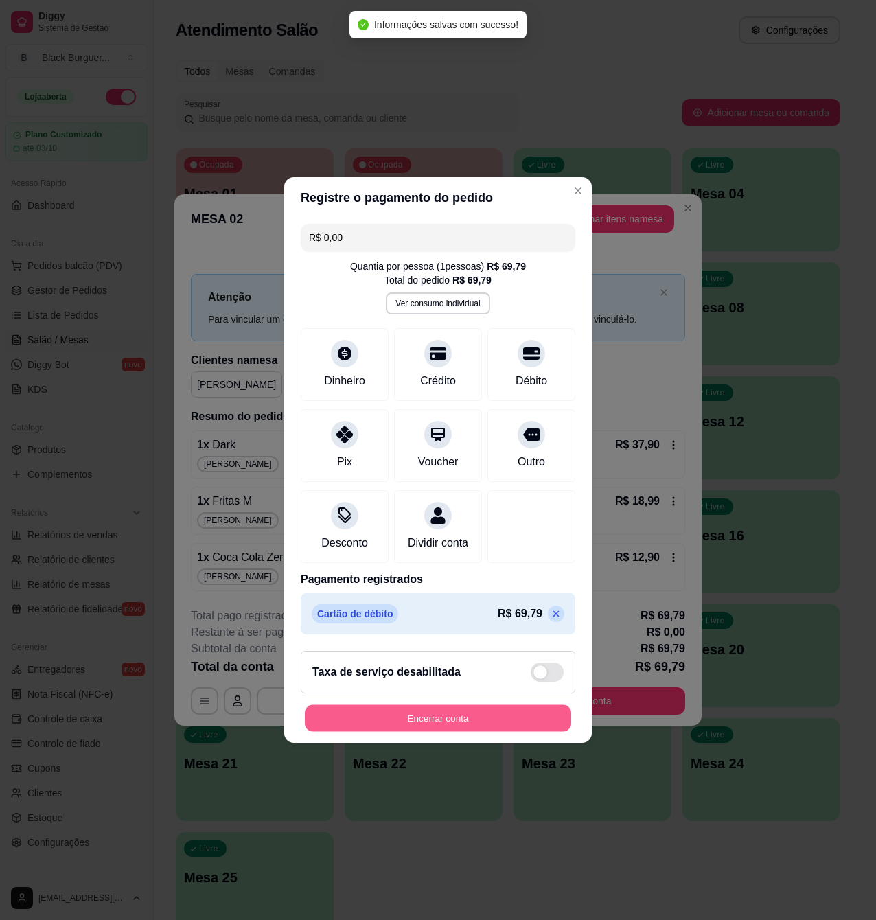
click at [475, 726] on button "Encerrar conta" at bounding box center [438, 718] width 266 height 27
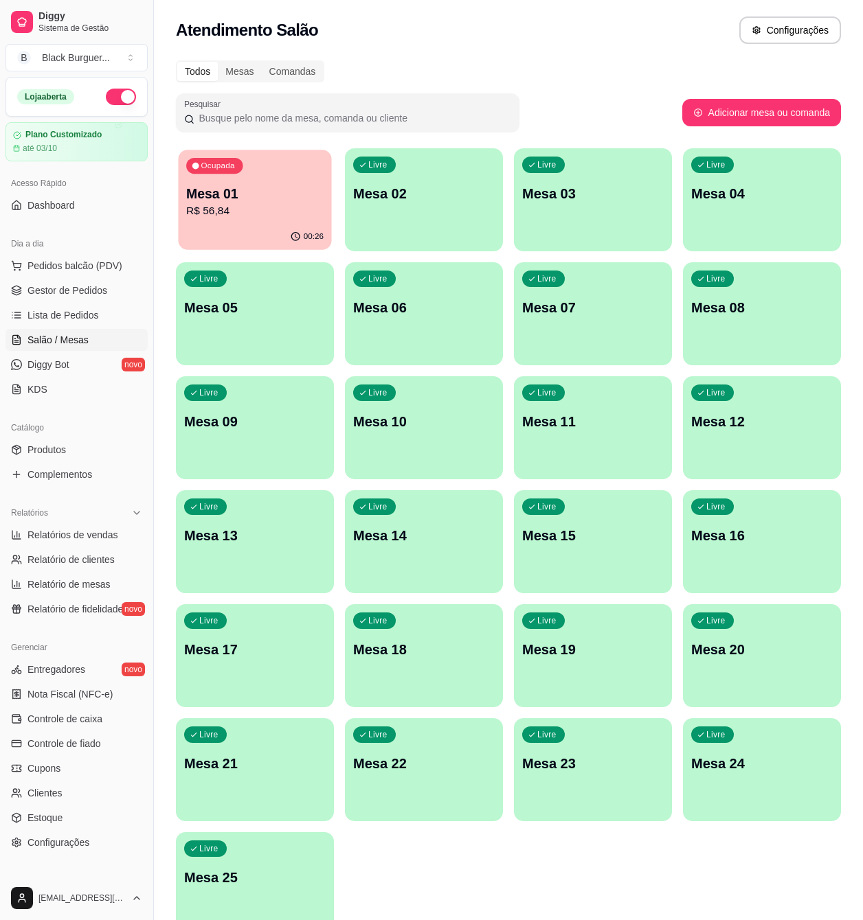
click at [228, 212] on p "R$ 56,84" at bounding box center [254, 211] width 137 height 16
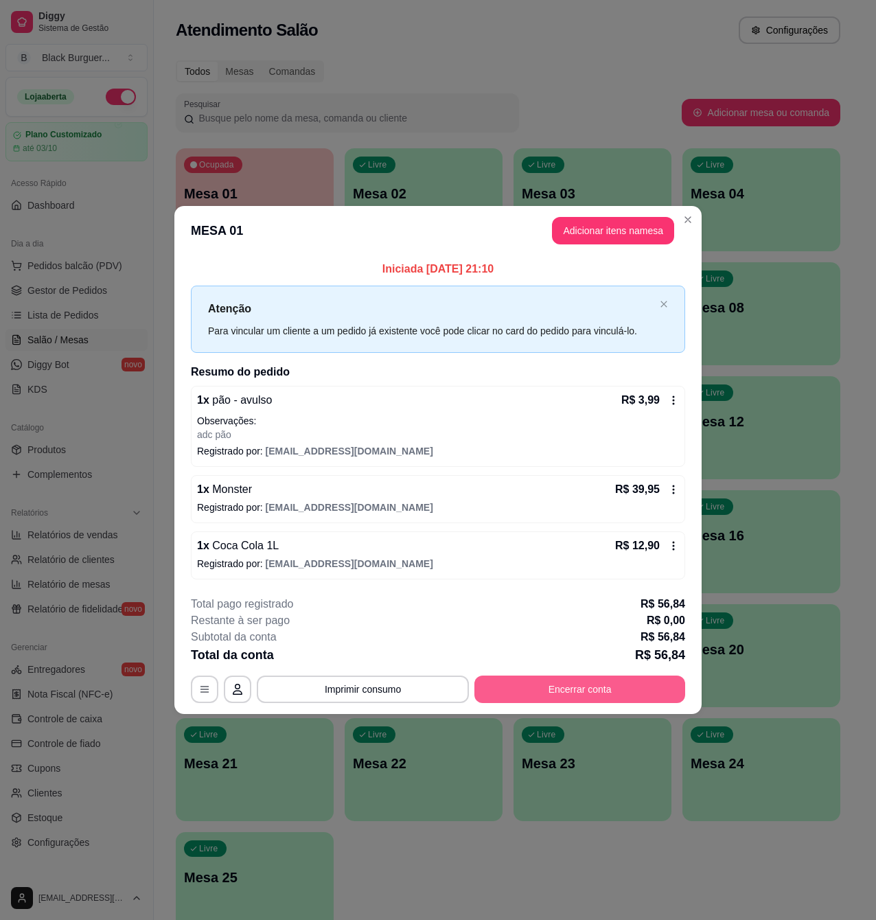
click at [571, 680] on button "Encerrar conta" at bounding box center [580, 689] width 211 height 27
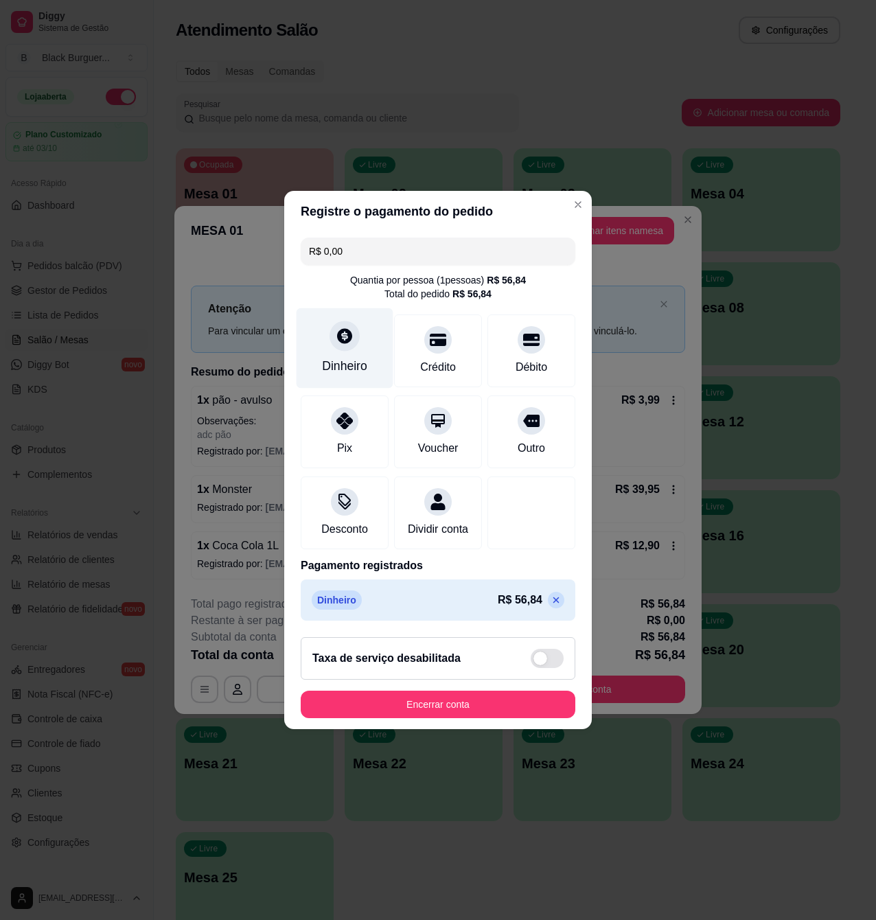
click at [339, 343] on div "Dinheiro" at bounding box center [345, 348] width 97 height 80
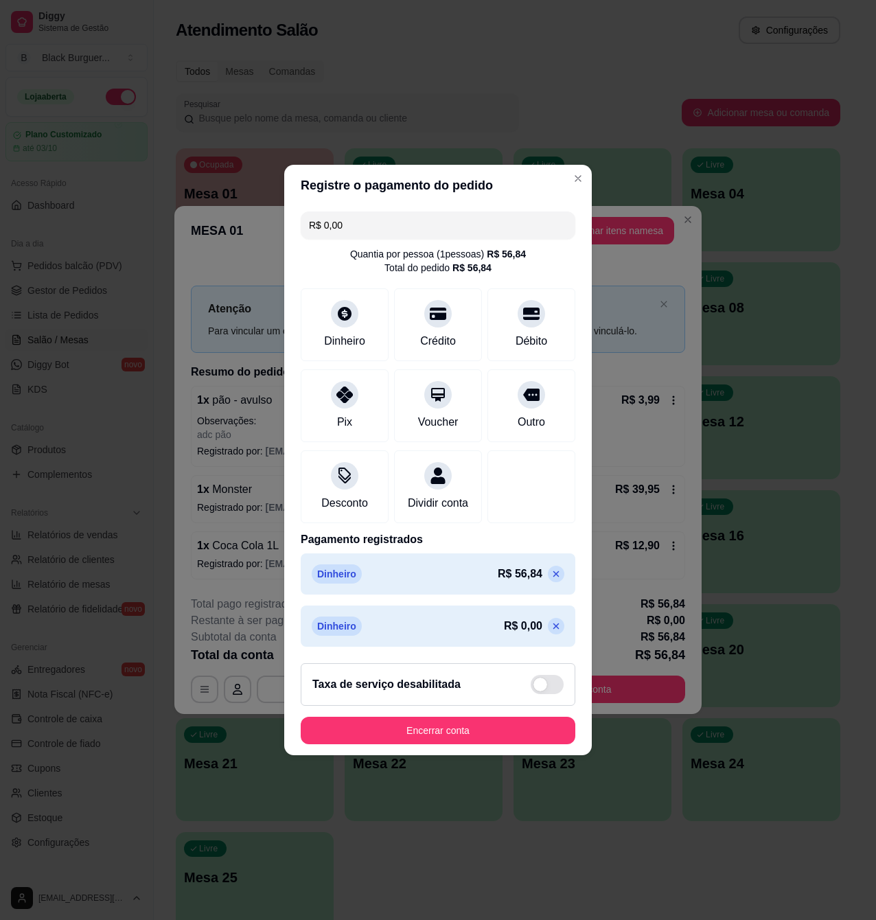
click at [554, 630] on icon at bounding box center [557, 627] width 6 height 6
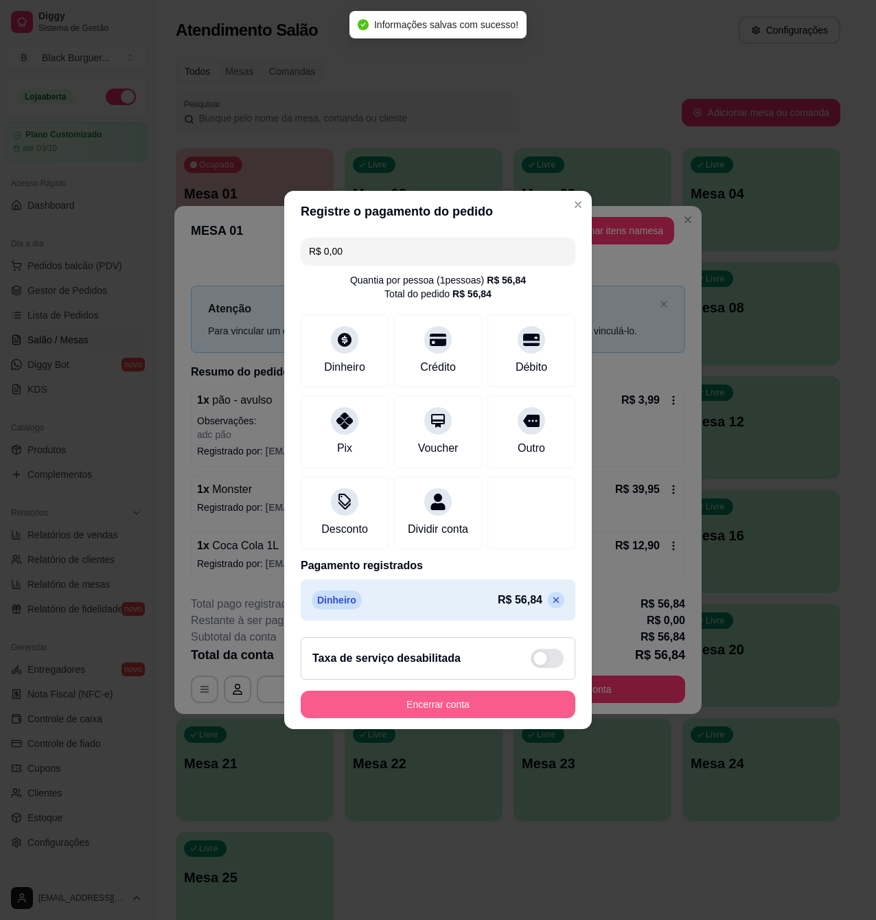
click at [484, 712] on button "Encerrar conta" at bounding box center [438, 704] width 275 height 27
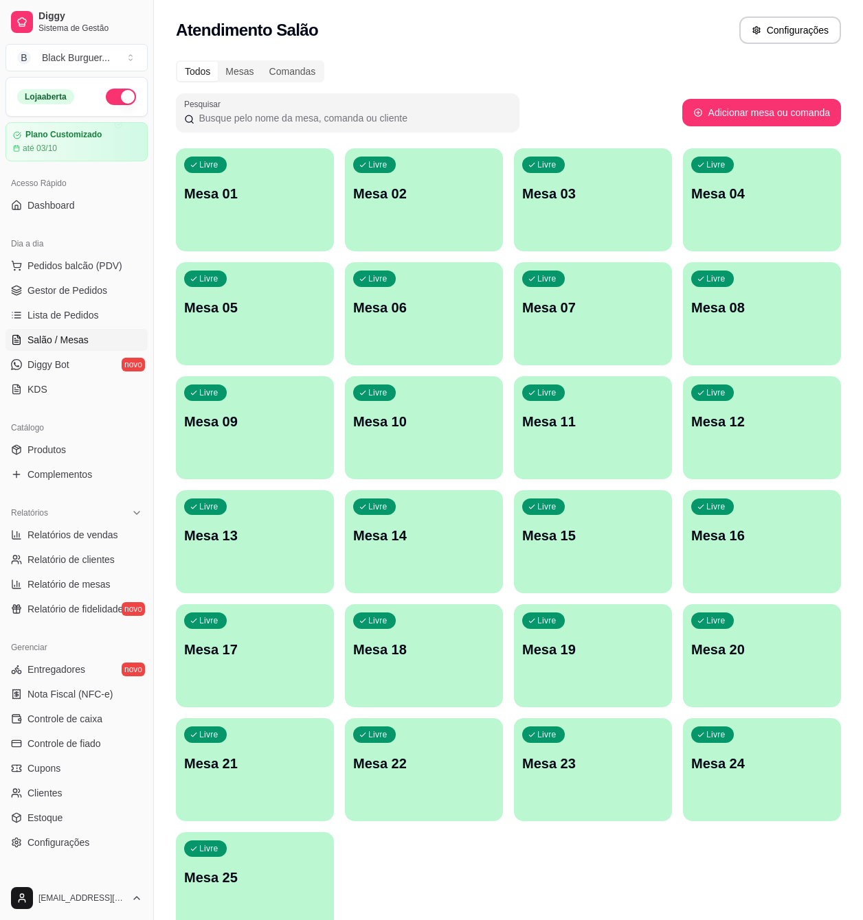
click at [418, 70] on div "Todos Mesas Comandas" at bounding box center [508, 71] width 665 height 22
click at [45, 838] on span "Configurações" at bounding box center [58, 843] width 62 height 14
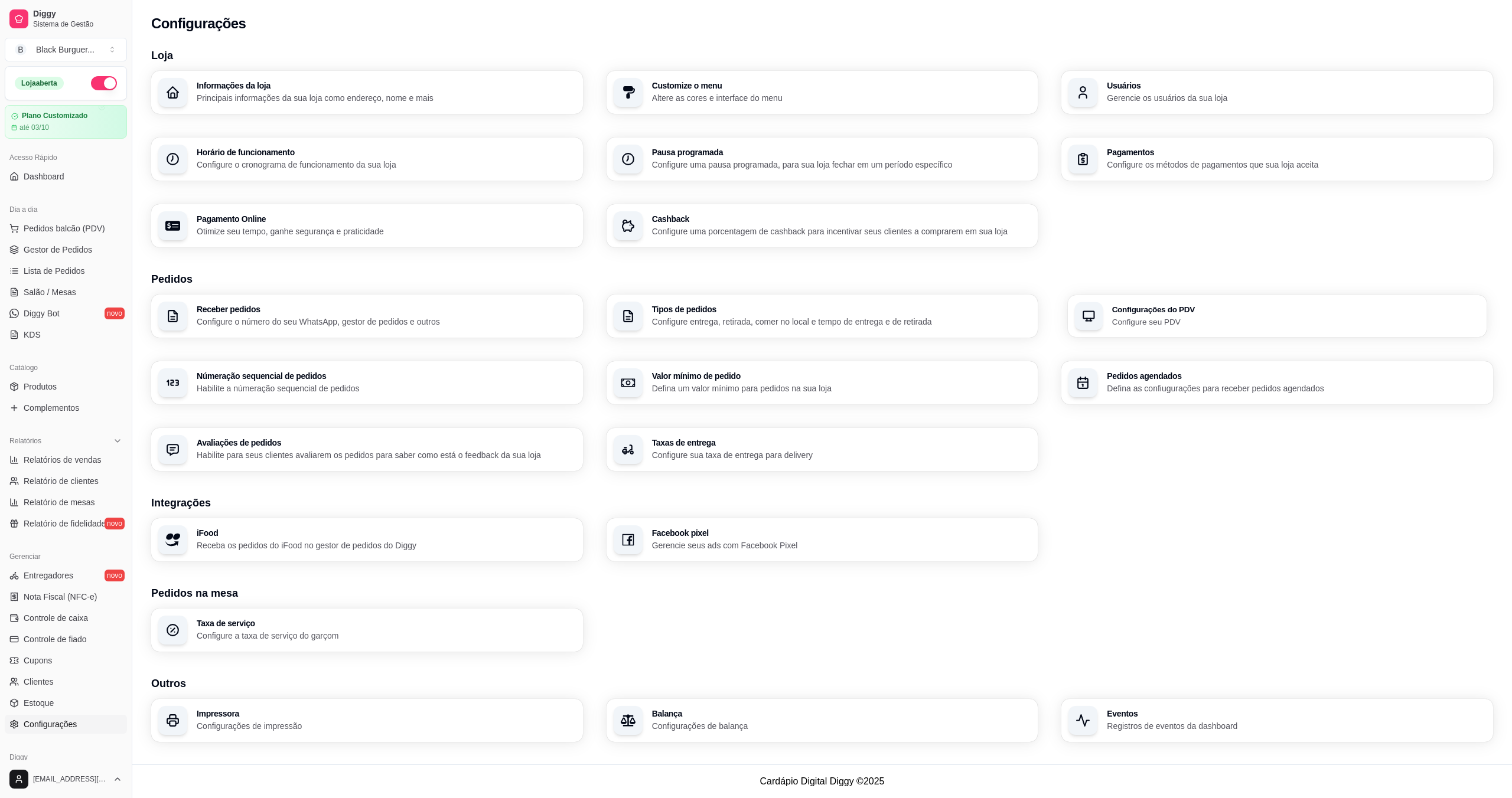
click at [761, 312] on h3 "Configurações do PDV" at bounding box center [1295, 310] width 367 height 9
click at [45, 246] on span "Gestor de Pedidos" at bounding box center [58, 250] width 69 height 12
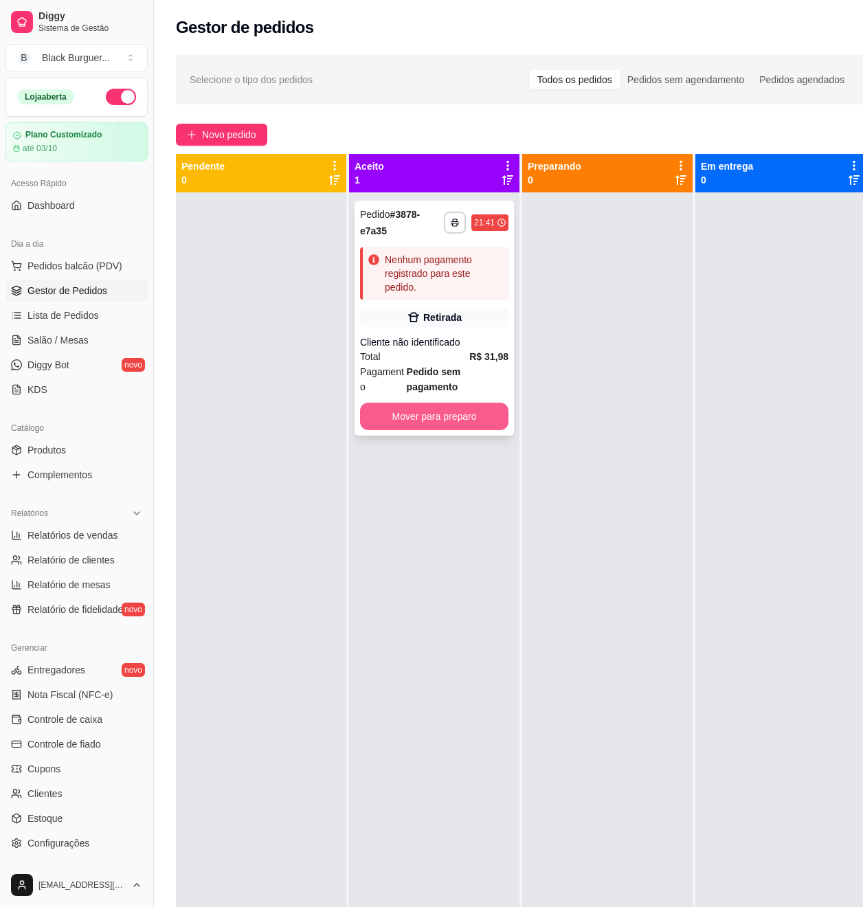
click at [490, 415] on button "Mover para preparo" at bounding box center [434, 415] width 148 height 27
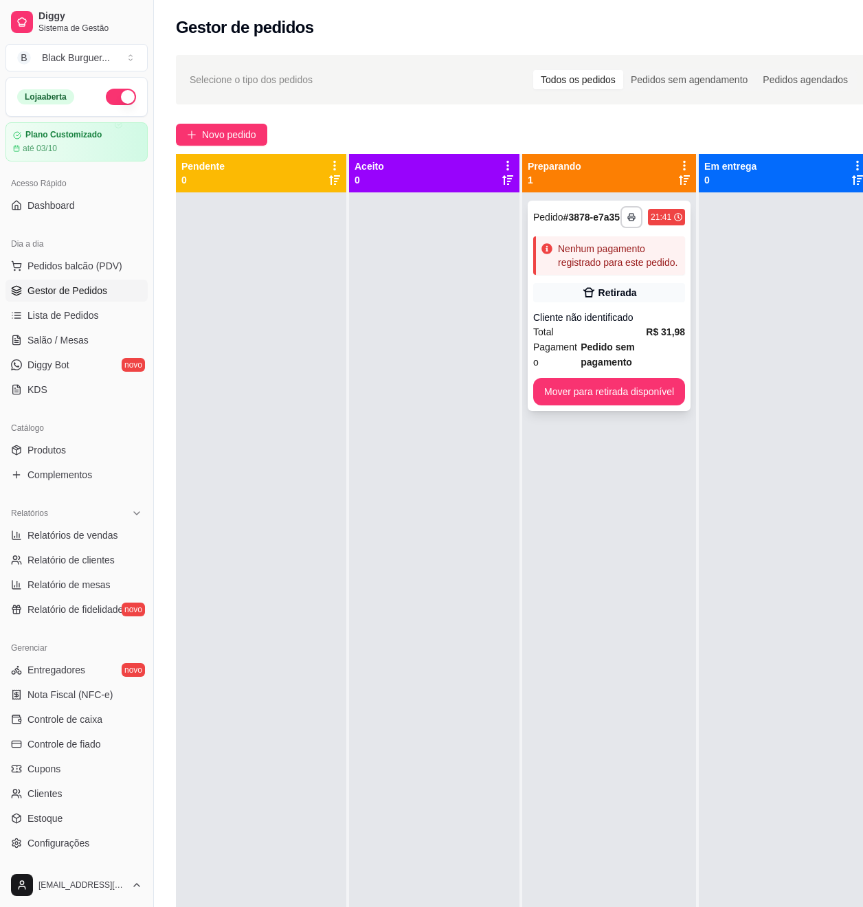
click at [582, 269] on div "Nenhum pagamento registrado para este pedido." at bounding box center [619, 255] width 122 height 27
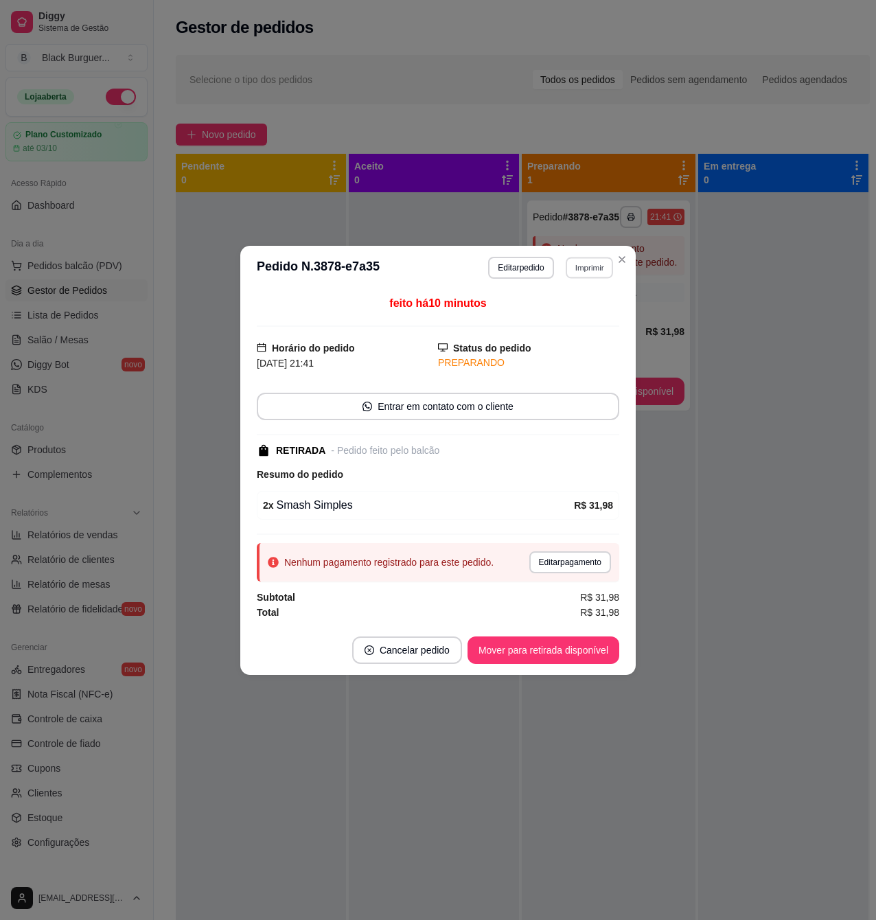
click at [586, 269] on button "Imprimir" at bounding box center [589, 267] width 47 height 21
click at [573, 316] on button "Impressora" at bounding box center [565, 313] width 96 height 21
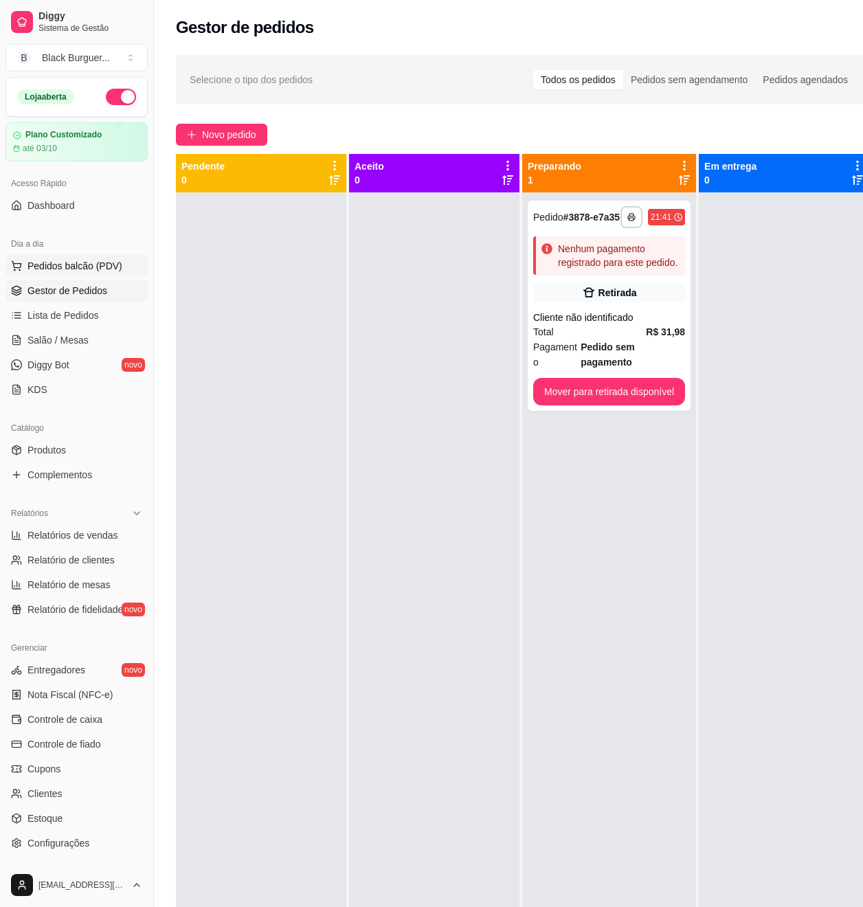
click at [103, 265] on span "Pedidos balcão (PDV)" at bounding box center [74, 266] width 95 height 14
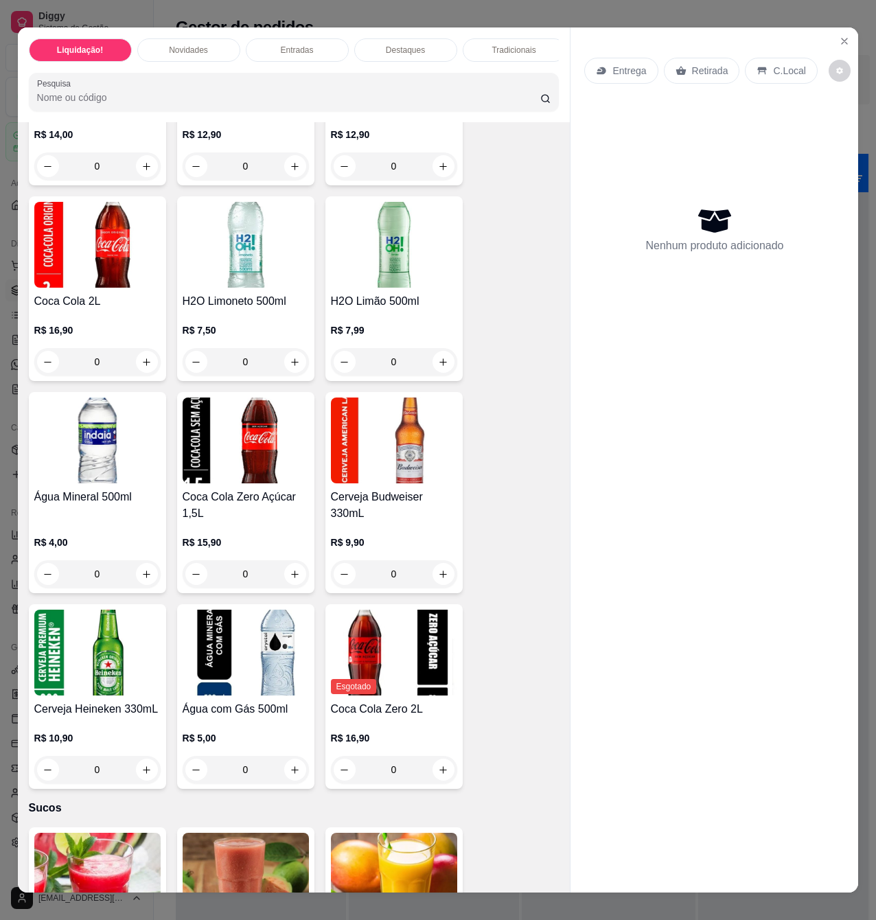
scroll to position [4465, 0]
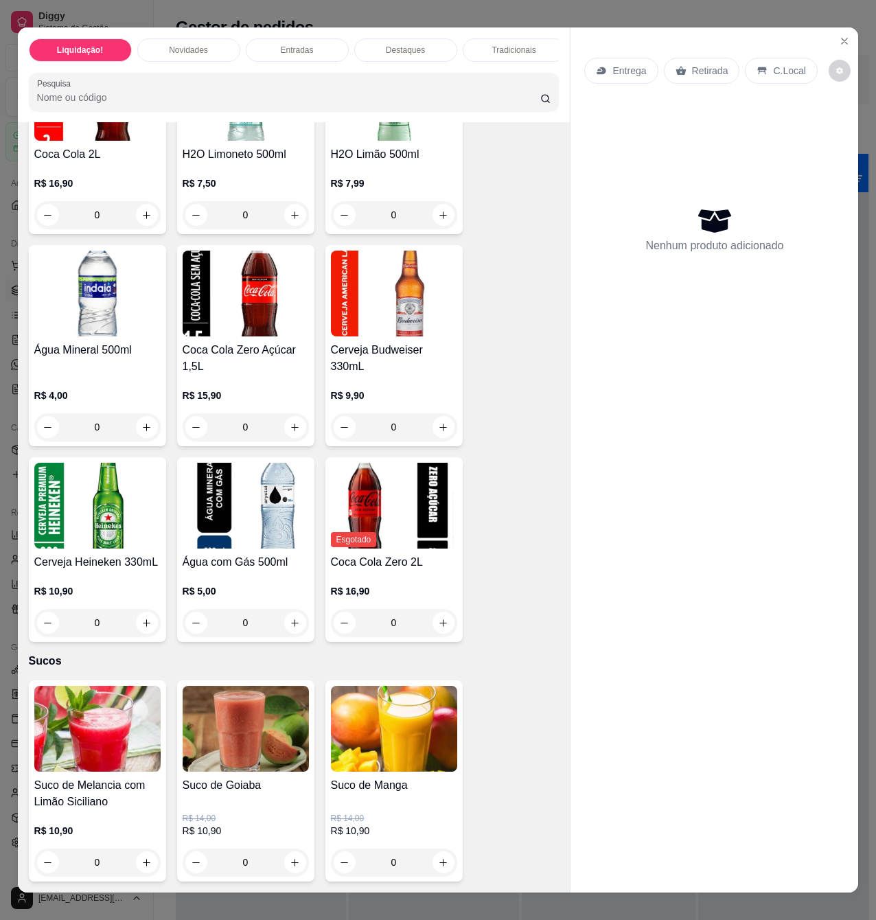
click at [391, 0] on div "Liquidação! Novidades Entradas Destaques Tradicionais Combos Milk Shakes Fritas…" at bounding box center [438, 460] width 876 height 920
click at [839, 37] on icon "Close" at bounding box center [844, 41] width 11 height 11
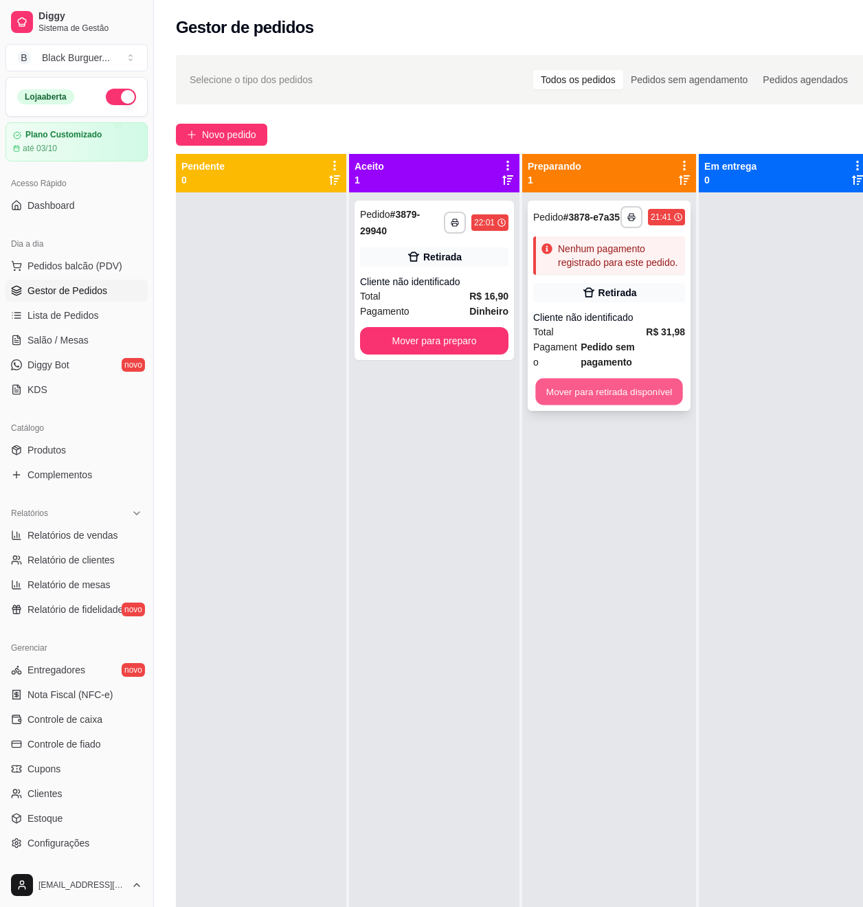
click at [655, 385] on button "Mover para retirada disponível" at bounding box center [608, 391] width 147 height 27
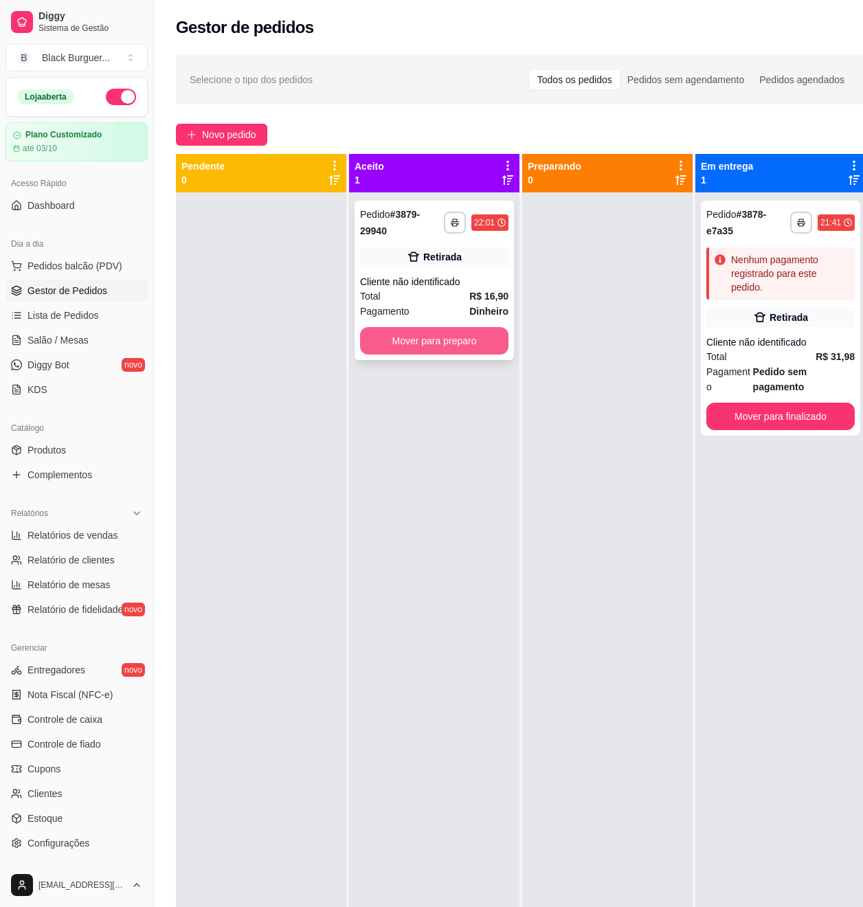
click at [481, 345] on button "Mover para preparo" at bounding box center [434, 340] width 148 height 27
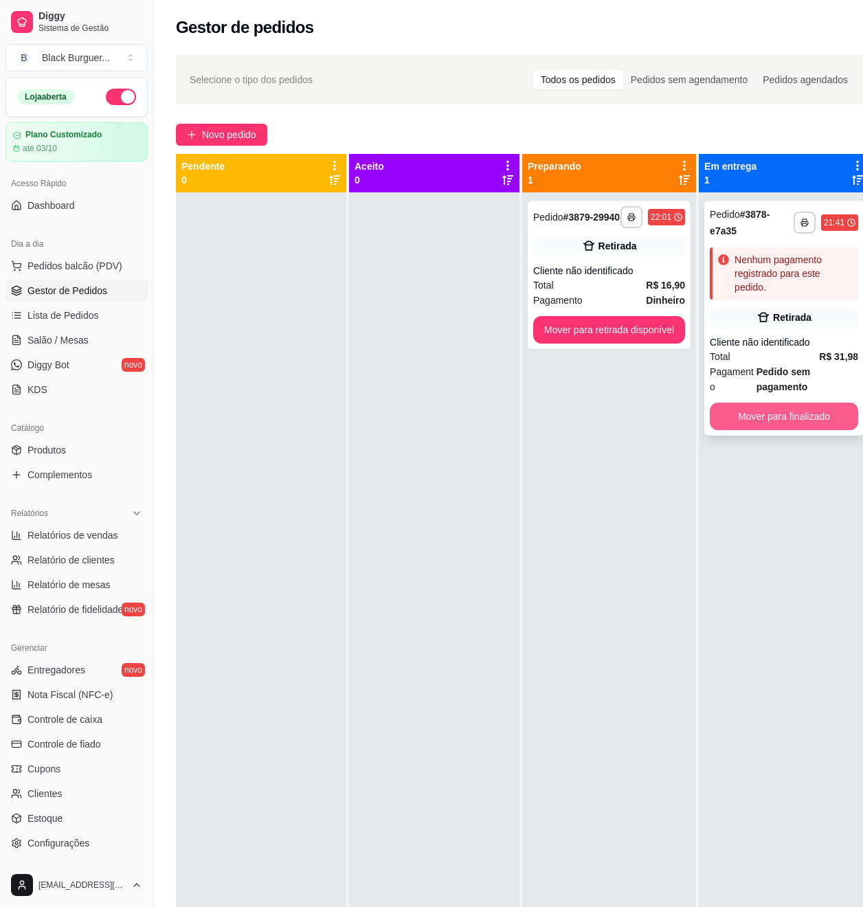
click at [766, 422] on button "Mover para finalizado" at bounding box center [783, 415] width 148 height 27
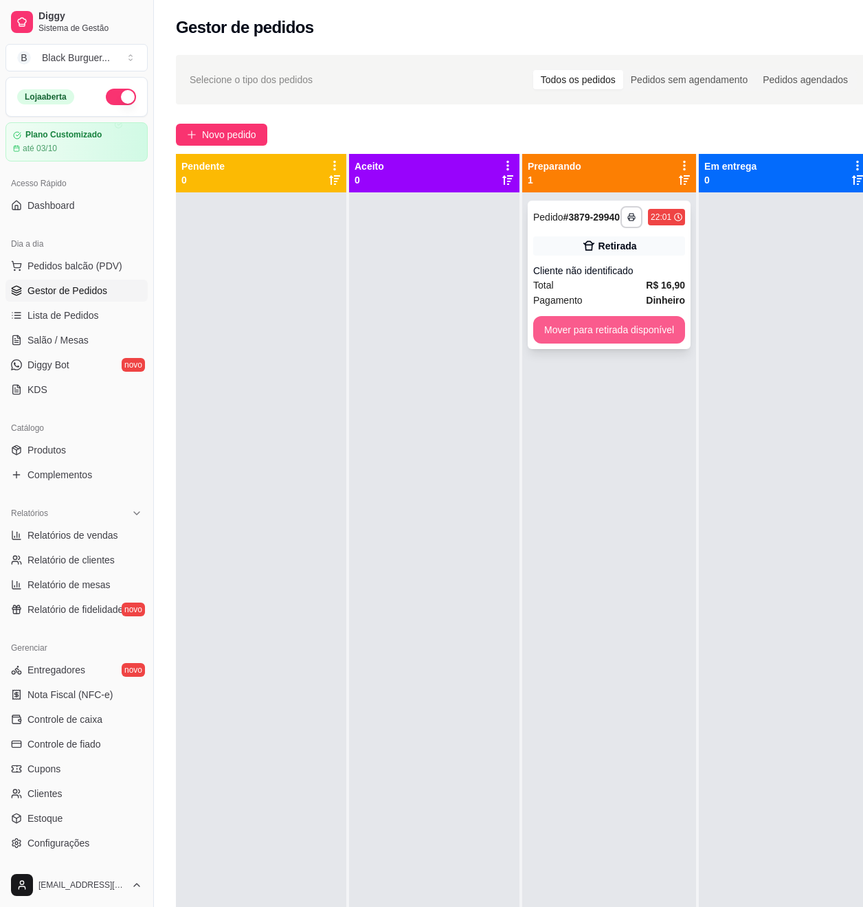
click at [616, 343] on button "Mover para retirada disponível" at bounding box center [609, 329] width 152 height 27
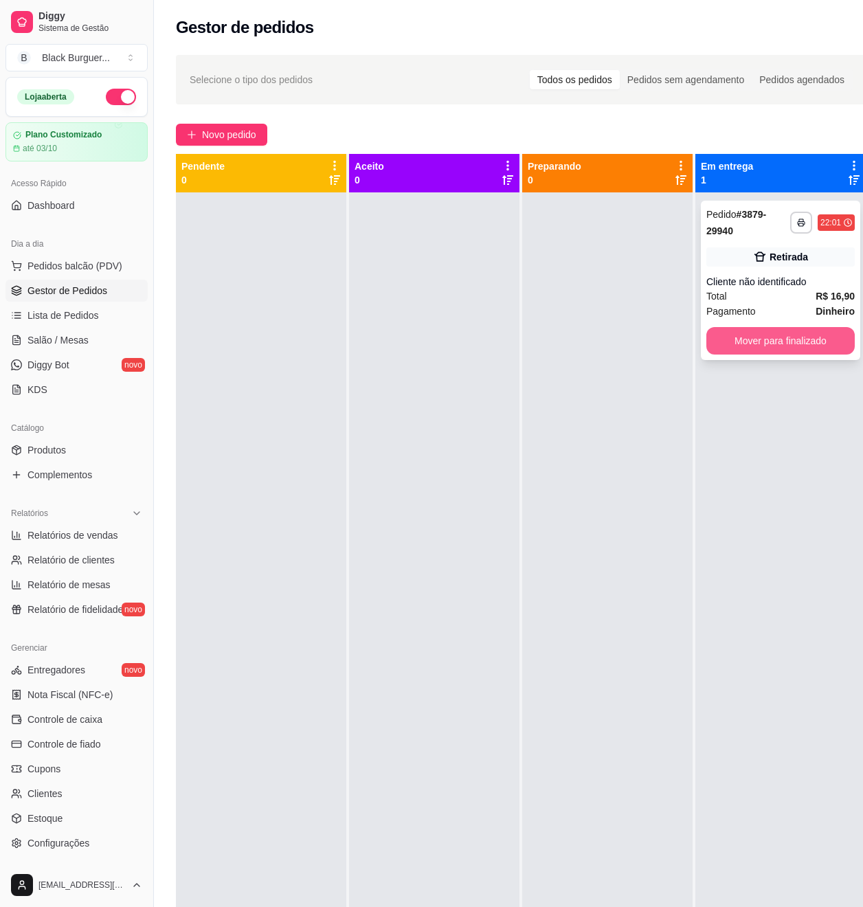
click at [832, 347] on button "Mover para finalizado" at bounding box center [780, 340] width 148 height 27
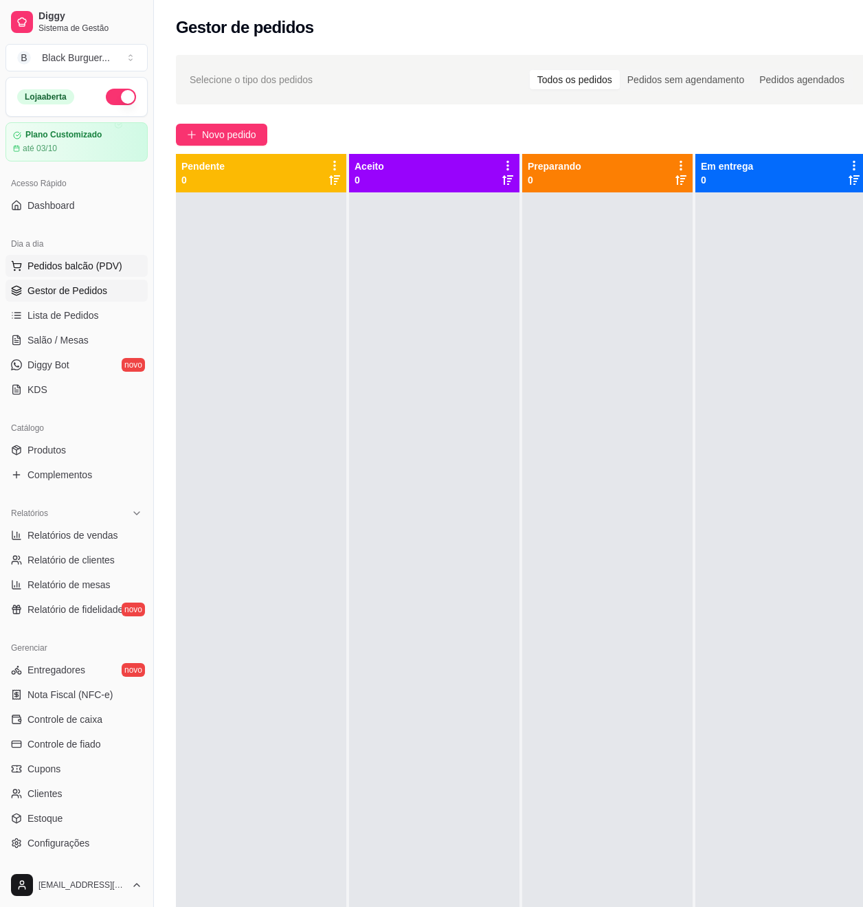
click at [60, 269] on span "Pedidos balcão (PDV)" at bounding box center [74, 266] width 95 height 14
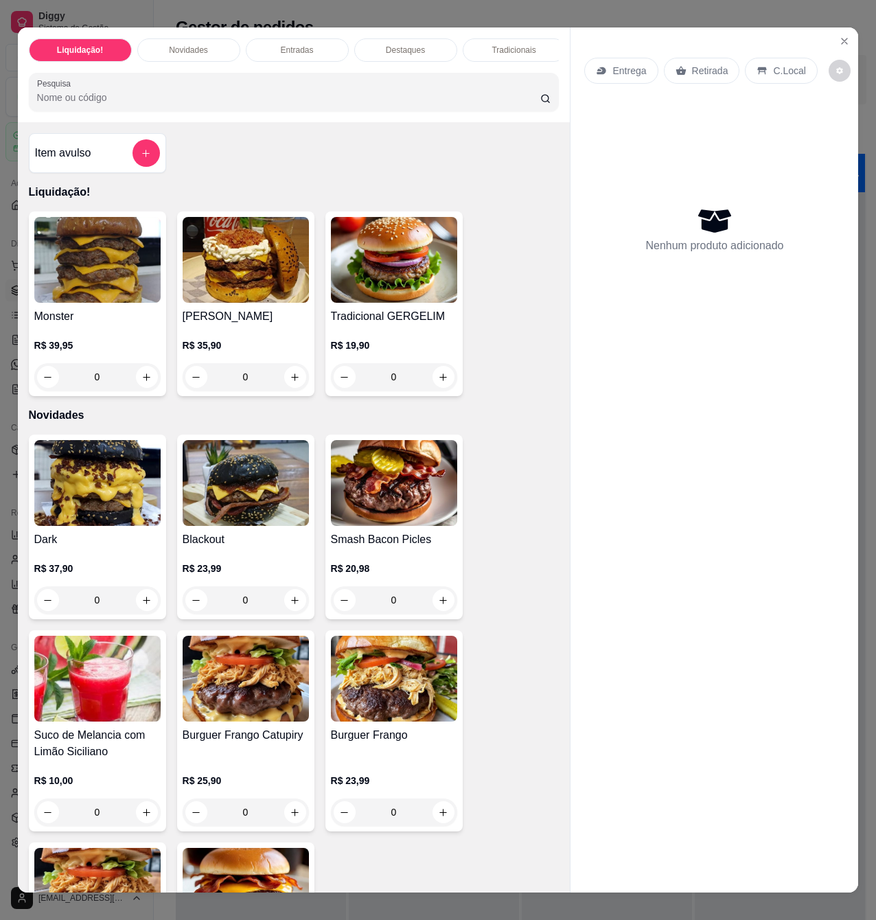
click at [284, 382] on div "0" at bounding box center [246, 376] width 126 height 27
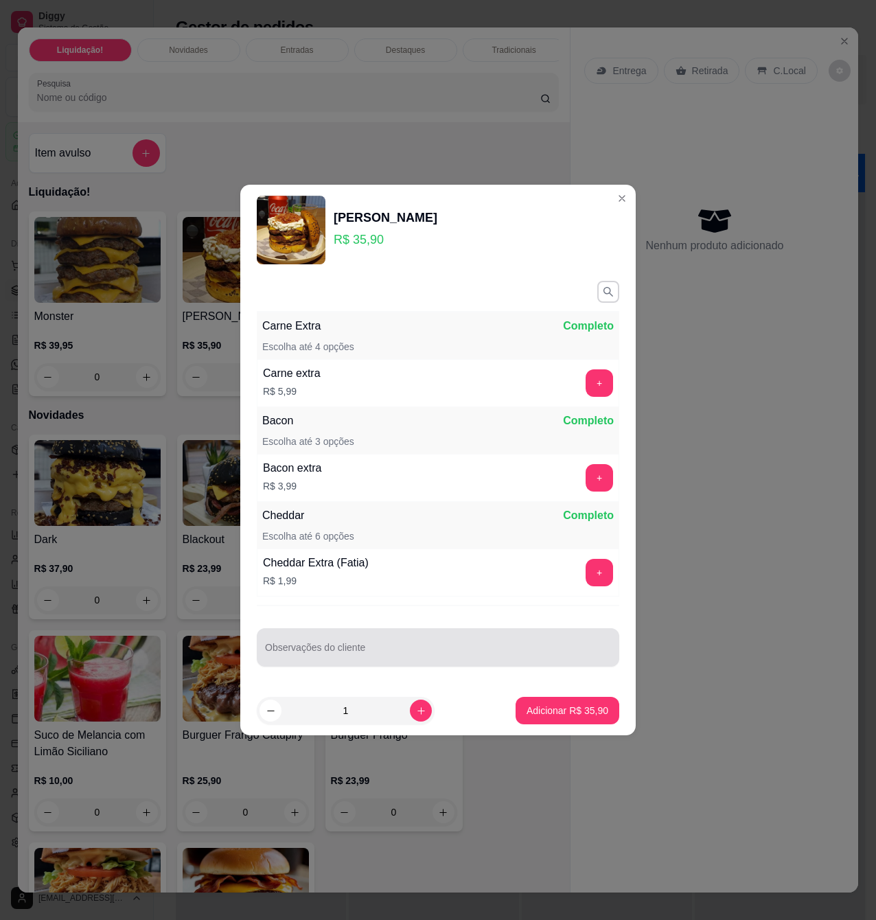
click at [342, 649] on input "Observações do cliente" at bounding box center [438, 653] width 346 height 14
click at [369, 654] on input "com geleia de abacaxi ne cebola caramelizada" at bounding box center [438, 653] width 346 height 14
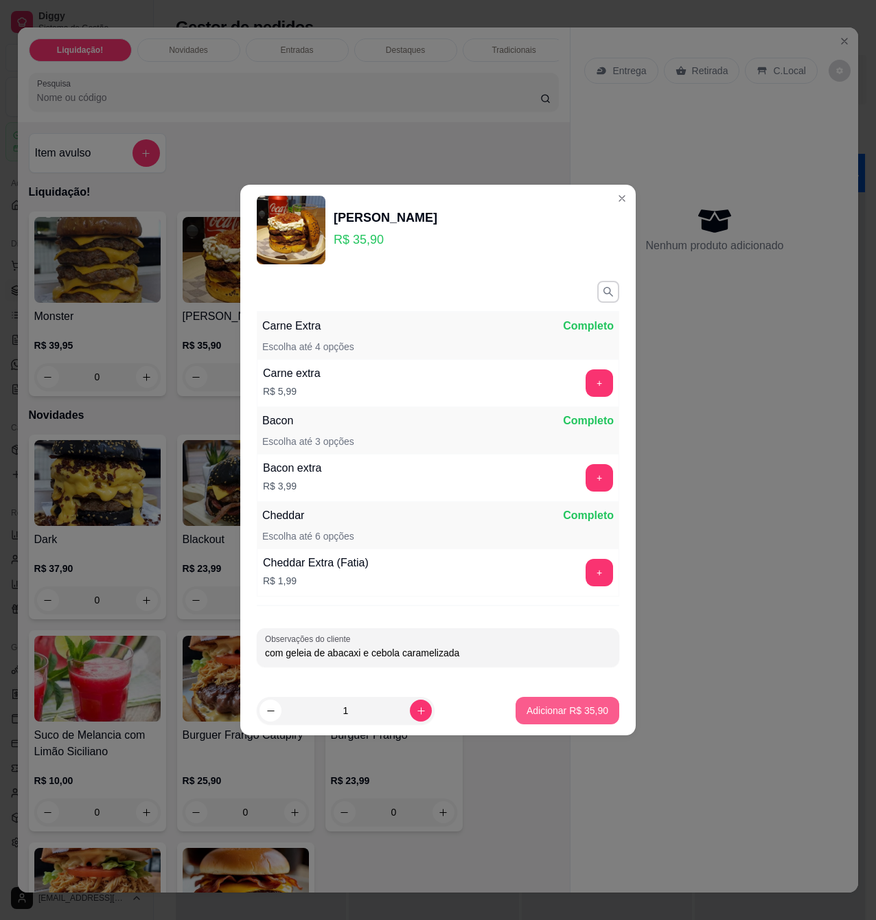
type input "com geleia de abacaxi e cebola caramelizada"
click at [528, 716] on p "Adicionar R$ 35,90" at bounding box center [568, 710] width 80 height 13
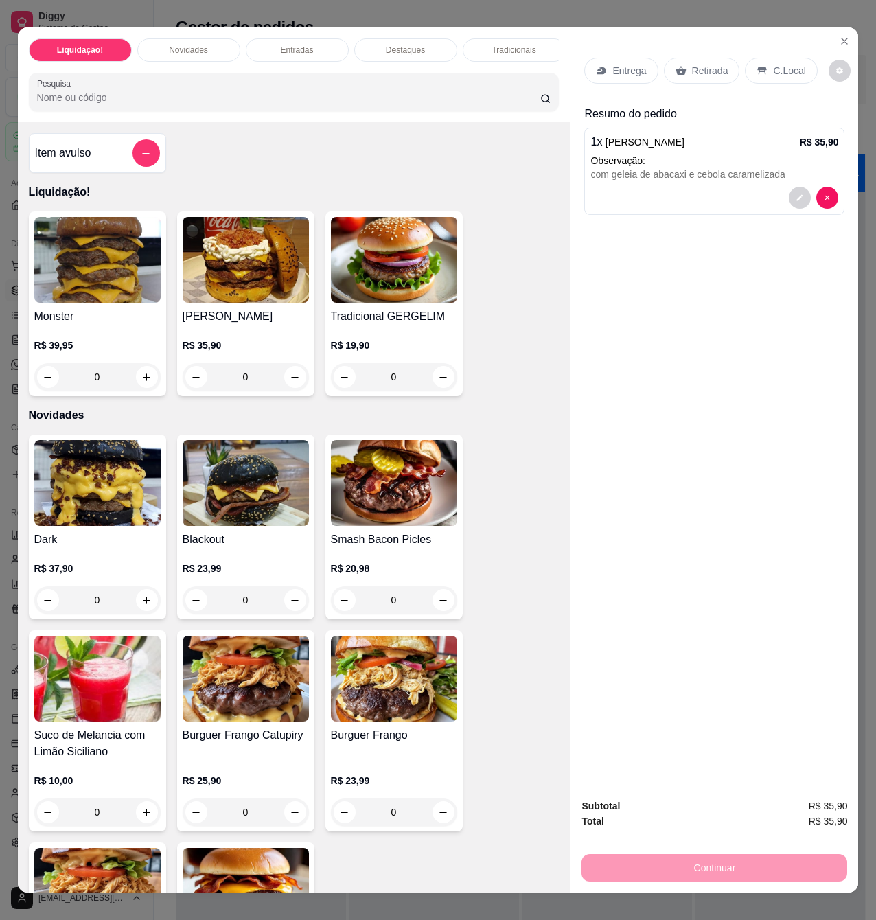
click at [95, 155] on div "Item avulso" at bounding box center [97, 152] width 125 height 27
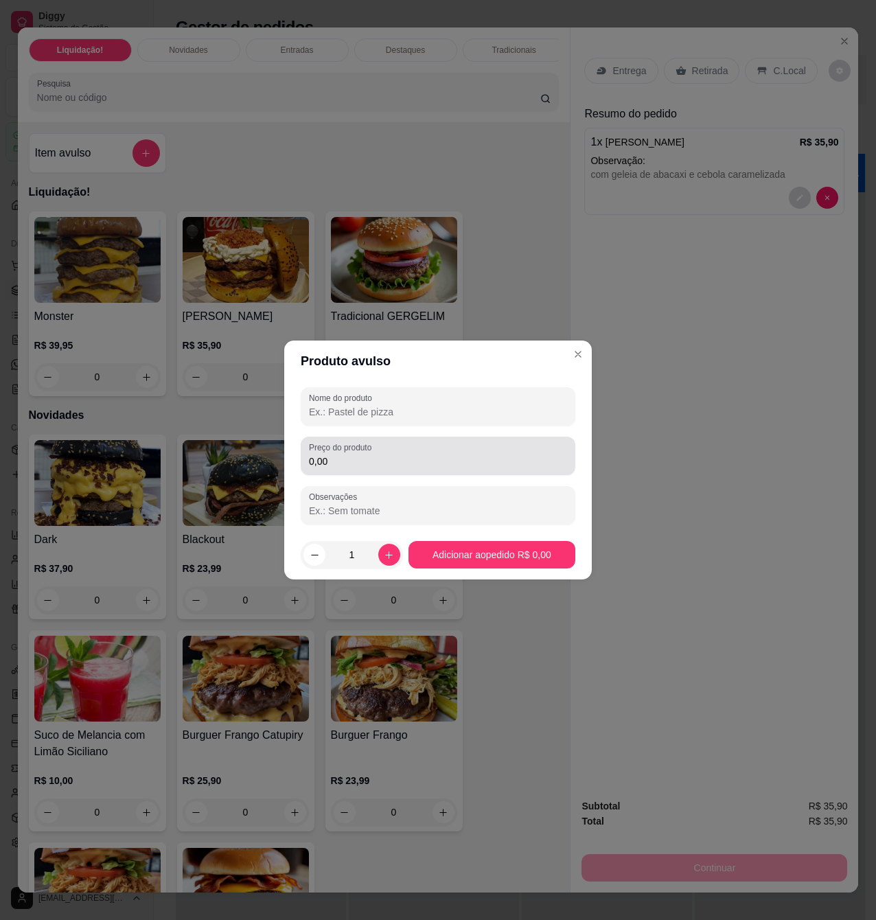
click at [365, 457] on input "0,00" at bounding box center [438, 462] width 258 height 14
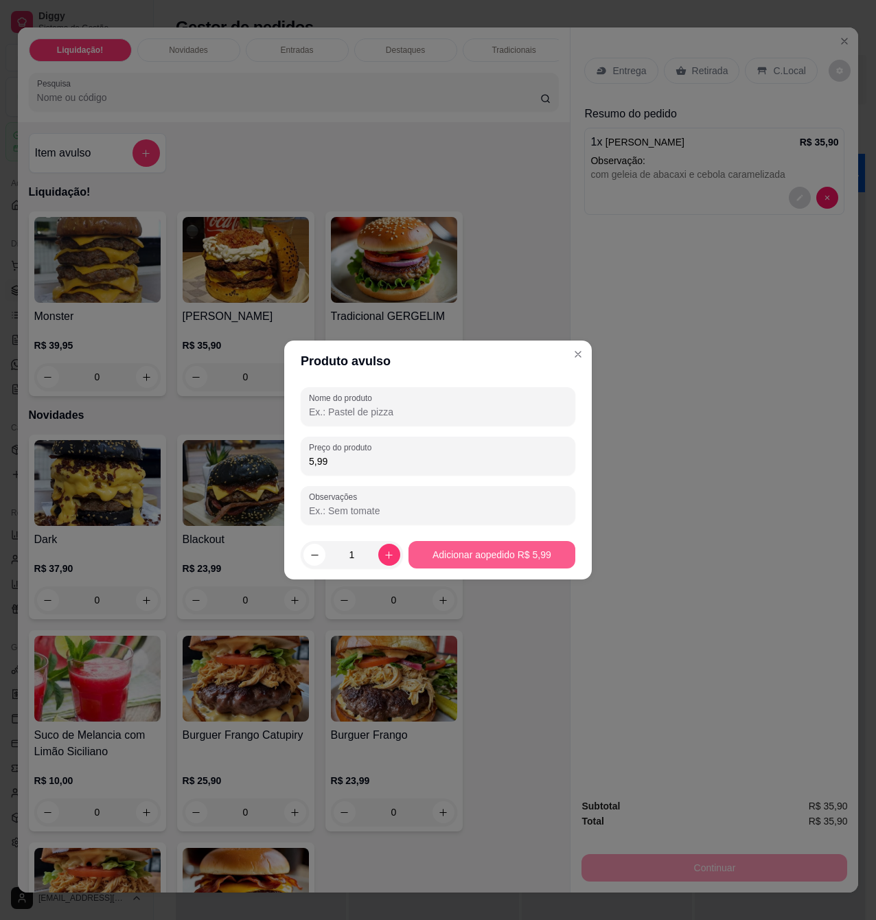
type input "5,99"
click at [529, 560] on button "Adicionar ao pedido R$ 5,99" at bounding box center [492, 554] width 167 height 27
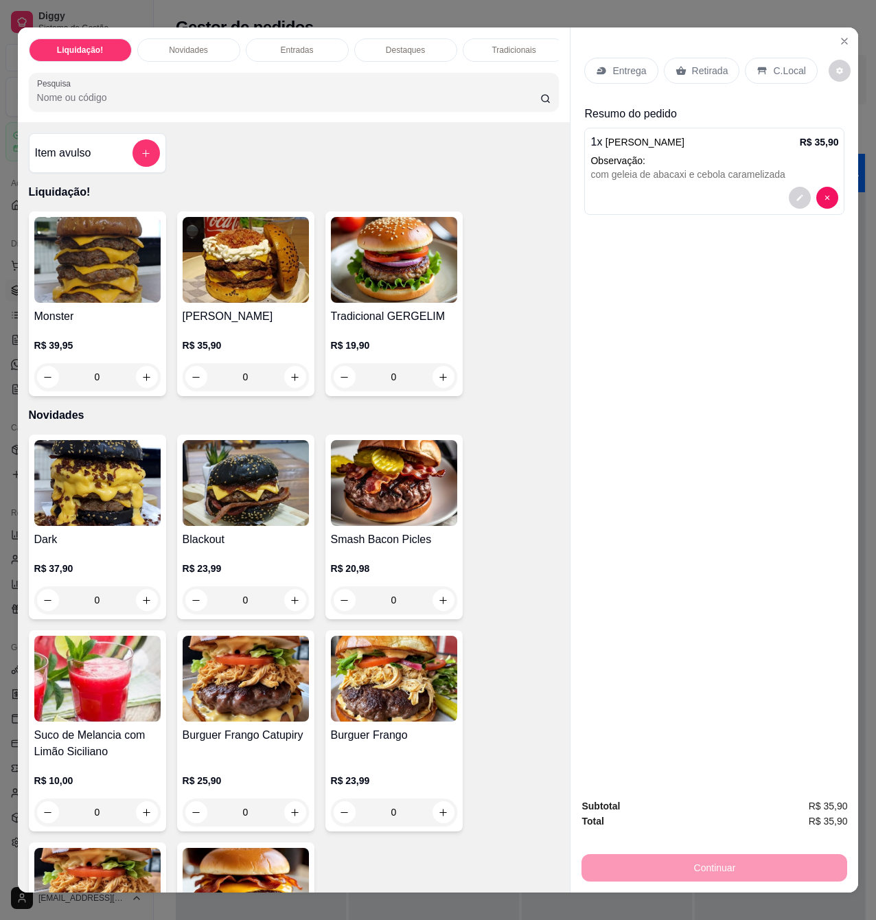
click at [107, 162] on div "Item avulso" at bounding box center [97, 152] width 125 height 27
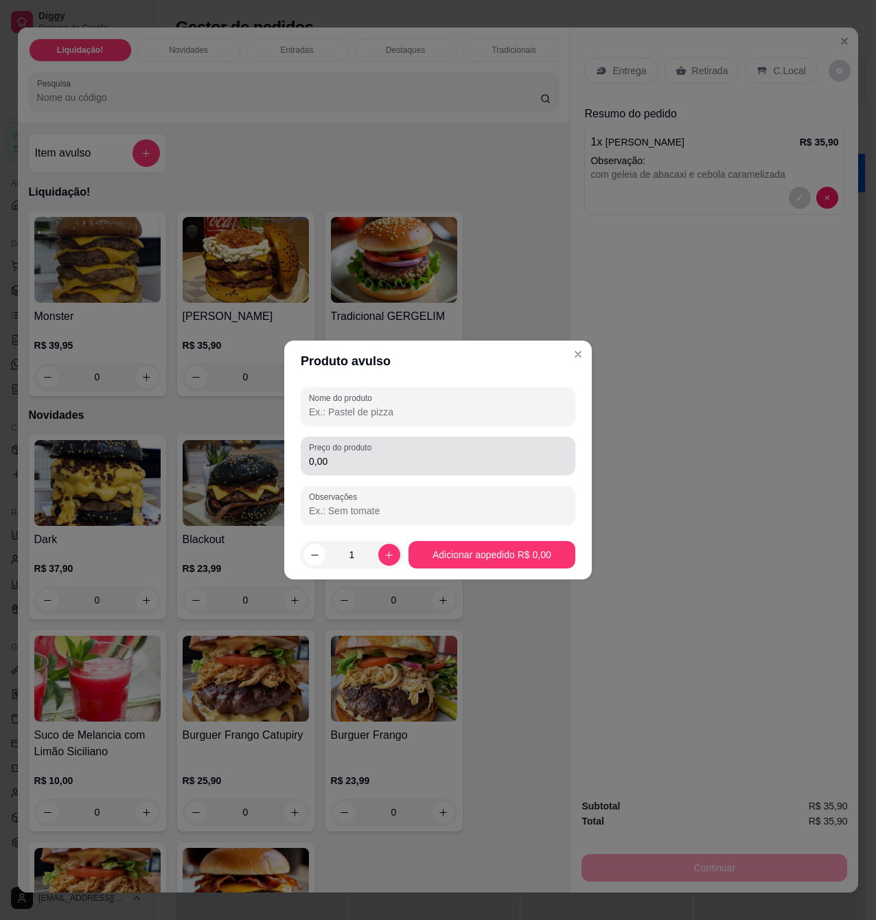
click at [437, 473] on div "Preço do produto 0,00" at bounding box center [438, 456] width 275 height 38
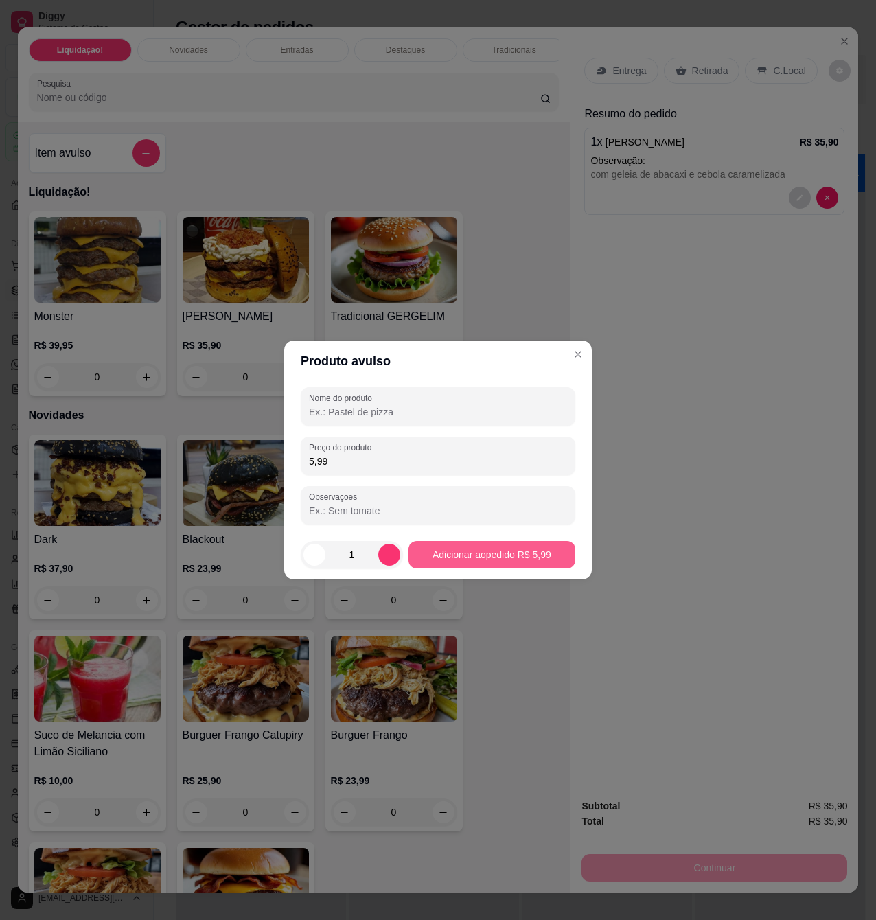
type input "5,99"
click at [533, 547] on button "Adicionar ao pedido R$ 5,99" at bounding box center [492, 555] width 162 height 27
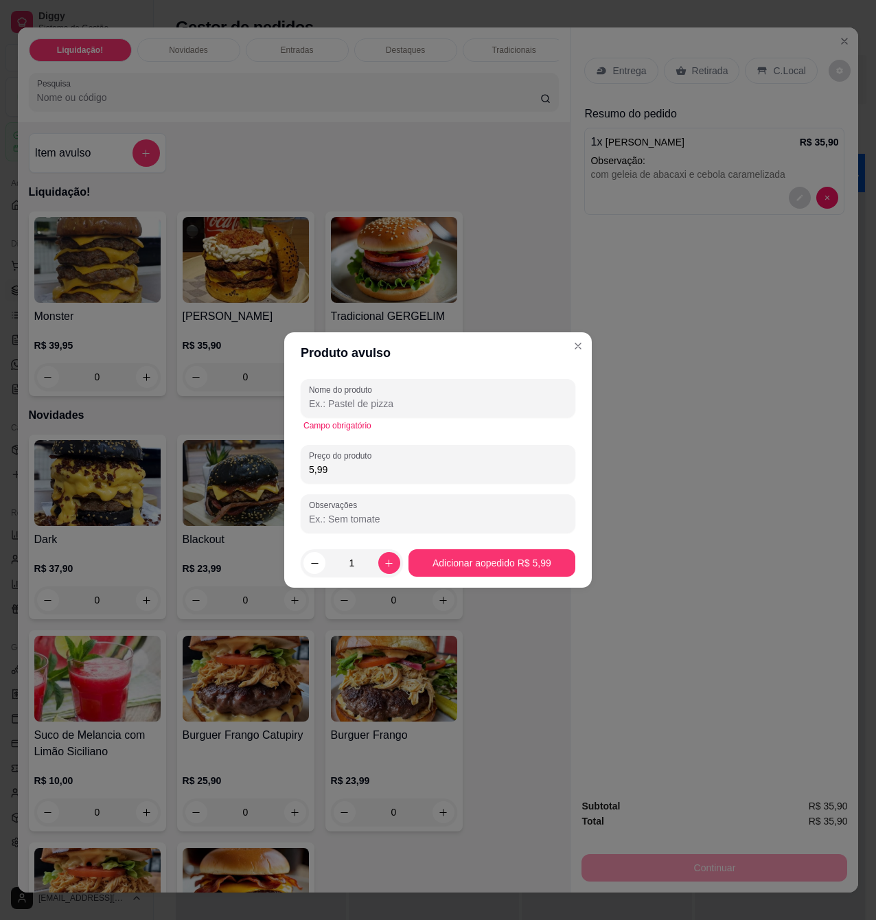
click at [418, 402] on input "Nome do produto" at bounding box center [438, 404] width 258 height 14
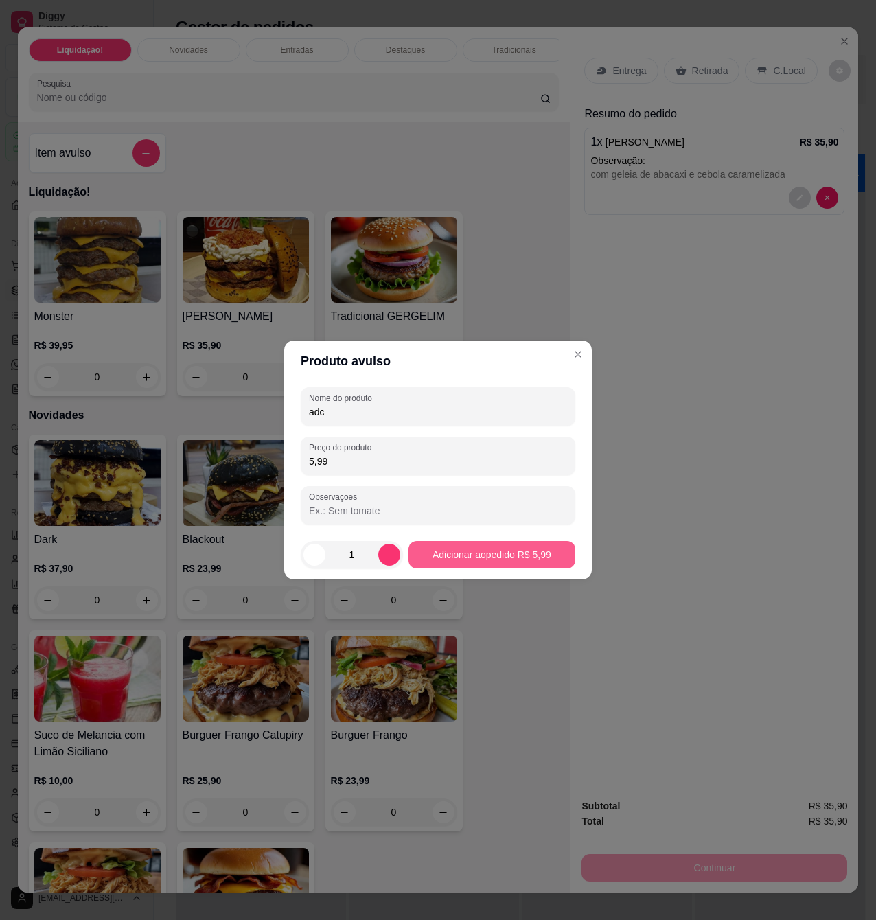
type input "adc"
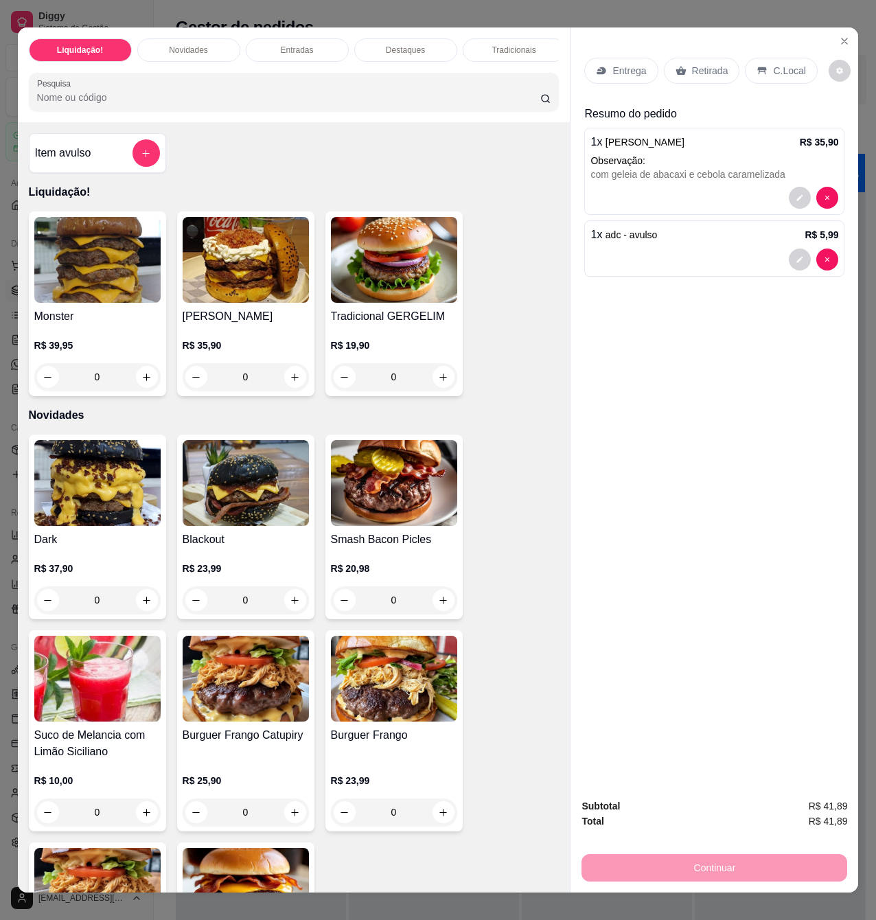
click at [600, 58] on div "Entrega" at bounding box center [620, 71] width 73 height 26
click at [613, 67] on p "Entrega" at bounding box center [630, 71] width 34 height 14
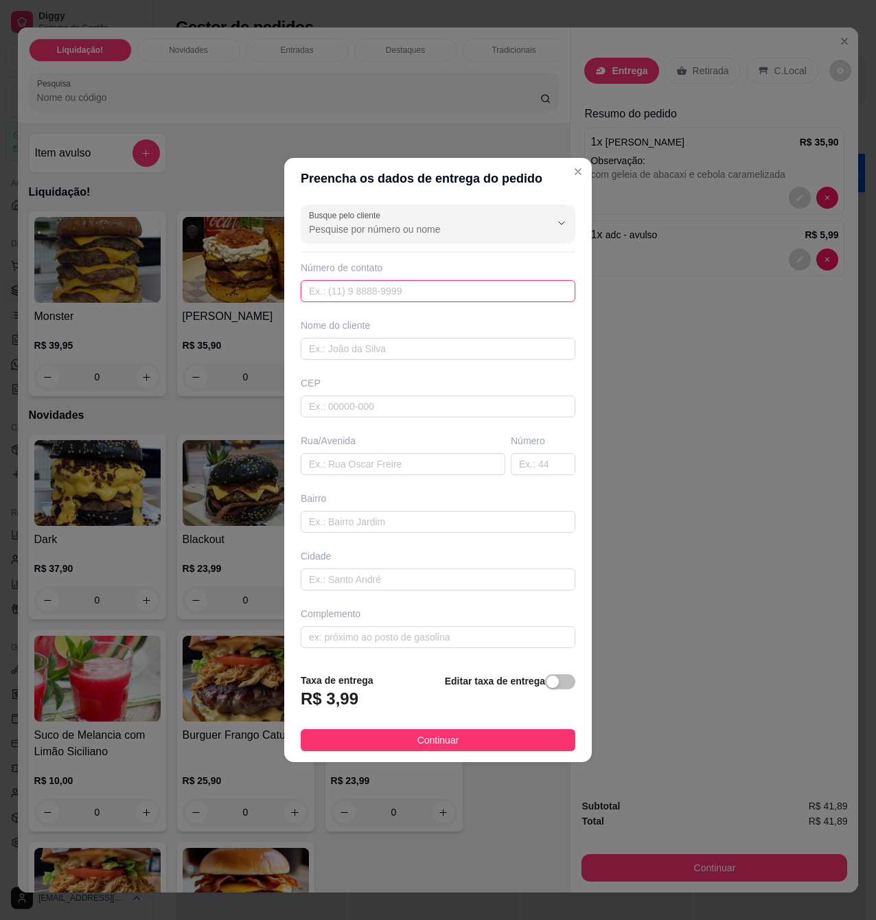
click at [423, 292] on input "text" at bounding box center [438, 291] width 275 height 22
click at [421, 347] on input "text" at bounding box center [438, 349] width 275 height 22
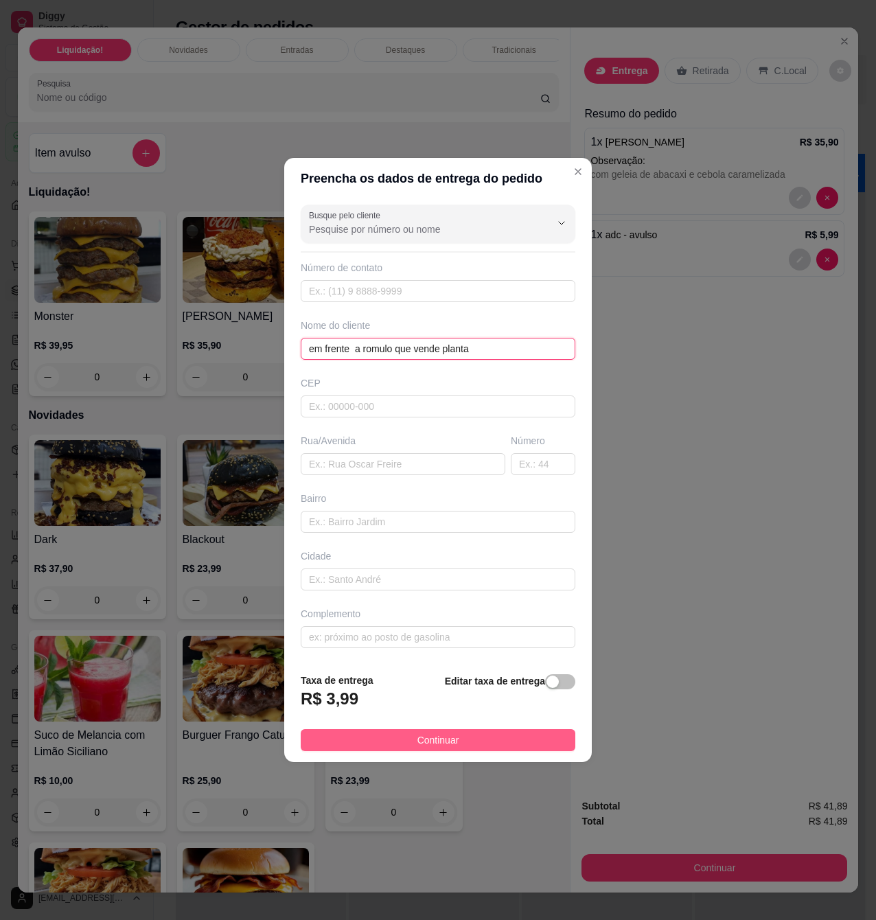
type input "em frente a romulo que vende planta"
click at [466, 751] on button "Continuar" at bounding box center [438, 740] width 275 height 22
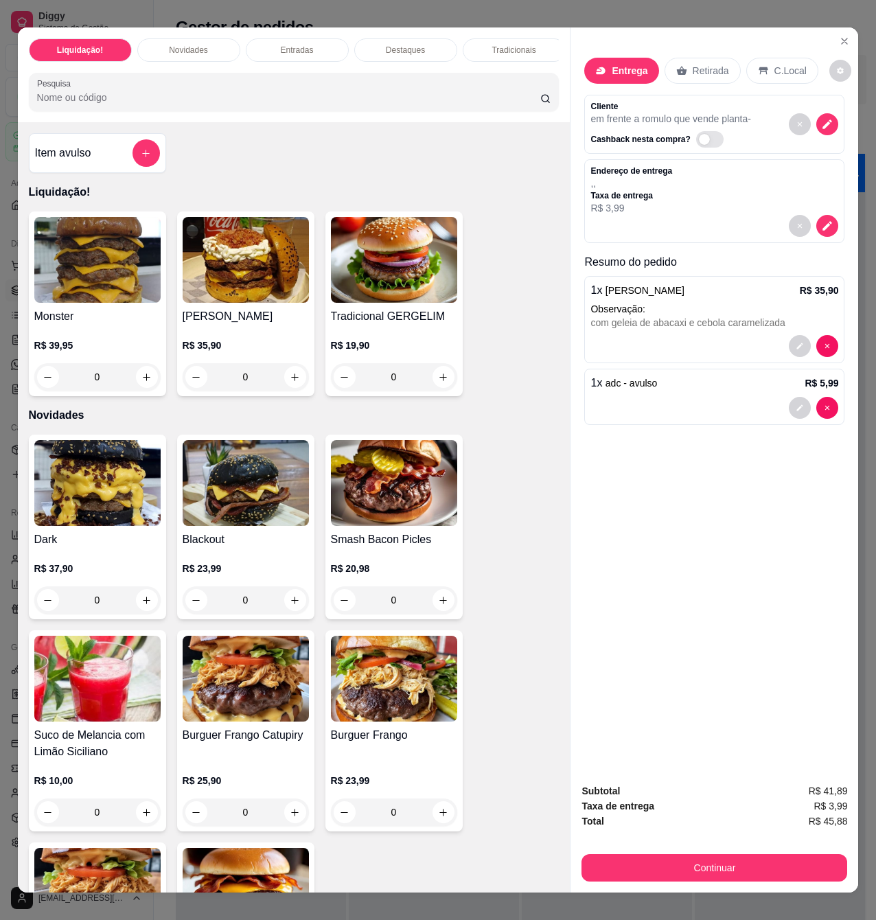
scroll to position [23, 0]
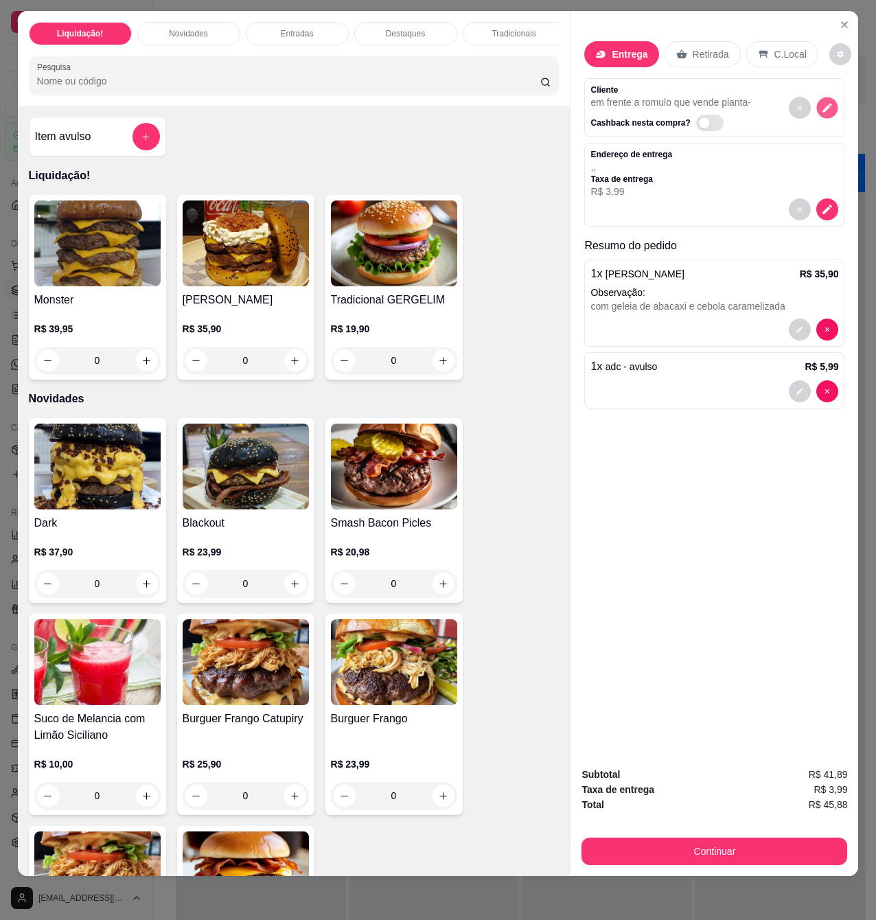
click at [827, 98] on button "decrease-product-quantity" at bounding box center [827, 108] width 21 height 21
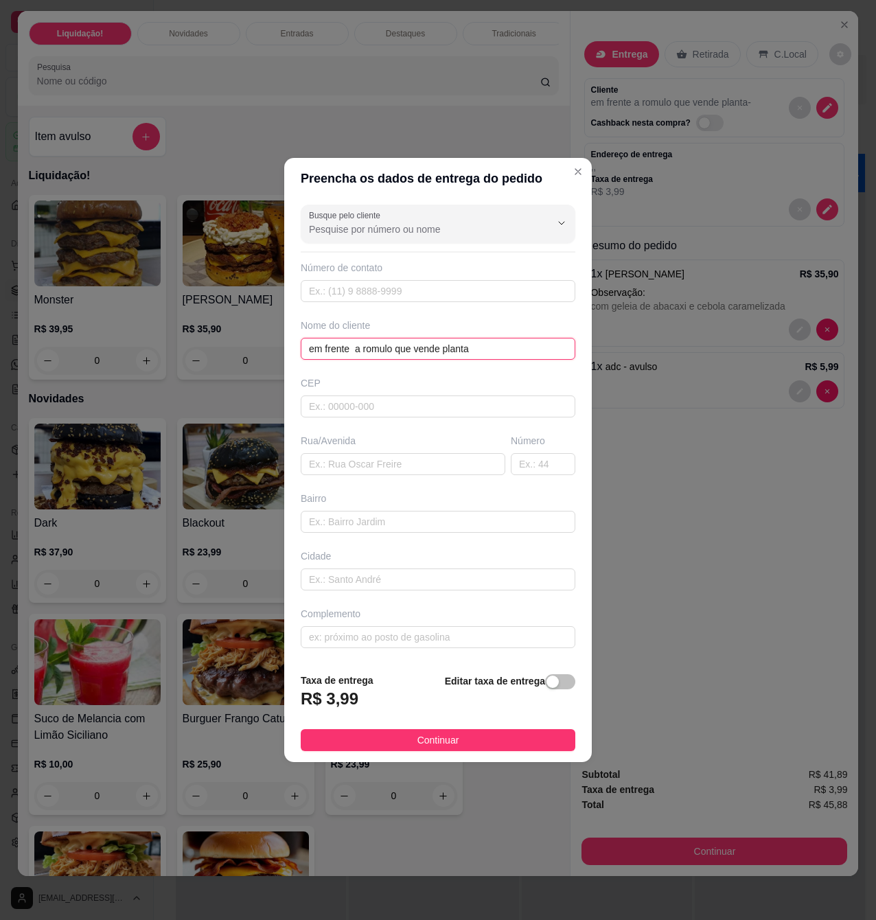
click at [476, 350] on input "em frente a romulo que vende planta" at bounding box center [438, 349] width 275 height 22
type input "e"
type input "rayane"
click at [368, 468] on input "text" at bounding box center [403, 464] width 205 height 22
paste input "De frente à [PERSON_NAME] que vende plantas ão do [GEOGRAPHIC_DATA]"
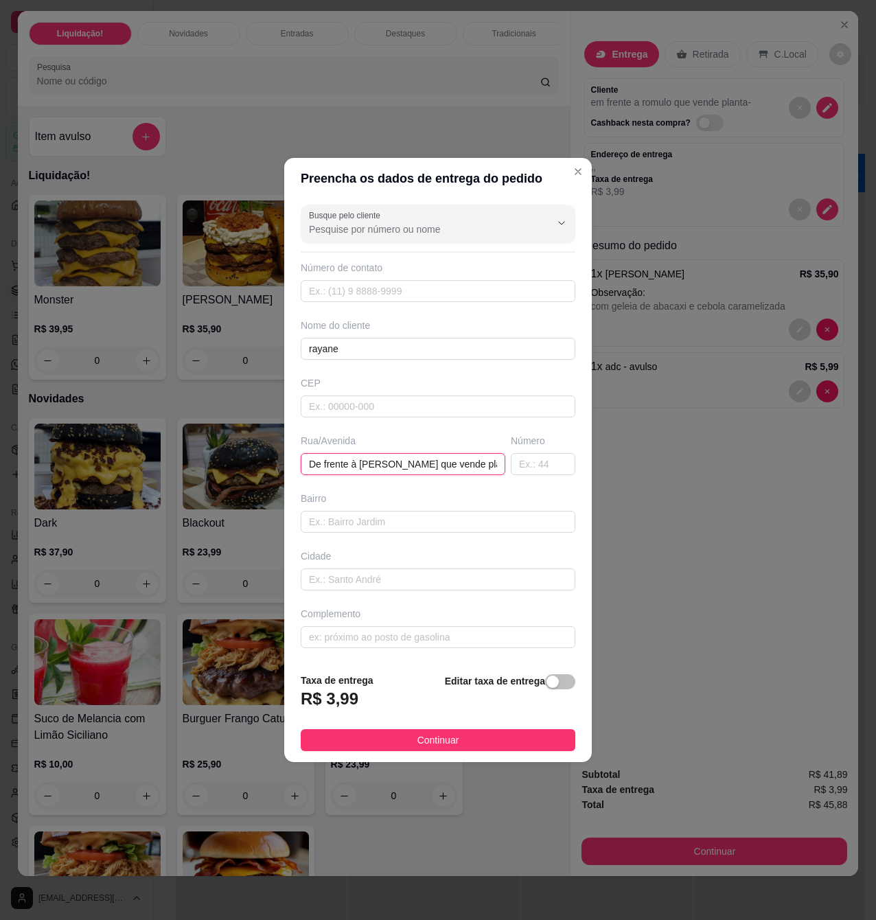
scroll to position [0, 152]
drag, startPoint x: 487, startPoint y: 461, endPoint x: 360, endPoint y: 460, distance: 127.1
click at [360, 460] on input "De frente à [PERSON_NAME] que vende plantas ão do [GEOGRAPHIC_DATA]" at bounding box center [403, 464] width 205 height 22
click at [365, 464] on input "De frente à [PERSON_NAME] que vende plantas ão do [GEOGRAPHIC_DATA]" at bounding box center [403, 464] width 205 height 22
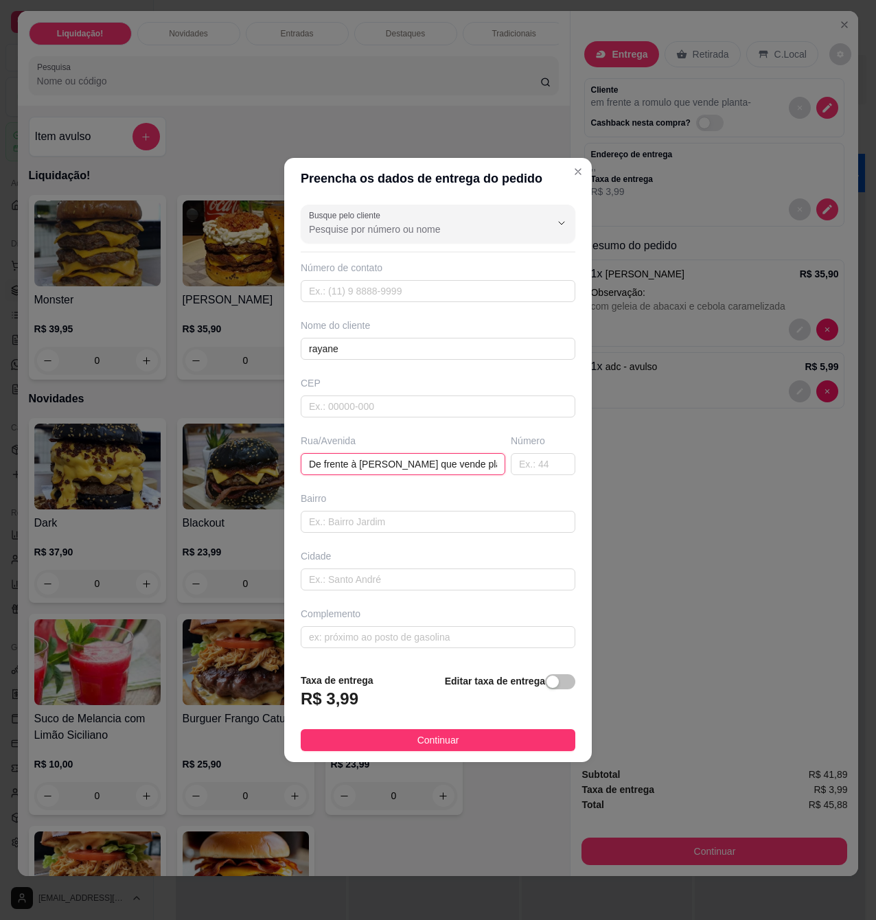
click at [479, 463] on input "De frente à [PERSON_NAME] que vende plantas ão do [GEOGRAPHIC_DATA]" at bounding box center [403, 464] width 205 height 22
paste input "[STREET_ADDRESS][PERSON_NAME]"
click at [322, 462] on input "De frente à [PERSON_NAME] que vende plantas ão do [GEOGRAPHIC_DATA] [PERSON_NAM…" at bounding box center [403, 464] width 205 height 22
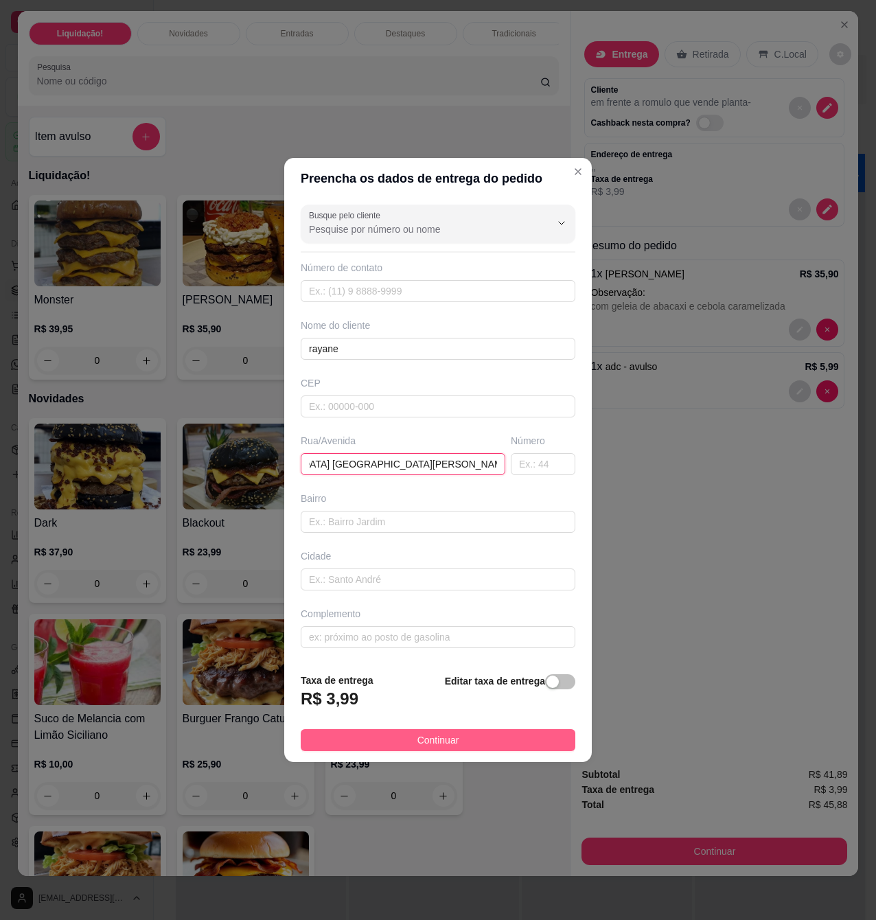
type input "De frente à [PERSON_NAME] que vende plantas ão do [GEOGRAPHIC_DATA] [GEOGRAPHIC…"
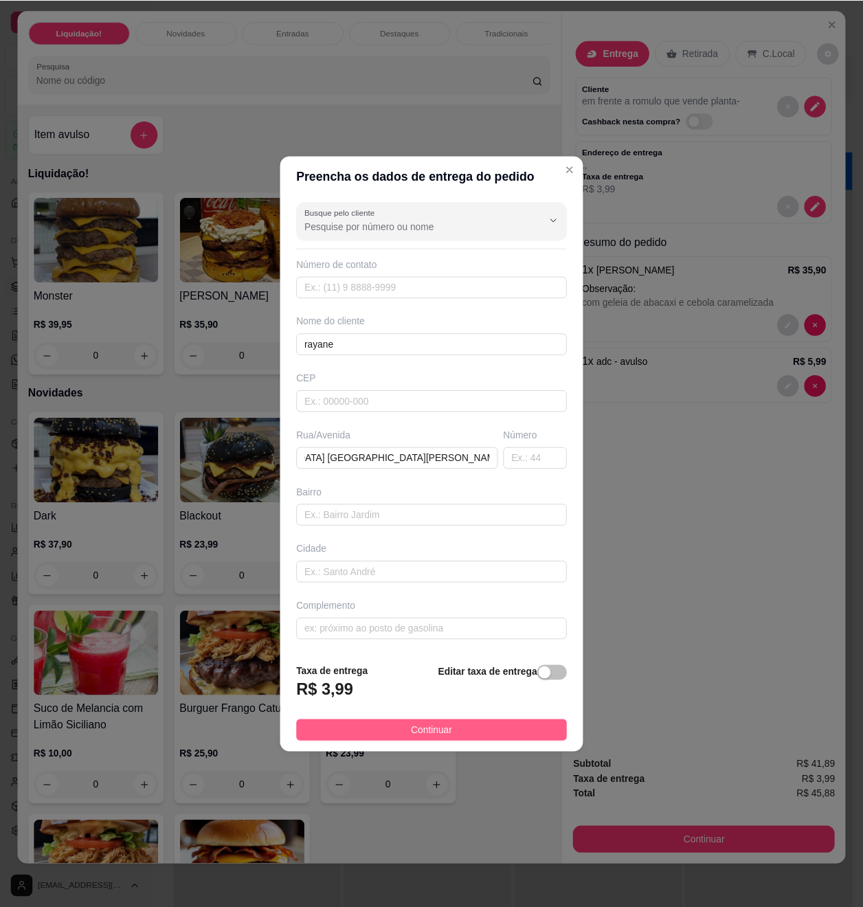
scroll to position [0, 0]
click at [418, 738] on span "Continuar" at bounding box center [439, 740] width 42 height 15
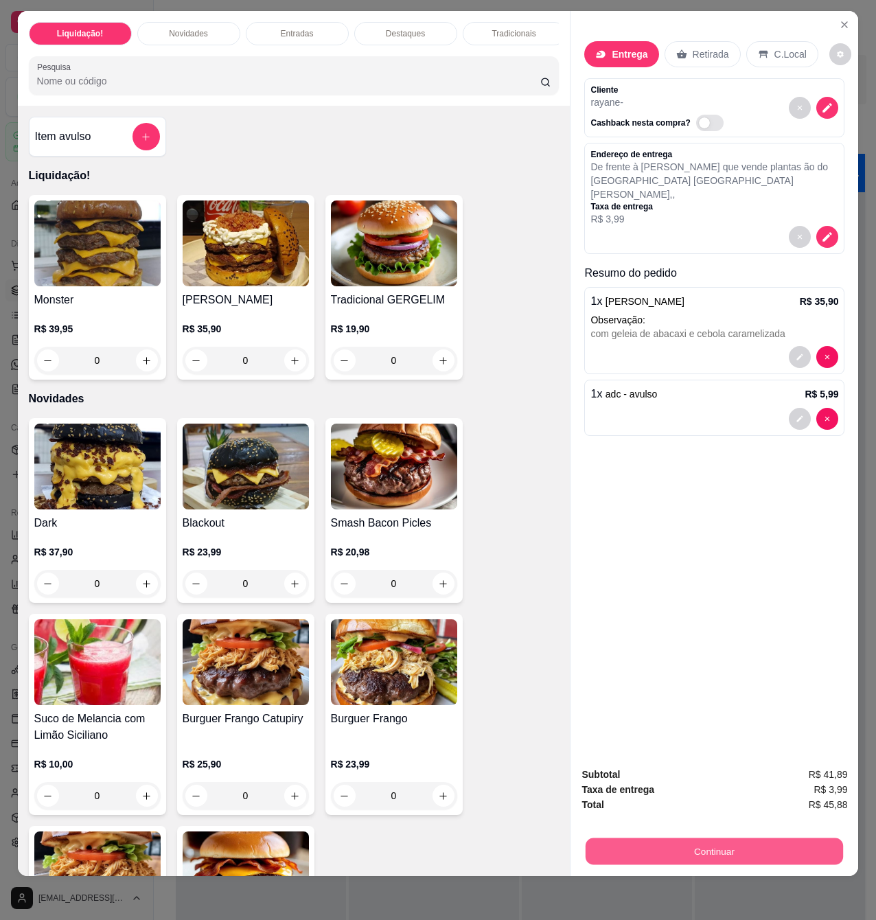
click at [729, 838] on button "Continuar" at bounding box center [715, 851] width 258 height 27
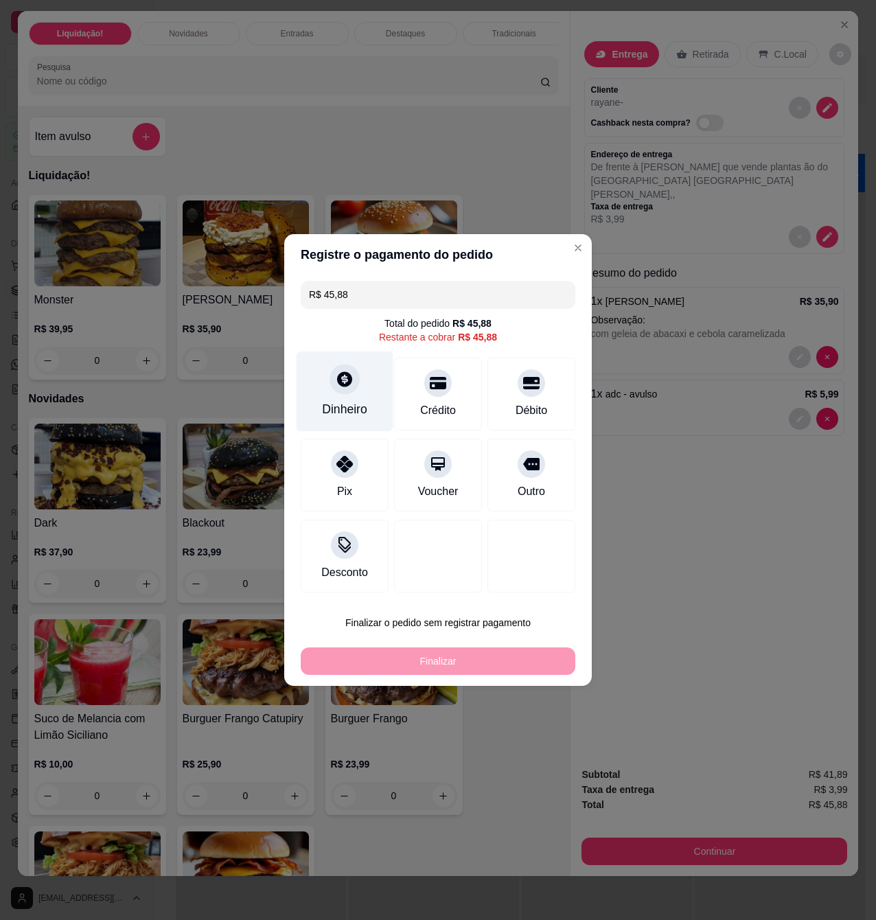
click at [346, 391] on div at bounding box center [345, 379] width 30 height 30
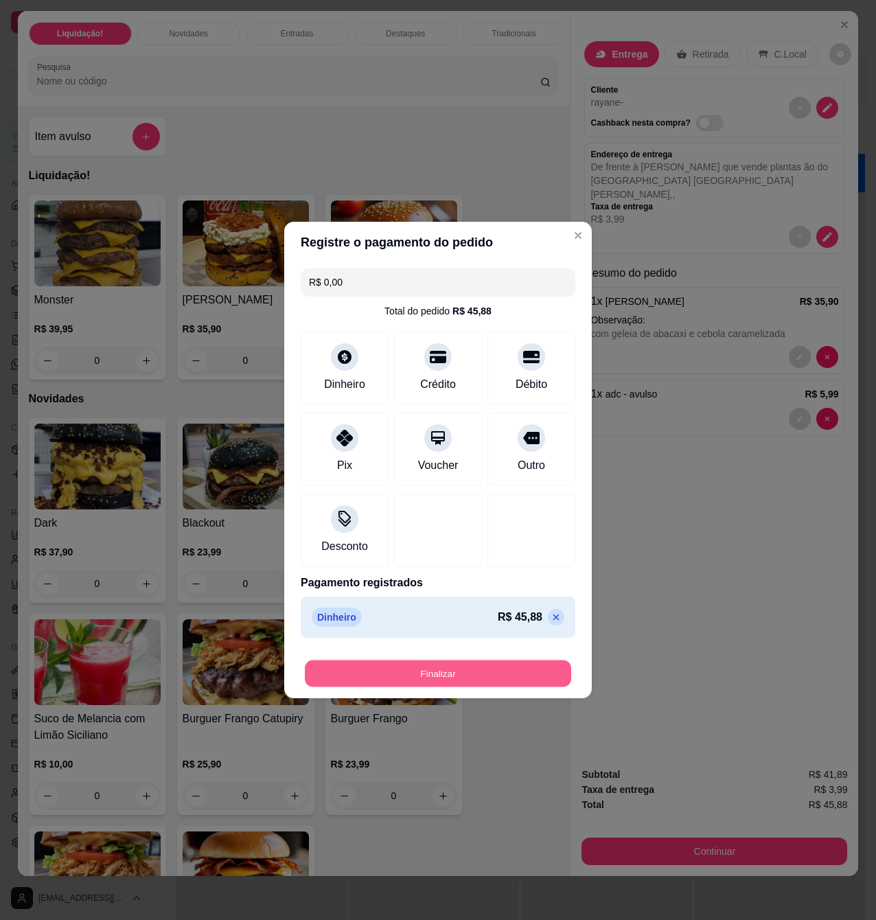
click at [460, 680] on button "Finalizar" at bounding box center [438, 674] width 266 height 27
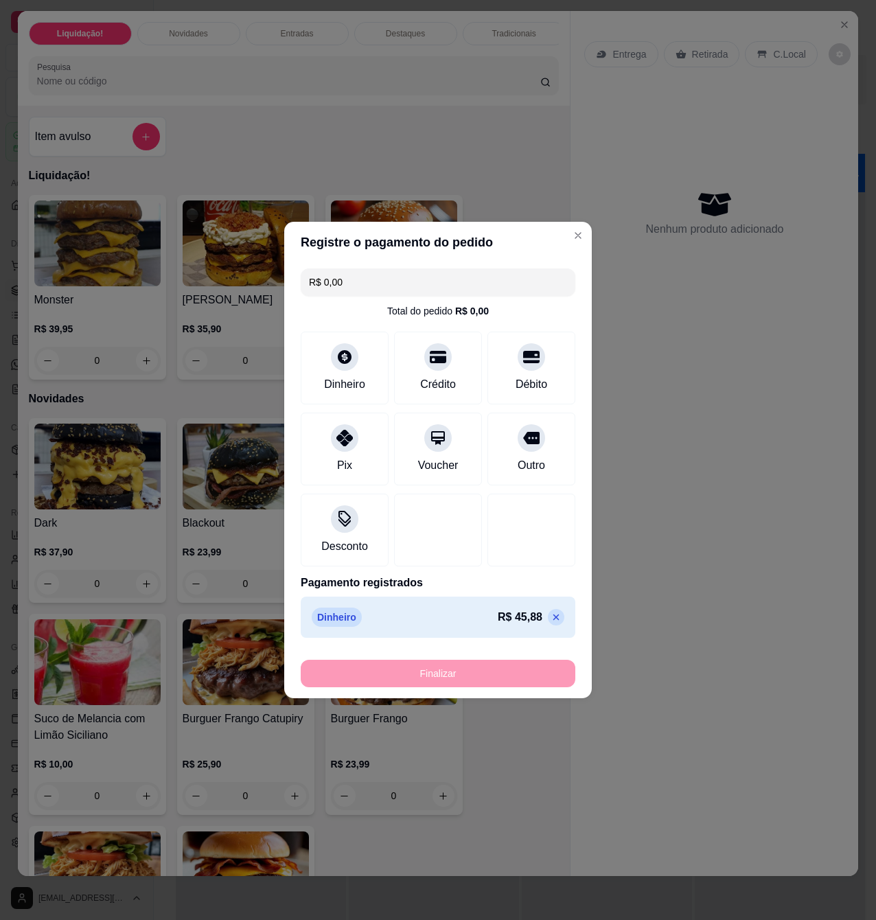
type input "-R$ 45,88"
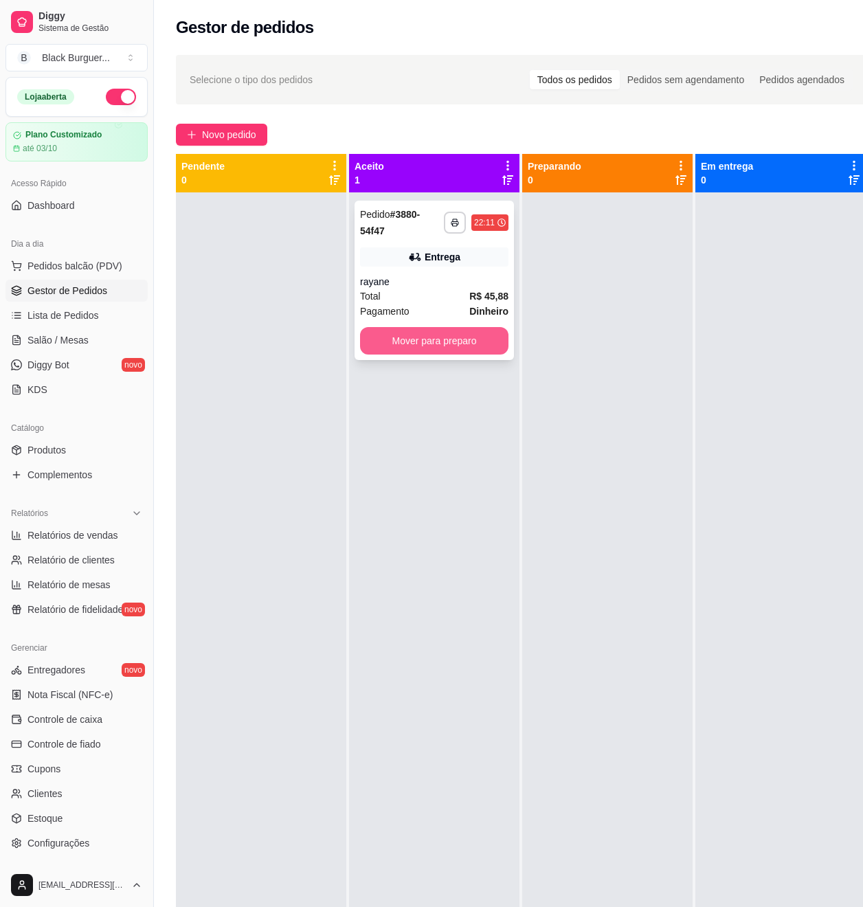
click at [391, 332] on button "Mover para preparo" at bounding box center [434, 340] width 148 height 27
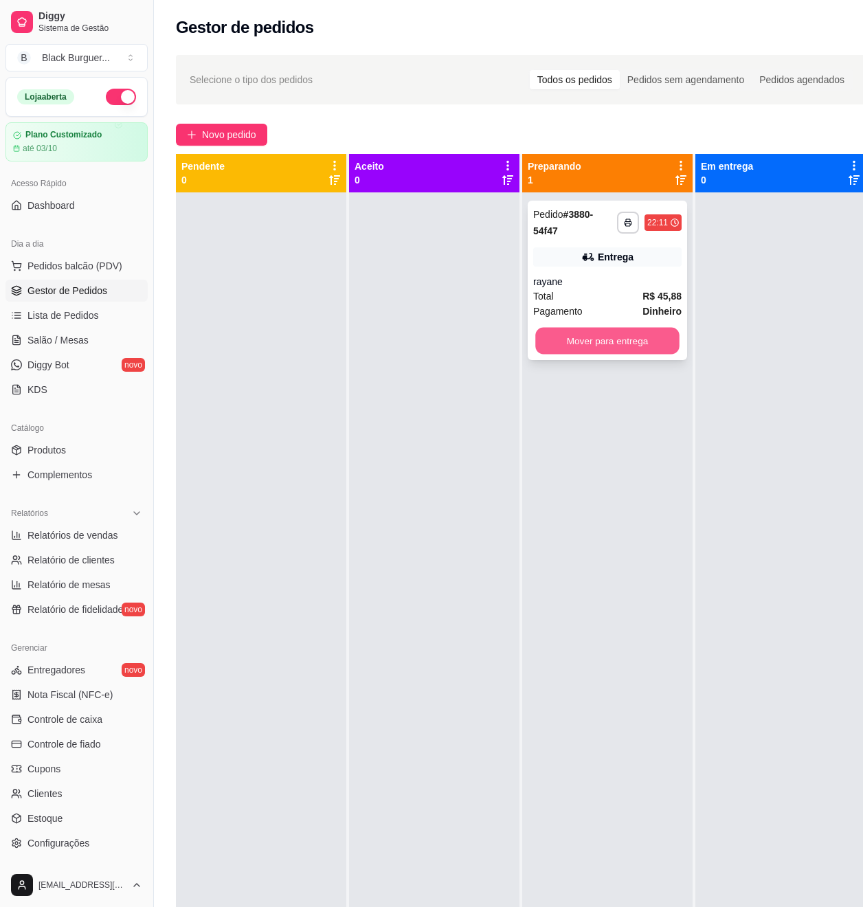
click at [585, 339] on button "Mover para entrega" at bounding box center [607, 341] width 144 height 27
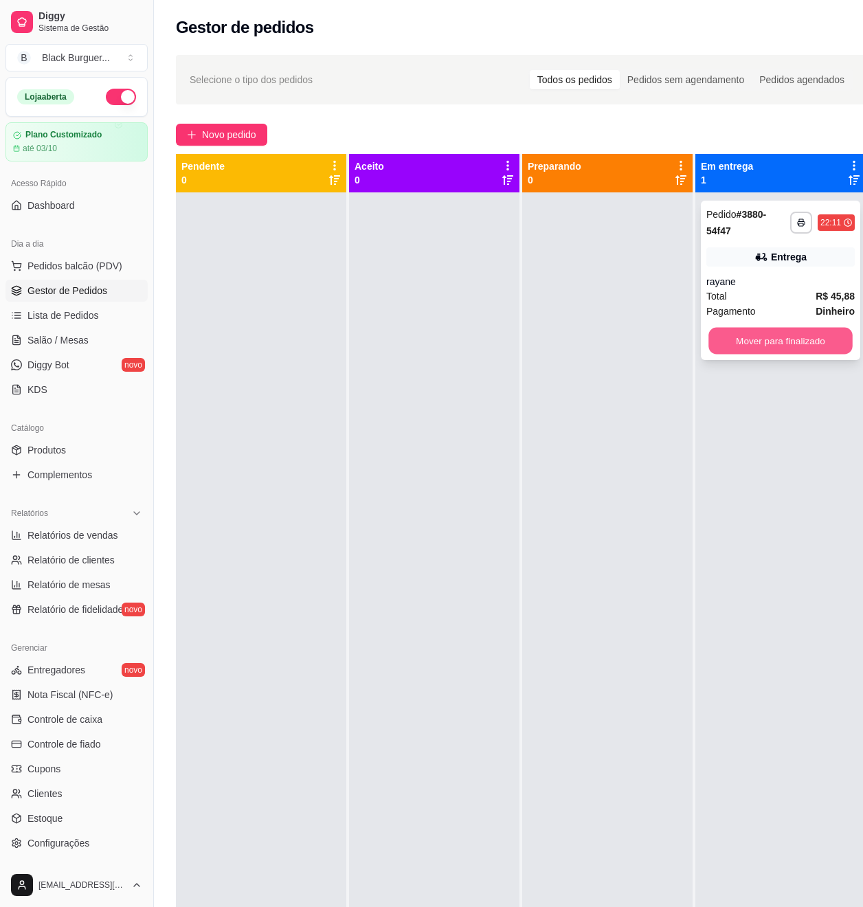
click at [742, 343] on button "Mover para finalizado" at bounding box center [780, 341] width 144 height 27
